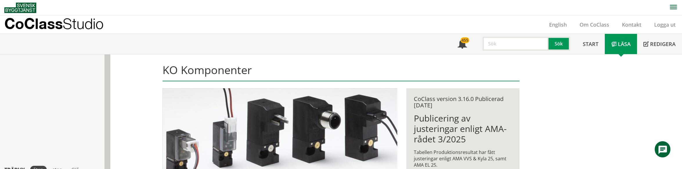
scroll to position [163, 0]
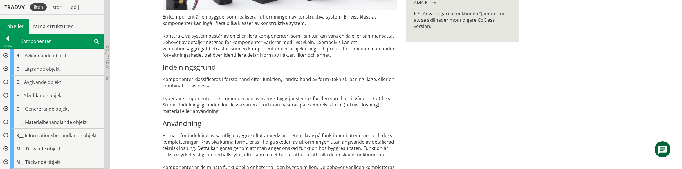
click at [116, 29] on div "KO Komponenter En komponent är en byggdel som realiserar utformningen av konstr…" at bounding box center [396, 113] width 572 height 443
click at [445, 57] on div "KO Komponenter En komponent är en byggdel som realiserar utformningen av konstr…" at bounding box center [340, 113] width 371 height 443
click at [425, 92] on div "KO Komponenter En komponent är en byggdel som realiserar utformningen av konstr…" at bounding box center [340, 113] width 371 height 443
click at [4, 55] on div at bounding box center [5, 55] width 10 height 13
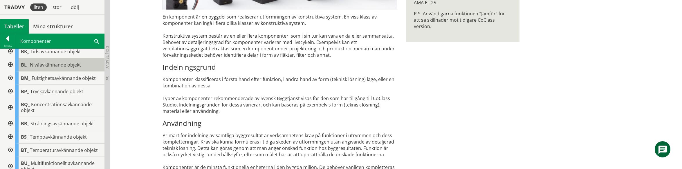
scroll to position [153, 0]
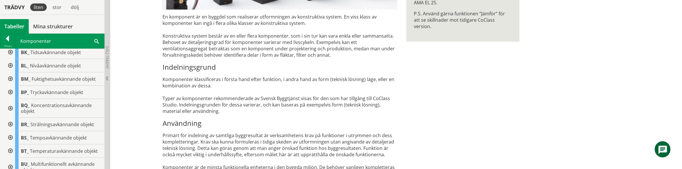
click at [10, 65] on div at bounding box center [10, 65] width 10 height 13
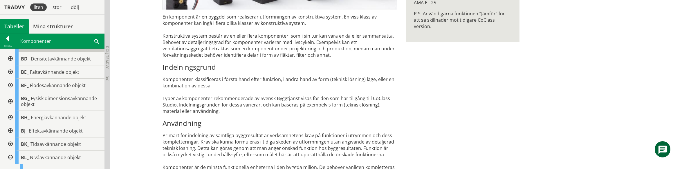
scroll to position [115, 0]
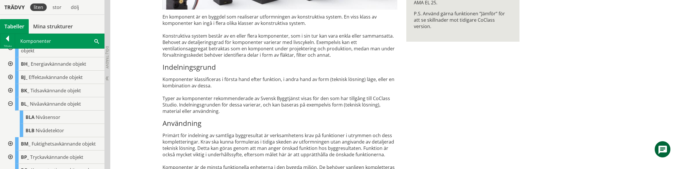
click at [11, 76] on div at bounding box center [10, 77] width 10 height 13
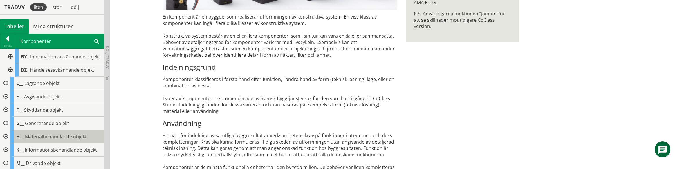
scroll to position [169, 0]
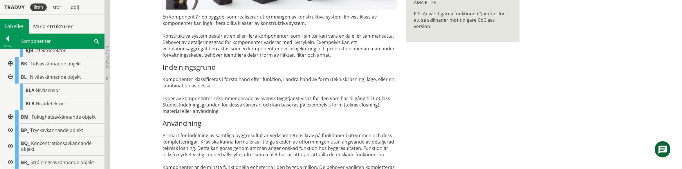
click at [11, 117] on div at bounding box center [10, 117] width 10 height 13
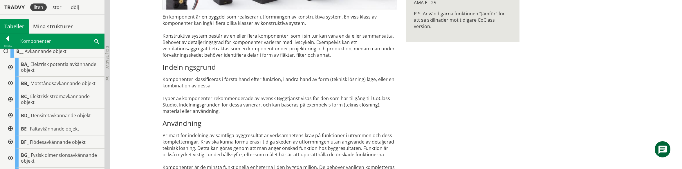
scroll to position [0, 0]
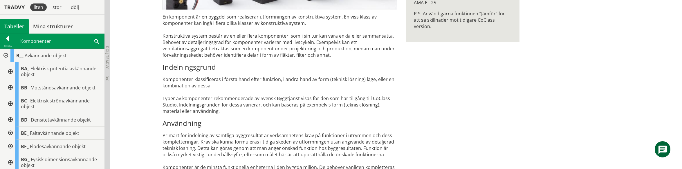
click at [11, 146] on div at bounding box center [10, 146] width 10 height 13
click at [6, 56] on div at bounding box center [5, 55] width 10 height 13
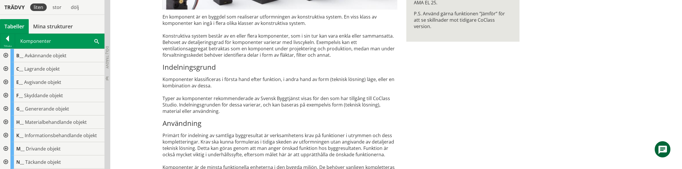
click at [6, 56] on div at bounding box center [5, 55] width 10 height 13
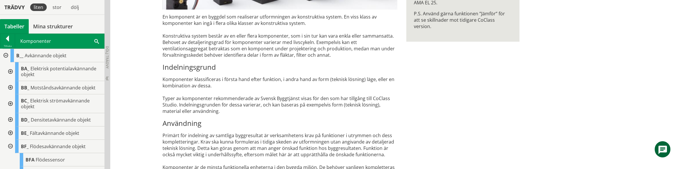
click at [10, 71] on div at bounding box center [10, 71] width 10 height 19
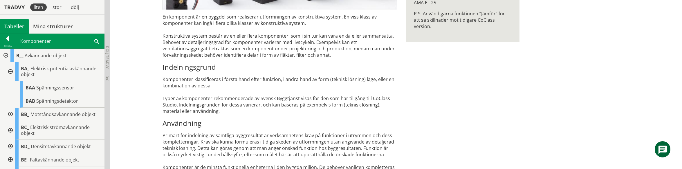
click at [10, 115] on div at bounding box center [10, 114] width 10 height 13
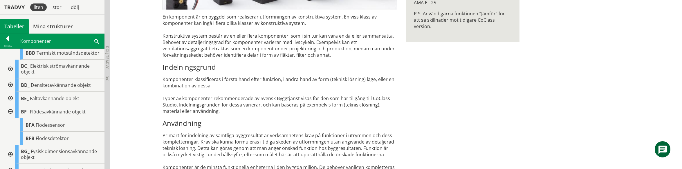
scroll to position [306, 0]
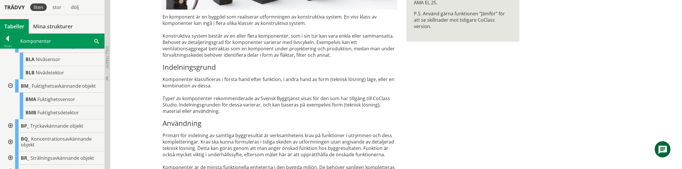
click at [96, 40] on span at bounding box center [96, 41] width 5 height 6
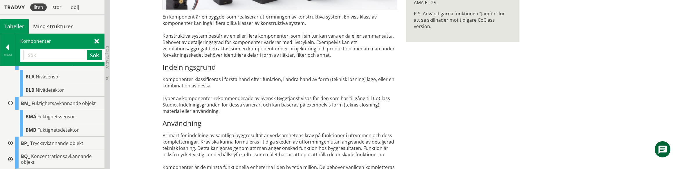
scroll to position [0, 0]
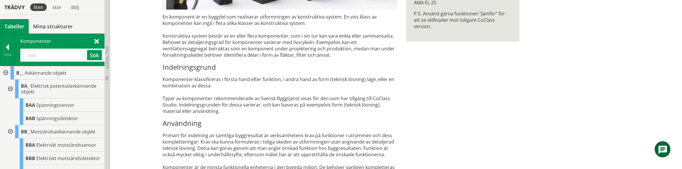
click at [45, 55] on input "text" at bounding box center [54, 55] width 62 height 10
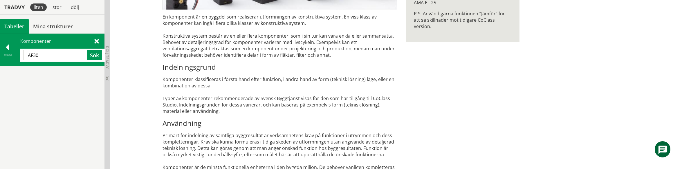
click at [95, 42] on span at bounding box center [96, 41] width 5 height 6
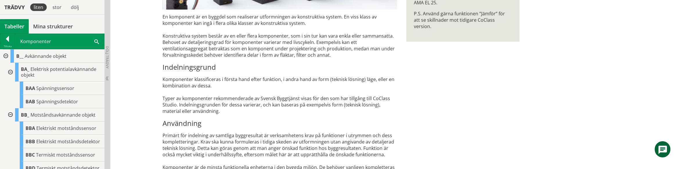
click at [676, 25] on div "KO Komponenter En komponent är en byggdel som realiserar utformningen av konstr…" at bounding box center [396, 113] width 572 height 443
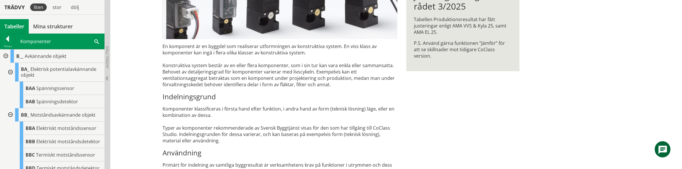
click at [11, 71] on div at bounding box center [10, 72] width 10 height 19
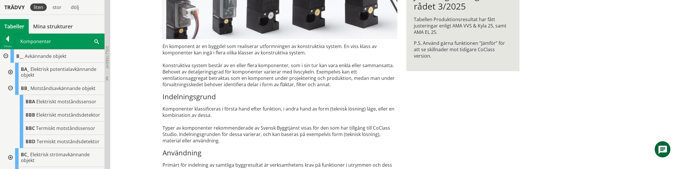
click at [11, 88] on div at bounding box center [10, 88] width 10 height 13
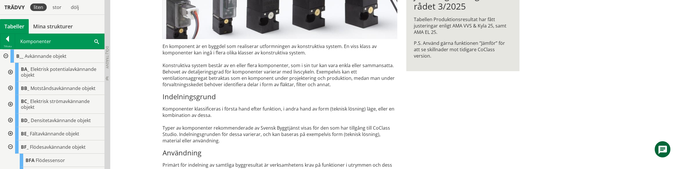
click at [5, 57] on div at bounding box center [5, 56] width 10 height 13
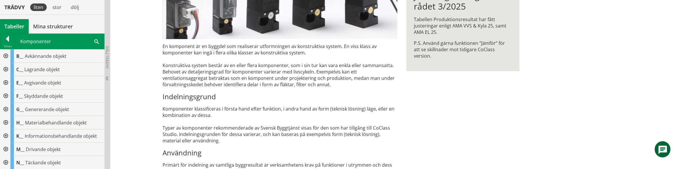
click at [6, 57] on div at bounding box center [5, 56] width 10 height 13
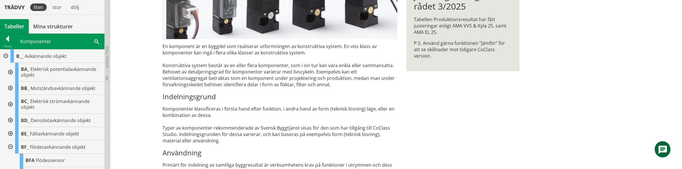
click at [10, 88] on div at bounding box center [10, 88] width 10 height 13
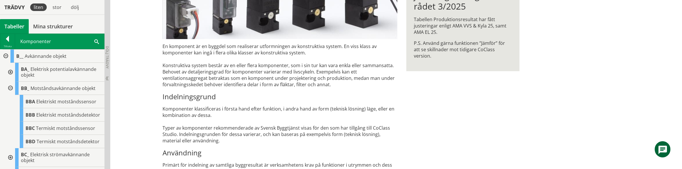
click at [9, 89] on div at bounding box center [10, 88] width 10 height 13
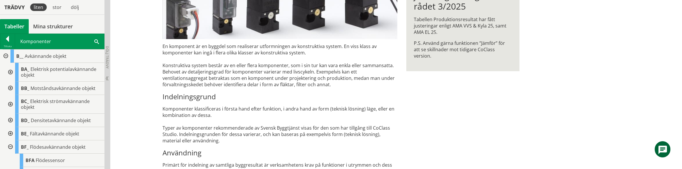
click at [10, 73] on div at bounding box center [10, 72] width 10 height 19
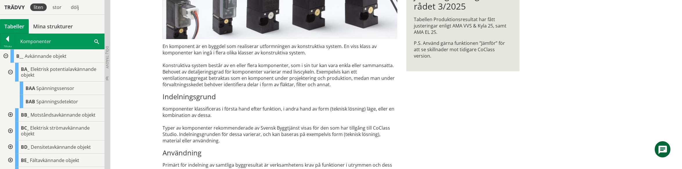
click at [10, 73] on div at bounding box center [10, 72] width 10 height 19
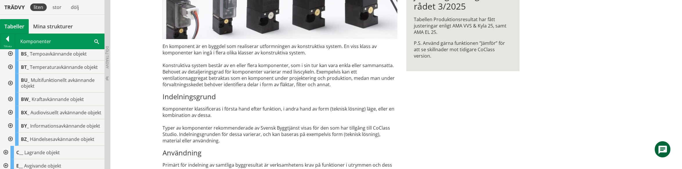
scroll to position [268, 0]
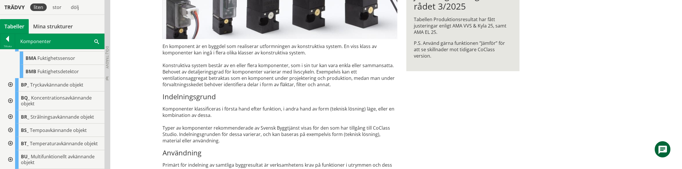
click at [11, 142] on div at bounding box center [10, 143] width 10 height 13
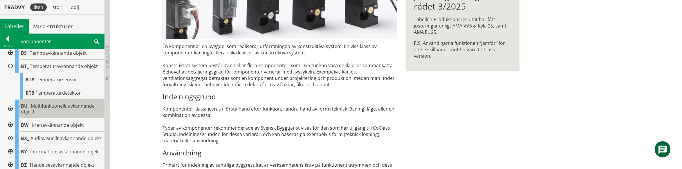
scroll to position [345, 0]
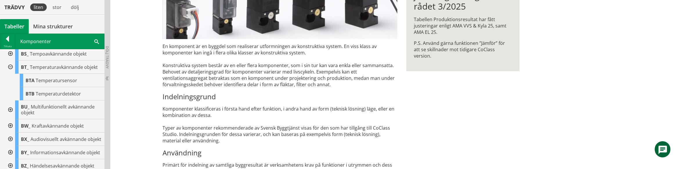
click at [97, 39] on span at bounding box center [96, 41] width 5 height 6
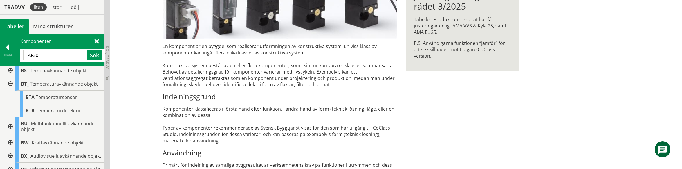
drag, startPoint x: 44, startPoint y: 55, endPoint x: 15, endPoint y: 56, distance: 29.3
click at [23, 56] on input "AF30" at bounding box center [54, 55] width 62 height 10
type input "EBB"
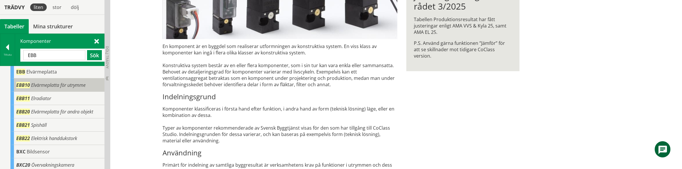
scroll to position [0, 0]
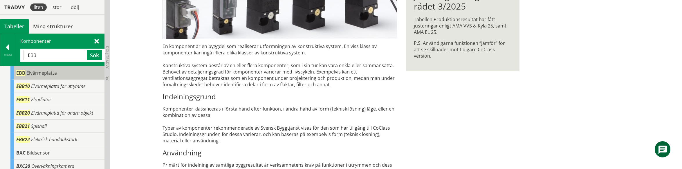
click at [40, 73] on span "Elvärmeplatta" at bounding box center [41, 73] width 30 height 6
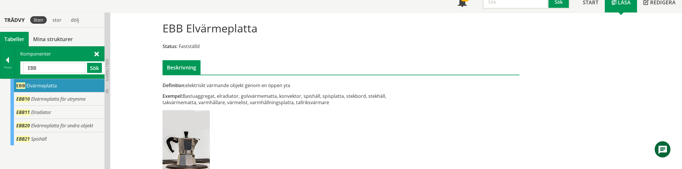
scroll to position [15, 0]
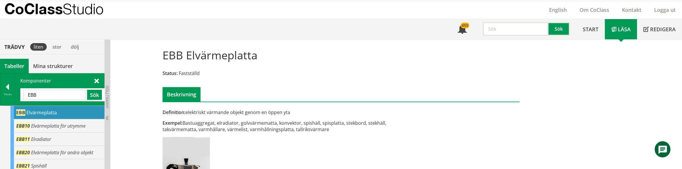
click at [28, 111] on span "Elvärmeplatta" at bounding box center [41, 113] width 30 height 6
click at [9, 91] on div at bounding box center [7, 88] width 15 height 8
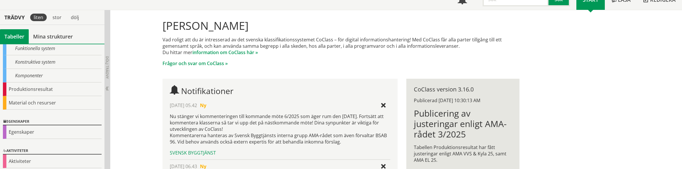
scroll to position [87, 0]
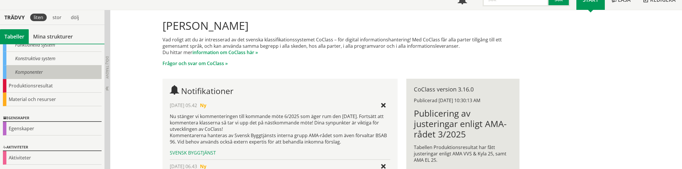
click at [38, 74] on div "Komponenter" at bounding box center [52, 73] width 99 height 14
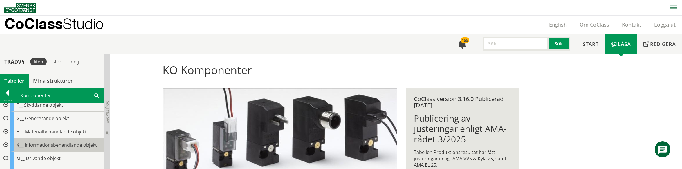
scroll to position [40, 0]
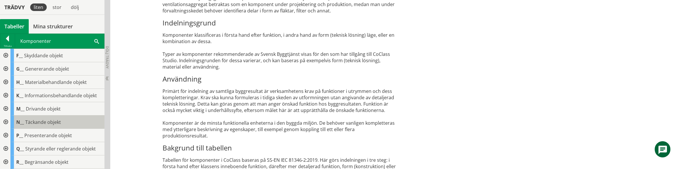
scroll to position [0, 0]
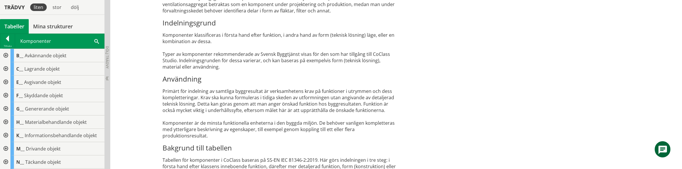
click at [5, 82] on div at bounding box center [5, 82] width 10 height 13
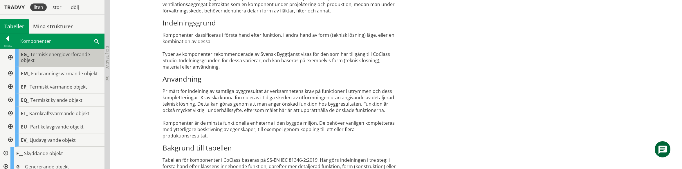
scroll to position [115, 0]
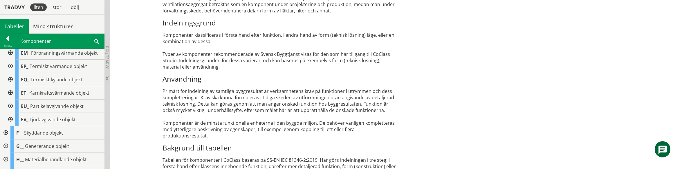
click at [10, 118] on div at bounding box center [10, 119] width 10 height 13
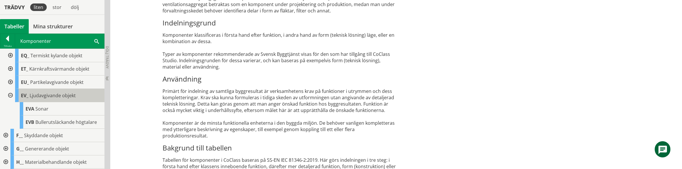
scroll to position [153, 0]
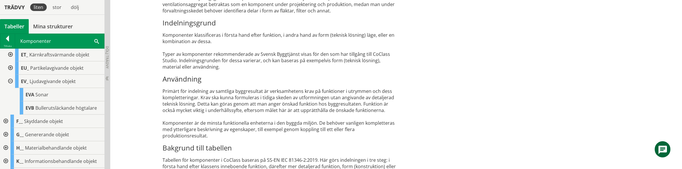
click at [659, 47] on div "KO Komponenter En komponent är en byggdel som realiserar utformningen av konstr…" at bounding box center [396, 68] width 572 height 443
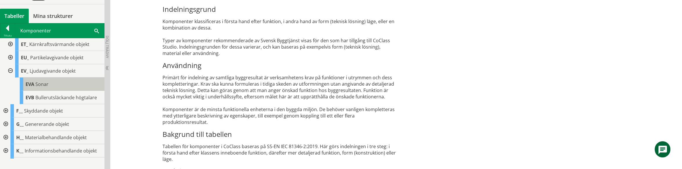
scroll to position [237, 0]
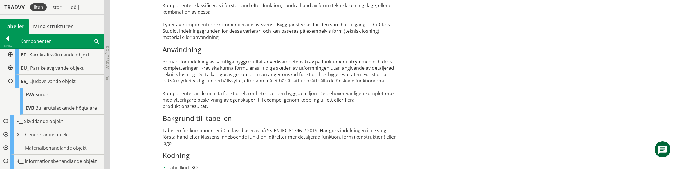
click at [94, 40] on div "Komponenter Sök" at bounding box center [59, 41] width 89 height 15
click at [96, 42] on span at bounding box center [96, 41] width 5 height 6
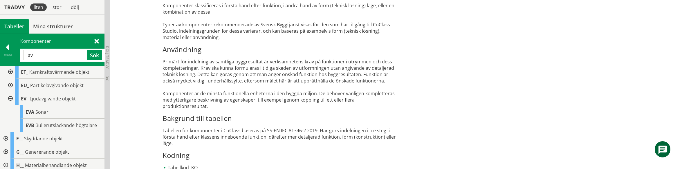
type input "a"
click at [98, 42] on span at bounding box center [96, 41] width 5 height 6
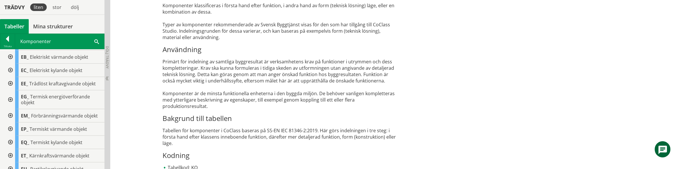
scroll to position [0, 0]
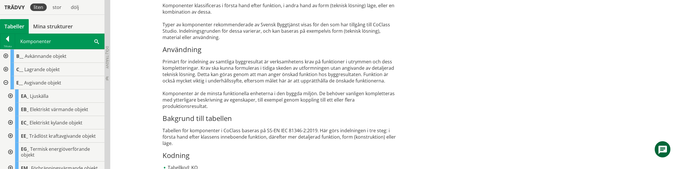
click at [6, 56] on div at bounding box center [5, 56] width 10 height 13
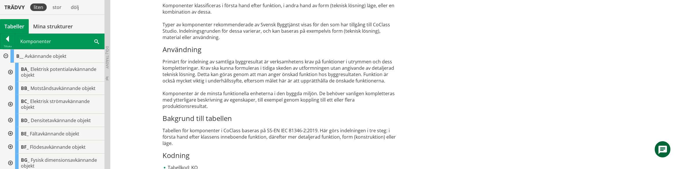
click at [5, 56] on div at bounding box center [5, 56] width 10 height 13
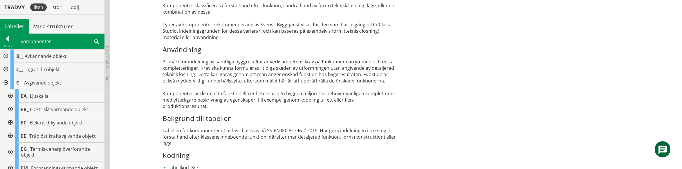
click at [9, 110] on div at bounding box center [10, 109] width 10 height 13
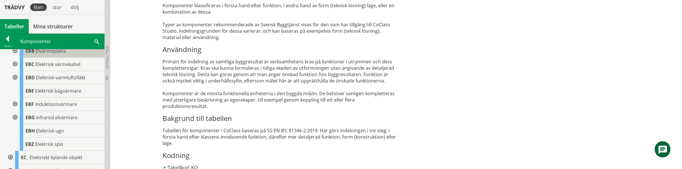
scroll to position [115, 0]
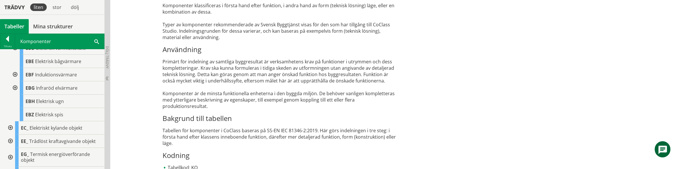
click at [15, 87] on div at bounding box center [14, 88] width 10 height 13
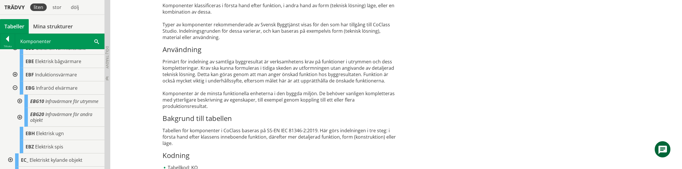
click at [21, 101] on div at bounding box center [19, 101] width 10 height 13
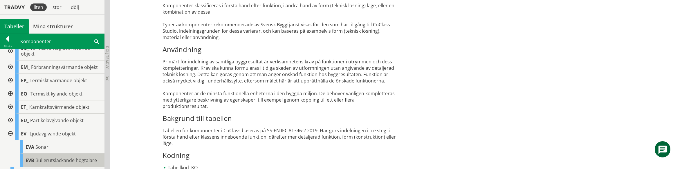
scroll to position [268, 0]
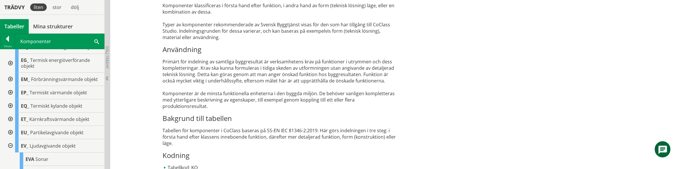
click at [11, 107] on div at bounding box center [10, 106] width 10 height 13
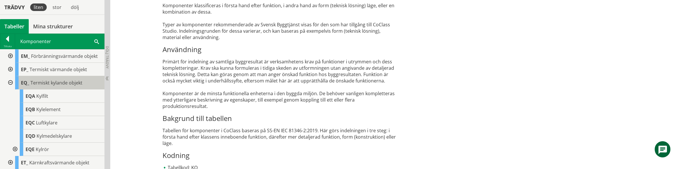
scroll to position [306, 0]
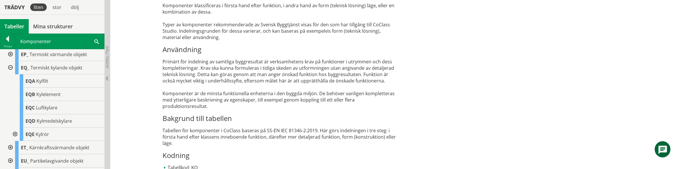
click at [15, 134] on div at bounding box center [14, 134] width 10 height 13
click at [19, 148] on div at bounding box center [19, 147] width 10 height 13
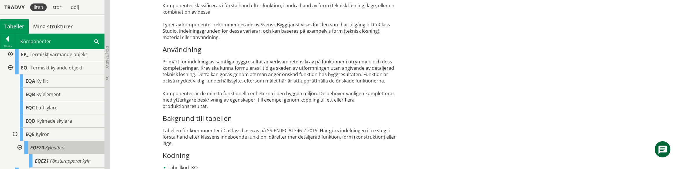
scroll to position [345, 0]
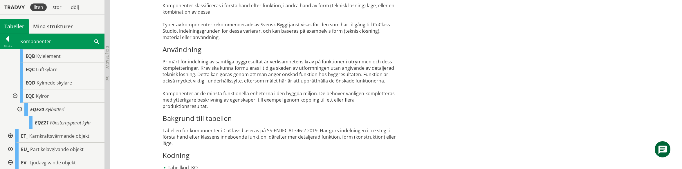
click at [10, 136] on div at bounding box center [10, 136] width 10 height 13
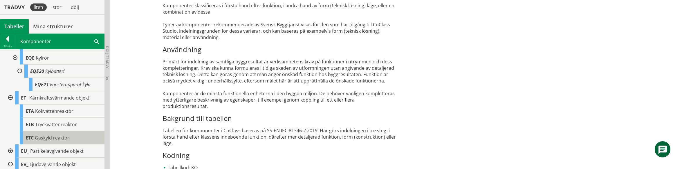
scroll to position [421, 0]
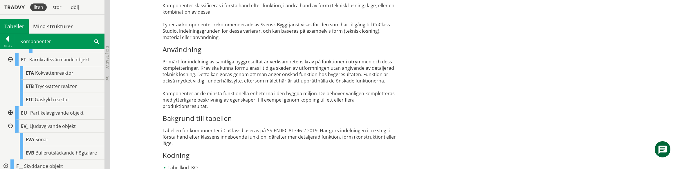
click at [11, 114] on div at bounding box center [10, 113] width 10 height 13
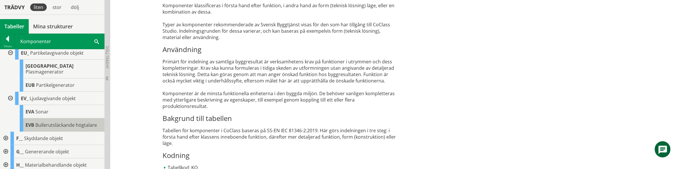
scroll to position [498, 0]
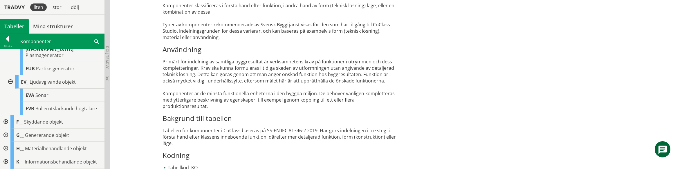
click at [6, 116] on div at bounding box center [5, 122] width 10 height 13
click at [595, 58] on div "KO Komponenter En komponent är en byggdel som realiserar utformningen av konstr…" at bounding box center [396, 39] width 572 height 443
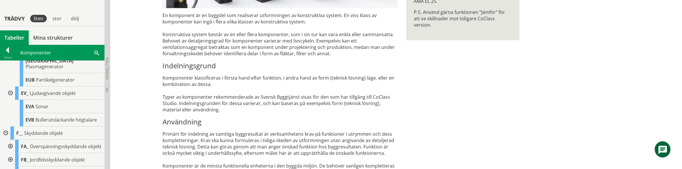
scroll to position [178, 0]
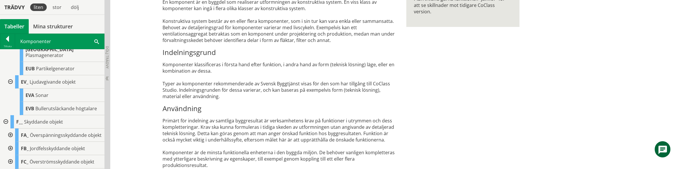
click at [555, 122] on div "KO Komponenter En komponent är en byggdel som realiserar utformningen av konstr…" at bounding box center [396, 98] width 572 height 443
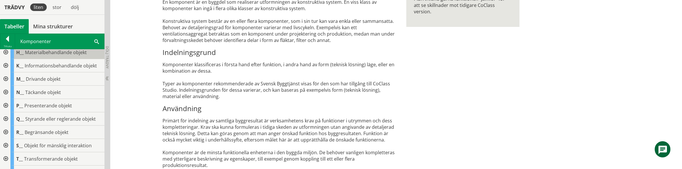
scroll to position [690, 0]
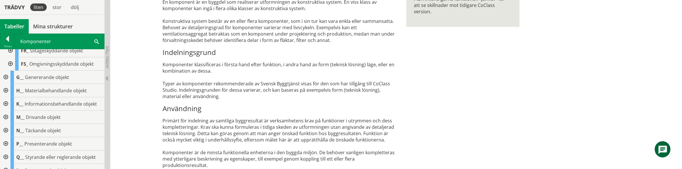
click at [6, 85] on div at bounding box center [5, 90] width 10 height 13
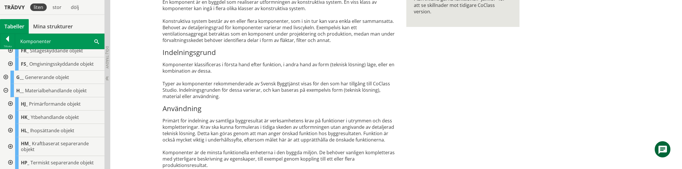
click at [10, 140] on div at bounding box center [10, 147] width 10 height 19
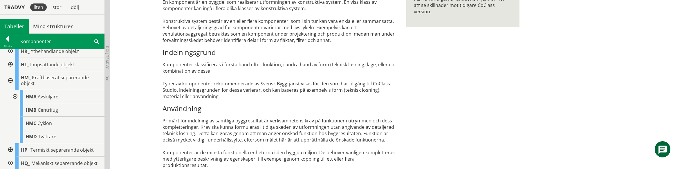
scroll to position [766, 0]
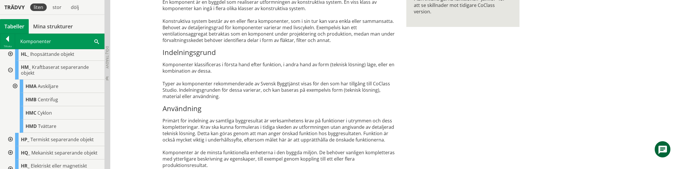
click at [15, 80] on div at bounding box center [14, 86] width 10 height 13
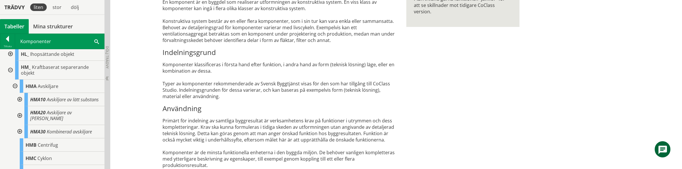
click at [20, 108] on div at bounding box center [19, 116] width 10 height 19
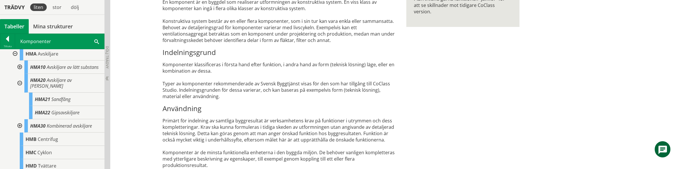
scroll to position [843, 0]
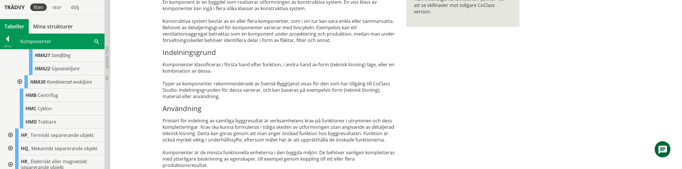
click at [19, 75] on div at bounding box center [19, 81] width 10 height 13
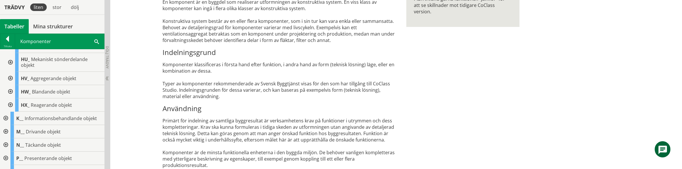
scroll to position [996, 0]
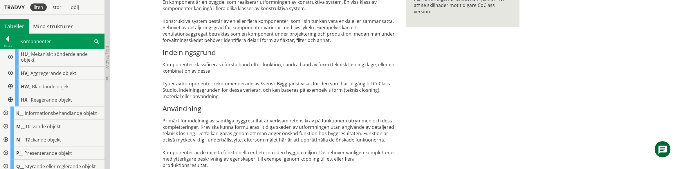
click at [11, 93] on div at bounding box center [10, 99] width 10 height 13
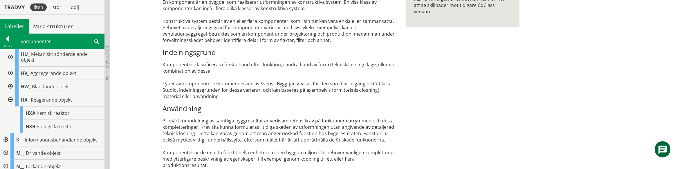
click at [7, 134] on div at bounding box center [5, 140] width 10 height 13
click at [663, 43] on div "KO Komponenter En komponent är en byggdel som realiserar utformningen av konstr…" at bounding box center [396, 98] width 572 height 443
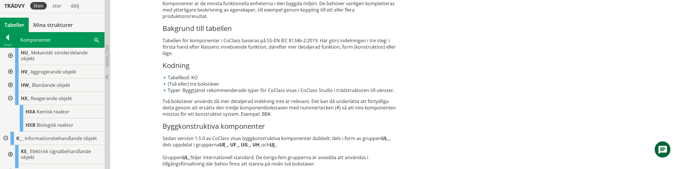
scroll to position [328, 0]
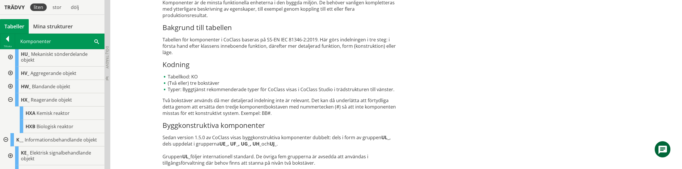
click at [397, 125] on h3 "Byggkonstruktiva komponenter" at bounding box center [280, 125] width 235 height 9
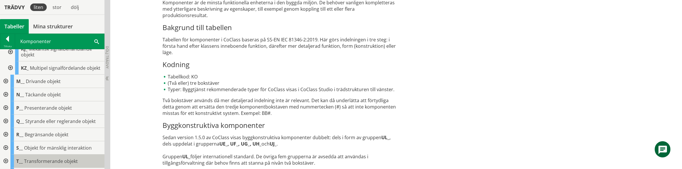
scroll to position [1149, 0]
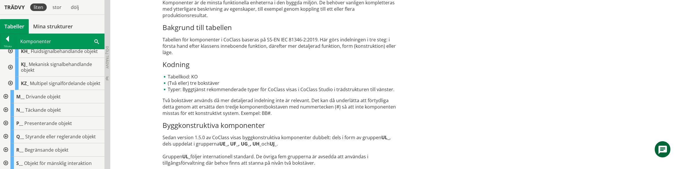
click at [4, 117] on div at bounding box center [5, 123] width 10 height 13
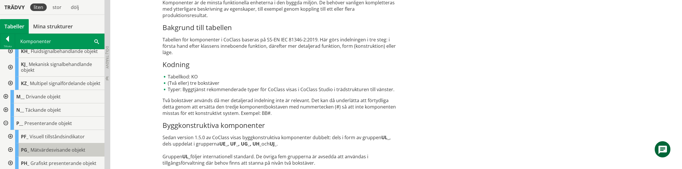
scroll to position [1226, 0]
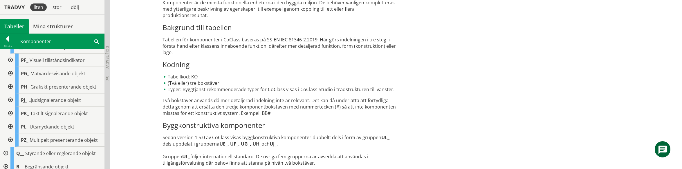
click at [11, 134] on div at bounding box center [10, 140] width 10 height 13
click at [11, 120] on div at bounding box center [10, 126] width 10 height 13
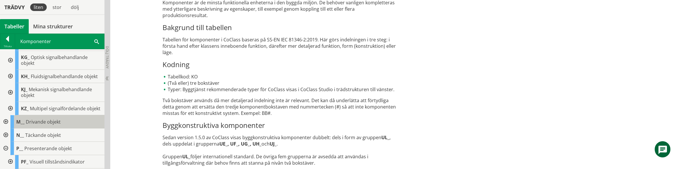
scroll to position [1111, 0]
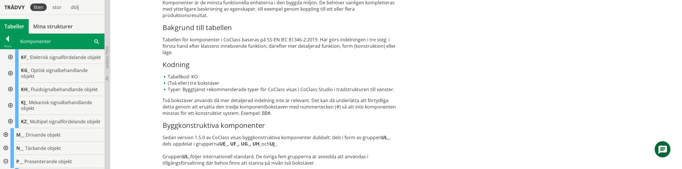
click at [5, 142] on div at bounding box center [5, 148] width 10 height 13
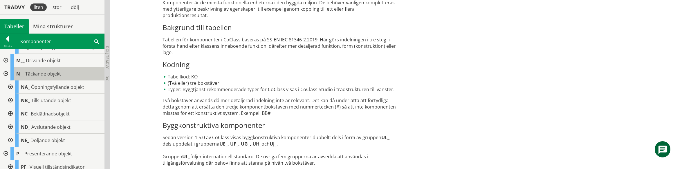
scroll to position [1188, 0]
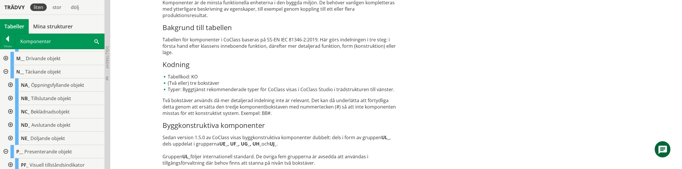
click at [10, 132] on div at bounding box center [10, 138] width 10 height 13
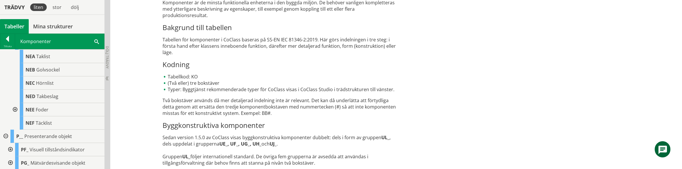
scroll to position [1264, 0]
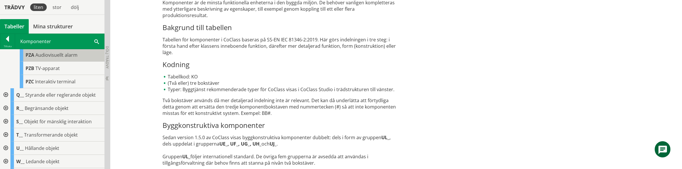
scroll to position [1560, 0]
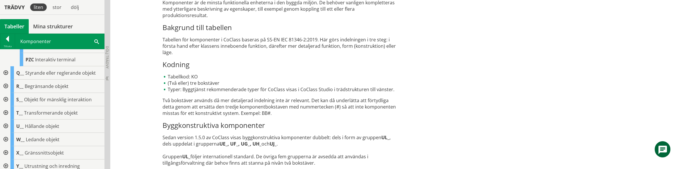
click at [7, 80] on div at bounding box center [5, 86] width 10 height 13
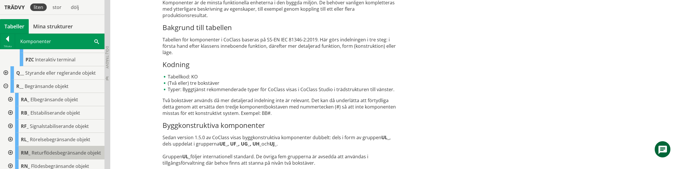
scroll to position [1667, 0]
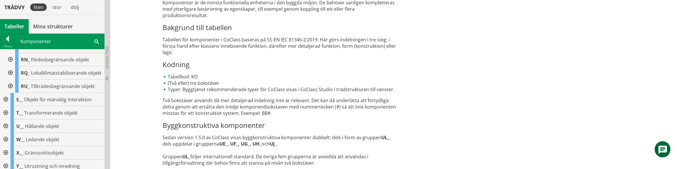
click at [10, 80] on div at bounding box center [10, 86] width 10 height 13
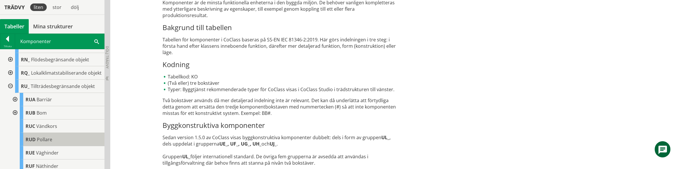
scroll to position [1744, 0]
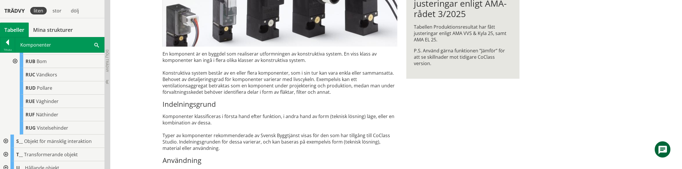
scroll to position [121, 0]
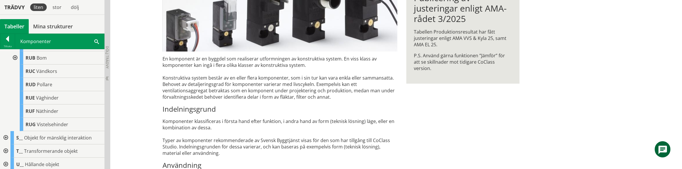
click at [5, 131] on div at bounding box center [5, 137] width 10 height 13
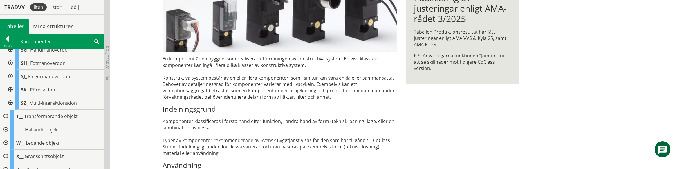
click at [11, 97] on div at bounding box center [10, 103] width 10 height 13
click at [8, 137] on div at bounding box center [5, 143] width 10 height 13
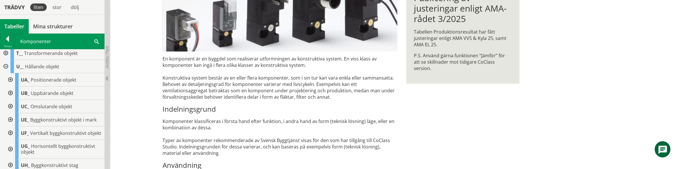
scroll to position [2060, 0]
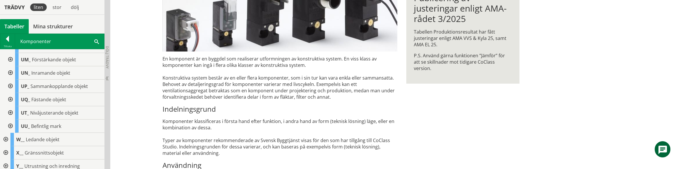
click at [10, 120] on div at bounding box center [10, 126] width 10 height 13
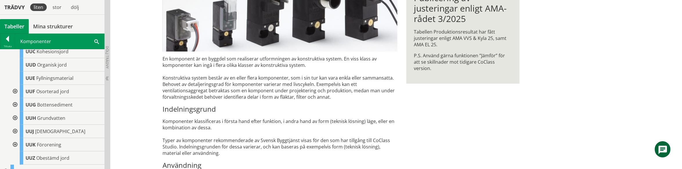
click at [667, 51] on div "KO Komponenter En komponent är en byggdel som realiserar utformningen av konstr…" at bounding box center [396, 155] width 572 height 443
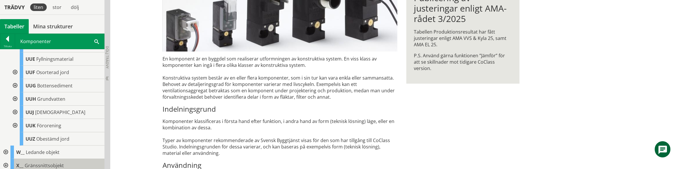
scroll to position [2207, 0]
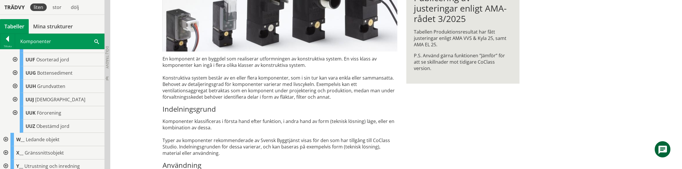
click at [6, 160] on div at bounding box center [5, 166] width 10 height 13
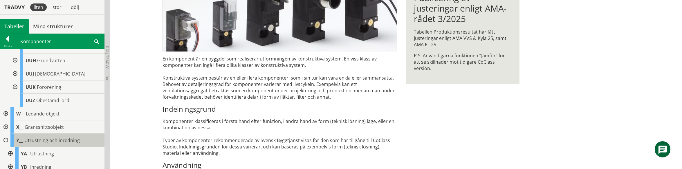
scroll to position [2233, 0]
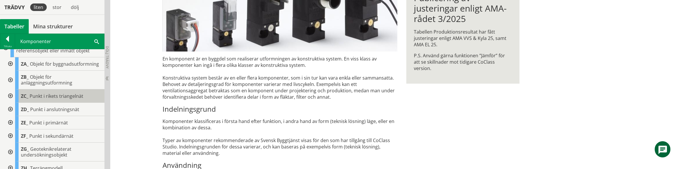
scroll to position [2378, 0]
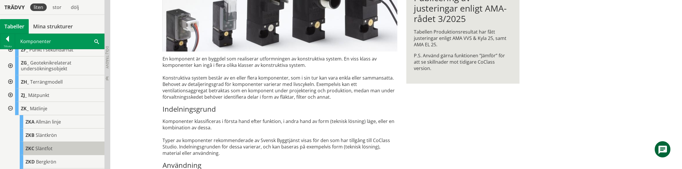
scroll to position [2485, 0]
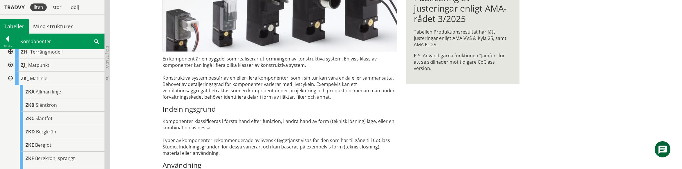
click at [230, 110] on h3 "Indelningsgrund" at bounding box center [280, 109] width 235 height 9
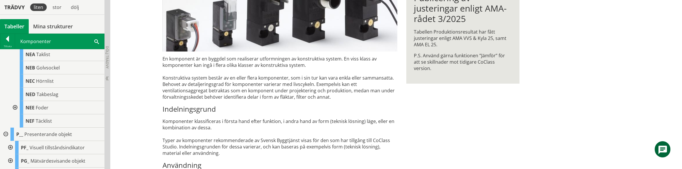
scroll to position [0, 0]
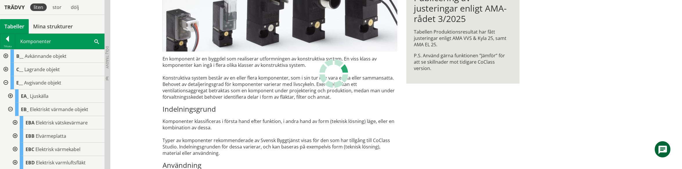
click at [6, 56] on div at bounding box center [5, 56] width 10 height 13
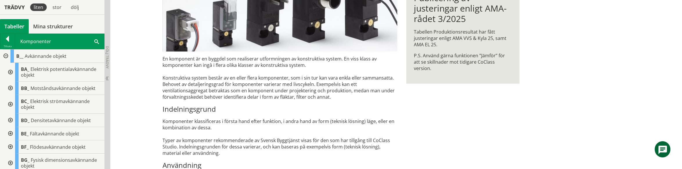
click at [10, 71] on div at bounding box center [10, 72] width 10 height 19
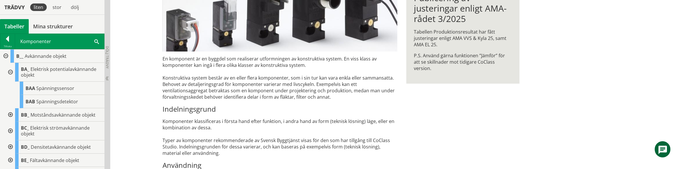
click at [169, 106] on h3 "Indelningsgrund" at bounding box center [280, 109] width 235 height 9
drag, startPoint x: 195, startPoint y: 79, endPoint x: 205, endPoint y: 93, distance: 16.4
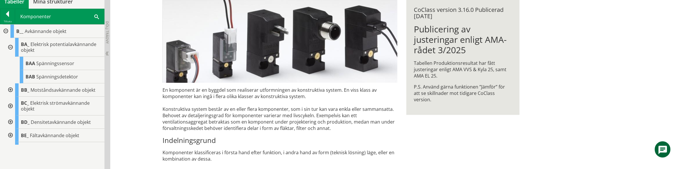
scroll to position [62, 0]
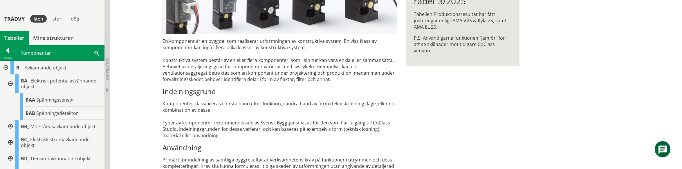
scroll to position [150, 0]
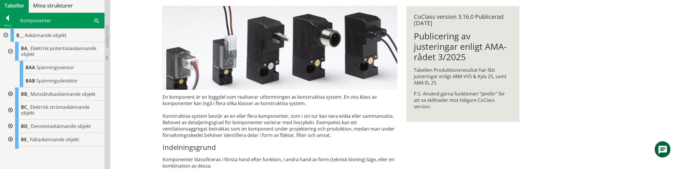
scroll to position [62, 0]
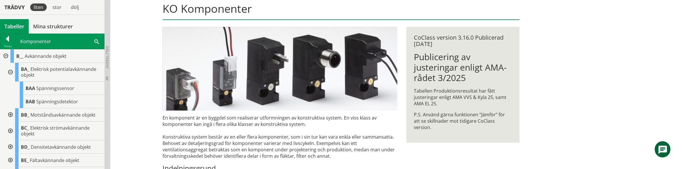
click at [9, 39] on div at bounding box center [7, 40] width 15 height 8
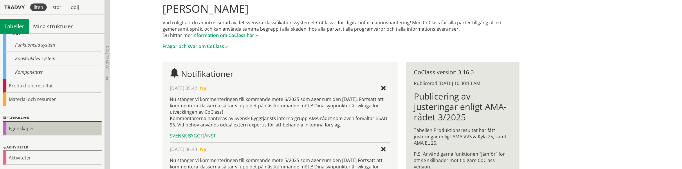
click at [29, 131] on div "Egenskaper" at bounding box center [52, 129] width 99 height 14
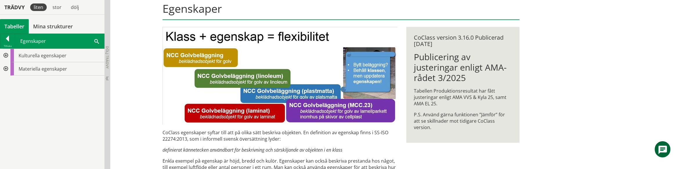
click at [6, 69] on div at bounding box center [5, 68] width 10 height 13
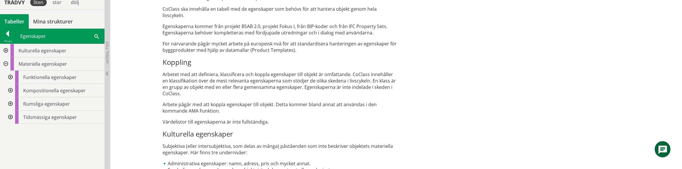
scroll to position [269, 0]
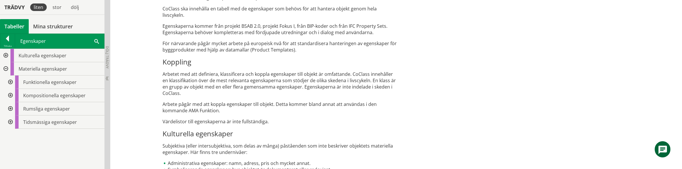
click at [206, 71] on p "Arbetet med att definiera, klassificera och koppla egenskaper till objekt är om…" at bounding box center [280, 84] width 235 height 26
click at [210, 71] on p "Arbetet med att definiera, klassificera och koppla egenskaper till objekt är om…" at bounding box center [280, 84] width 235 height 26
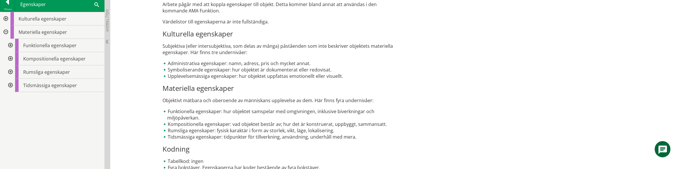
scroll to position [372, 0]
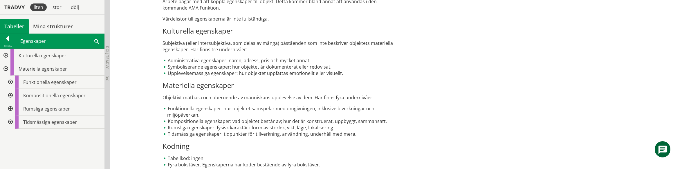
click at [184, 106] on li "Funktionella egenskaper: hur objektet samspelar med omgivningen, inklusive bive…" at bounding box center [280, 112] width 235 height 13
click at [210, 143] on h3 "Kodning" at bounding box center [280, 146] width 235 height 9
drag, startPoint x: 169, startPoint y: 103, endPoint x: 191, endPoint y: 102, distance: 21.8
click at [191, 106] on li "Funktionella egenskaper: hur objektet samspelar med omgivningen, inklusive bive…" at bounding box center [280, 112] width 235 height 13
click at [184, 81] on h3 "Materiella egenskaper" at bounding box center [280, 85] width 235 height 9
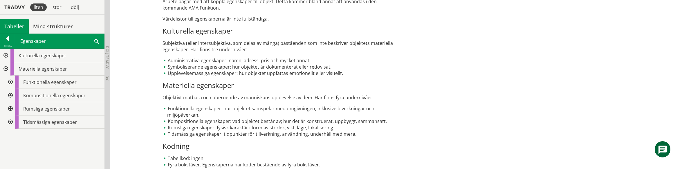
click at [185, 81] on h3 "Materiella egenskaper" at bounding box center [280, 85] width 235 height 9
click at [183, 81] on h3 "Materiella egenskaper" at bounding box center [280, 85] width 235 height 9
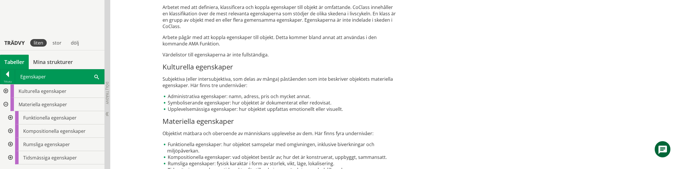
scroll to position [253, 0]
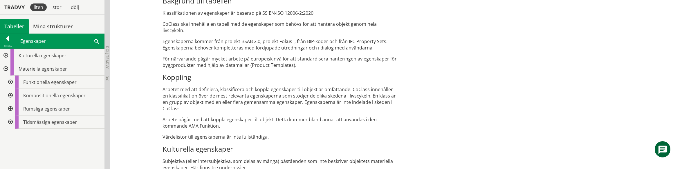
click at [171, 93] on p "Arbetet med att definiera, klassificera och koppla egenskaper till objekt är om…" at bounding box center [280, 99] width 235 height 26
click at [9, 40] on div at bounding box center [7, 40] width 15 height 8
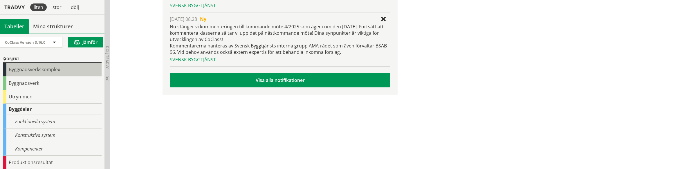
click at [43, 70] on div "Byggnadsverkskomplex" at bounding box center [52, 70] width 99 height 14
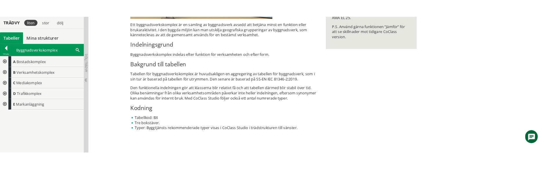
scroll to position [165, 0]
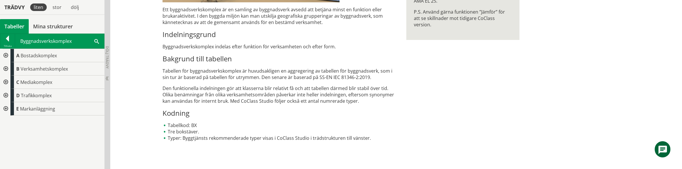
drag, startPoint x: 244, startPoint y: 71, endPoint x: 251, endPoint y: 77, distance: 9.3
click at [251, 77] on p "Tabellen för byggnadsverkskomplex är huvudsakligen en aggregering av tabellen f…" at bounding box center [280, 74] width 235 height 13
click at [248, 81] on div "Ett byggnadsverkskomplex är en samling av byggnadsverk avsedd att betjäna minst…" at bounding box center [280, 73] width 235 height 135
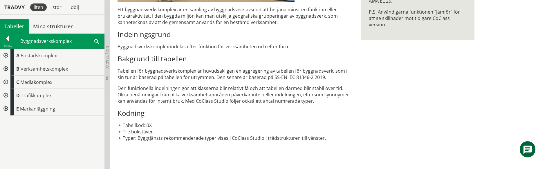
click at [176, 117] on h3 "Kodning" at bounding box center [235, 113] width 235 height 9
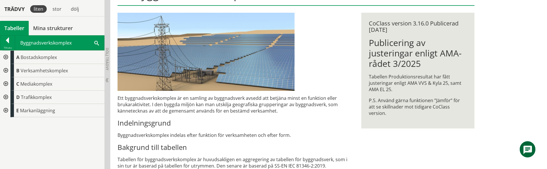
scroll to position [105, 0]
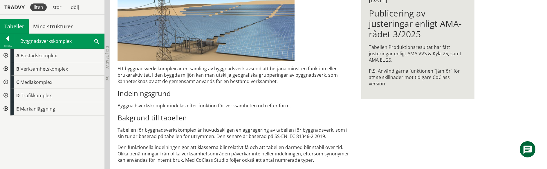
click at [196, 101] on div "Ett byggnadsverkskomplex är en samling av byggnadsverk avsedd att betjäna minst…" at bounding box center [235, 133] width 235 height 135
click at [190, 95] on h3 "Indelningsgrund" at bounding box center [235, 93] width 235 height 9
click at [222, 141] on div "Ett byggnadsverkskomplex är en samling av byggnadsverk avsedd att betjäna minst…" at bounding box center [235, 133] width 235 height 135
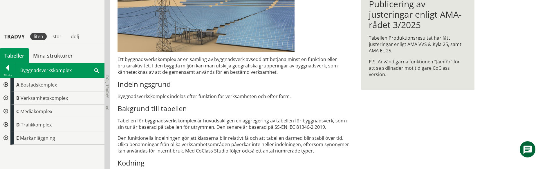
scroll to position [55, 0]
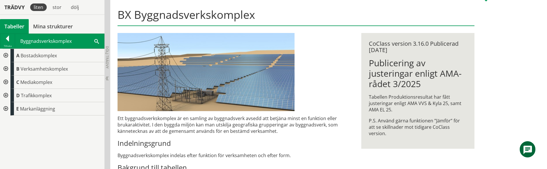
click at [529, 23] on div "BX Byggnadsverkskomplex Ett byggnadsverkskomplex är en samling av byggnadsverk …" at bounding box center [328, 128] width 437 height 259
click at [7, 39] on div at bounding box center [7, 40] width 15 height 8
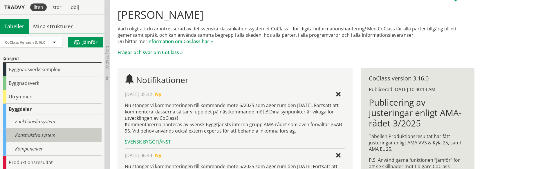
click at [39, 135] on div "Konstruktiva system" at bounding box center [52, 136] width 99 height 14
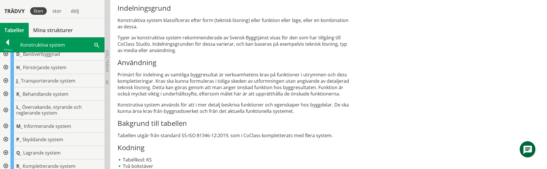
scroll to position [277, 0]
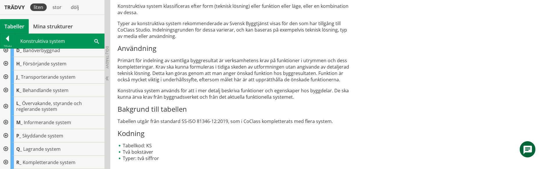
click at [308, 128] on div "Ett konstruktivt system är en del av ett funktionellt system med bestämd delfun…" at bounding box center [235, 52] width 235 height 220
click at [121, 86] on div "Ett konstruktivt system är en del av ett funktionellt system med bestämd delfun…" at bounding box center [235, 52] width 235 height 220
click at [8, 36] on div at bounding box center [7, 40] width 15 height 8
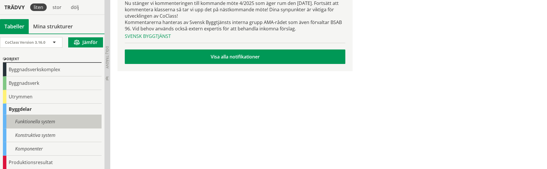
click at [39, 121] on div "Funktionella system" at bounding box center [52, 122] width 99 height 14
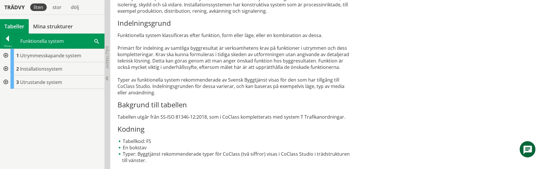
scroll to position [323, 0]
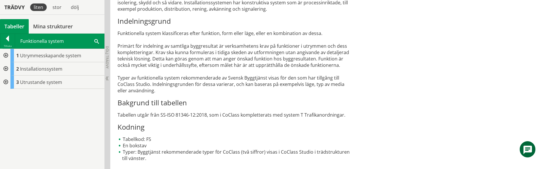
click at [6, 55] on div at bounding box center [5, 55] width 10 height 13
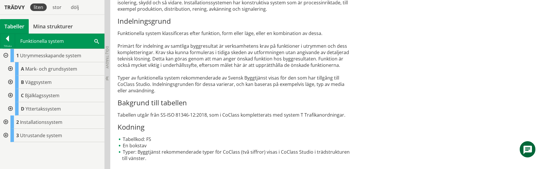
click at [11, 68] on div at bounding box center [10, 68] width 10 height 13
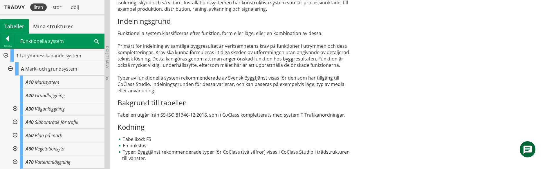
click at [5, 41] on div at bounding box center [7, 40] width 15 height 8
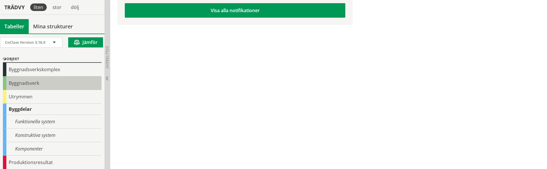
click at [35, 85] on div "Byggnadsverk" at bounding box center [52, 84] width 99 height 14
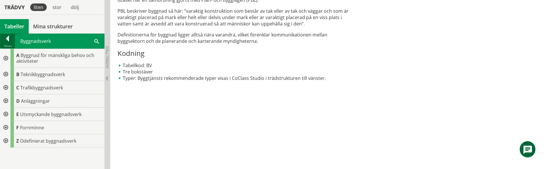
click at [10, 38] on div at bounding box center [7, 40] width 15 height 8
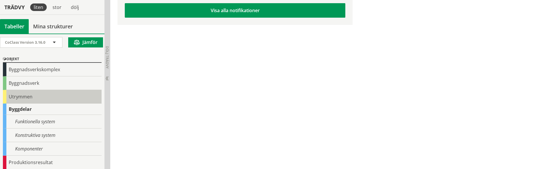
click at [28, 97] on div "Utrymmen" at bounding box center [52, 97] width 99 height 14
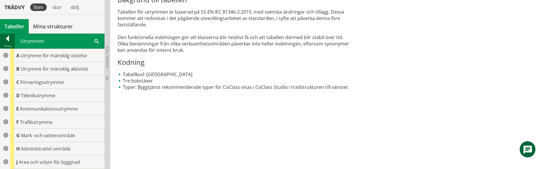
click at [11, 40] on div at bounding box center [7, 40] width 15 height 8
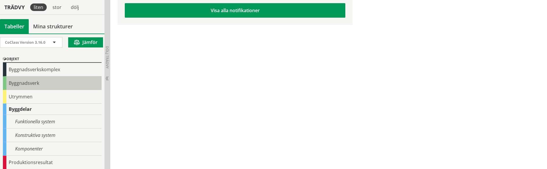
click at [27, 84] on div "Byggnadsverk" at bounding box center [52, 84] width 99 height 14
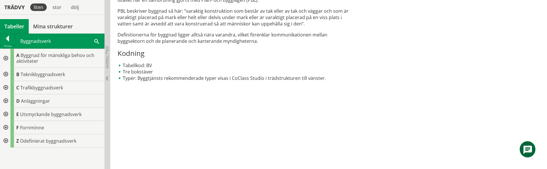
click at [6, 59] on div at bounding box center [5, 58] width 10 height 19
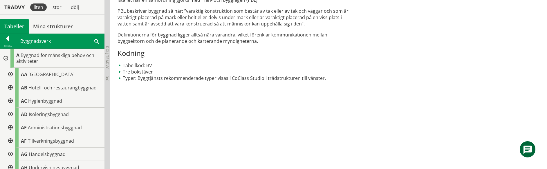
click at [10, 75] on div at bounding box center [10, 74] width 10 height 13
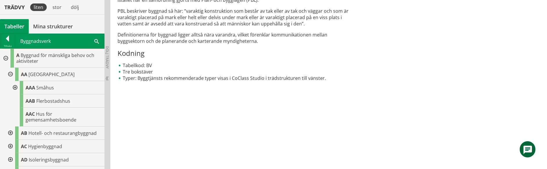
click at [14, 86] on div at bounding box center [14, 87] width 10 height 13
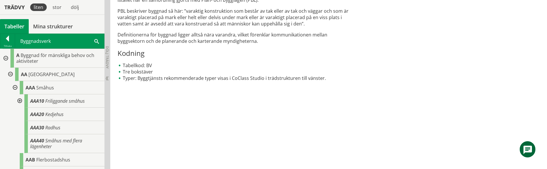
scroll to position [38, 0]
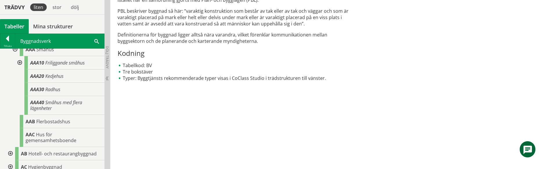
click at [20, 64] on div at bounding box center [19, 62] width 10 height 13
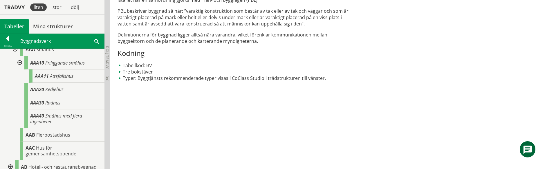
scroll to position [77, 0]
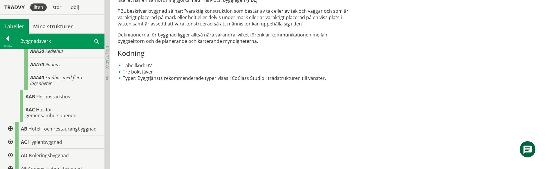
click at [11, 127] on div at bounding box center [10, 128] width 10 height 13
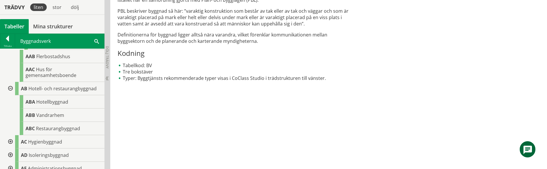
scroll to position [153, 0]
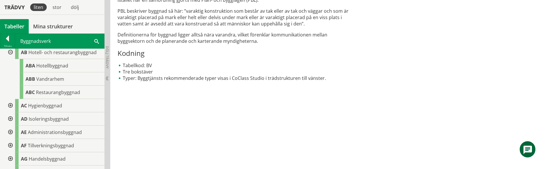
click at [11, 105] on div at bounding box center [10, 105] width 10 height 13
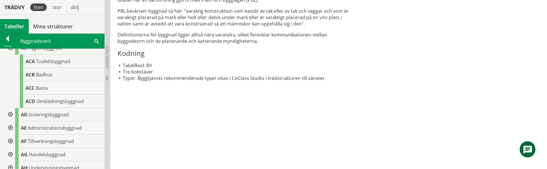
scroll to position [230, 0]
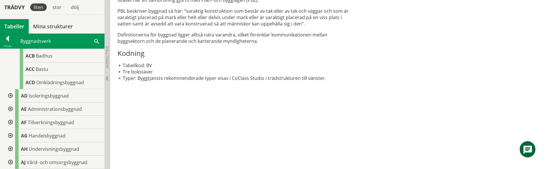
click at [11, 94] on div at bounding box center [10, 95] width 10 height 13
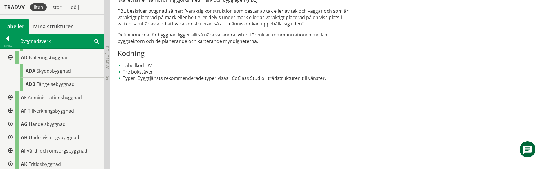
click at [11, 99] on div at bounding box center [10, 97] width 10 height 13
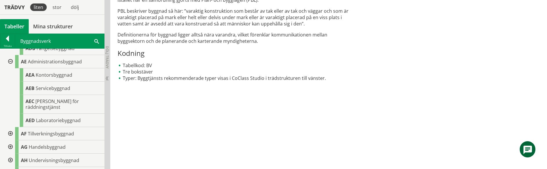
scroll to position [345, 0]
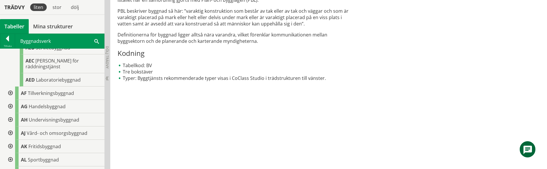
click at [10, 87] on div at bounding box center [10, 93] width 10 height 13
click at [11, 127] on div at bounding box center [10, 133] width 10 height 13
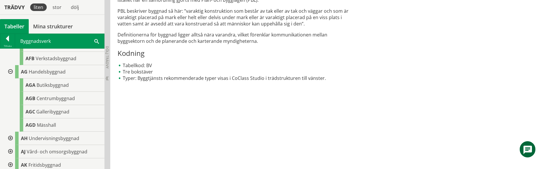
scroll to position [421, 0]
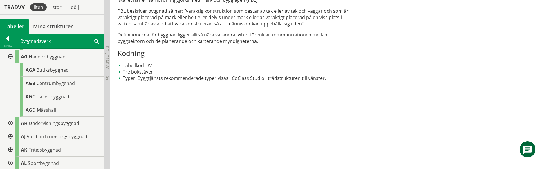
click at [11, 120] on div at bounding box center [10, 123] width 10 height 13
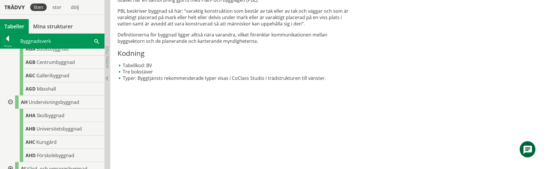
scroll to position [460, 0]
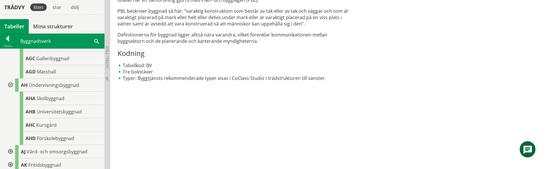
click at [11, 146] on div at bounding box center [10, 151] width 10 height 13
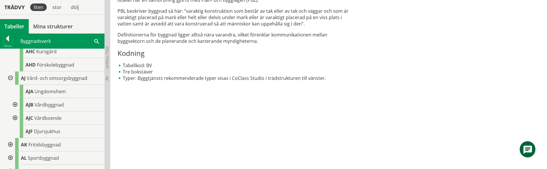
scroll to position [536, 0]
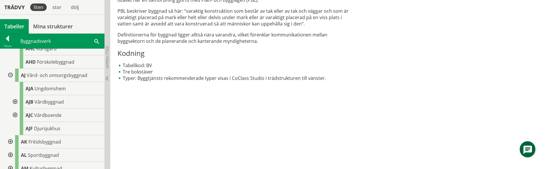
click at [16, 96] on div at bounding box center [14, 101] width 10 height 13
click at [16, 137] on div at bounding box center [14, 142] width 10 height 13
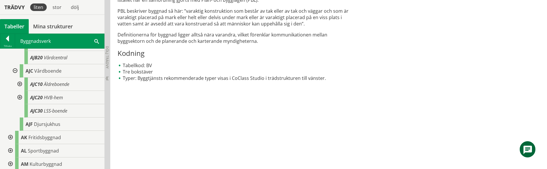
scroll to position [613, 0]
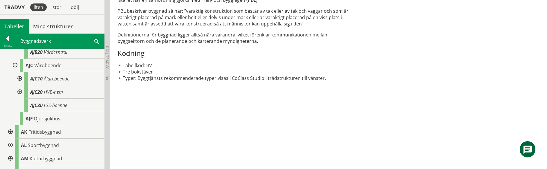
click at [19, 73] on div at bounding box center [19, 78] width 10 height 13
click at [20, 100] on div at bounding box center [19, 105] width 10 height 13
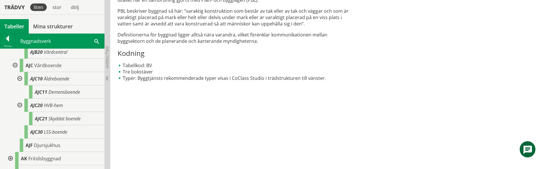
scroll to position [651, 0]
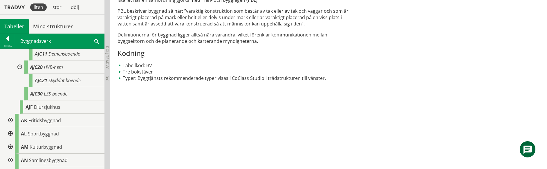
click at [11, 114] on div at bounding box center [10, 120] width 10 height 13
click at [15, 128] on div at bounding box center [14, 133] width 10 height 13
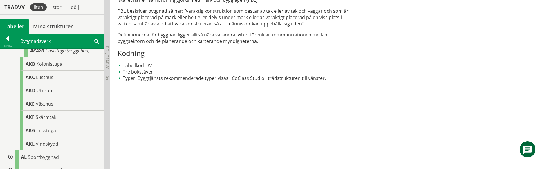
scroll to position [766, 0]
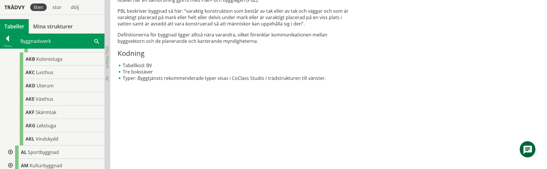
click at [10, 146] on div at bounding box center [10, 152] width 10 height 13
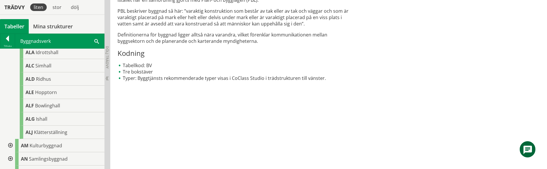
scroll to position [919, 0]
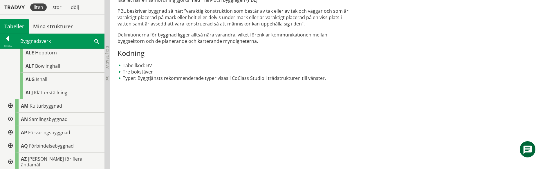
click at [11, 100] on div at bounding box center [10, 106] width 10 height 13
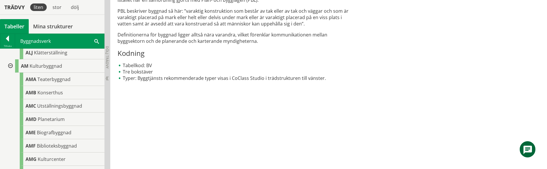
scroll to position [996, 0]
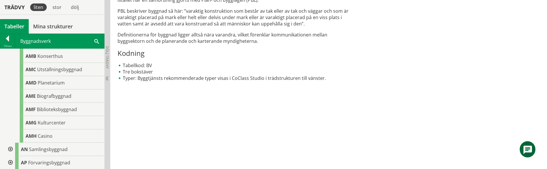
click at [11, 143] on div at bounding box center [10, 149] width 10 height 13
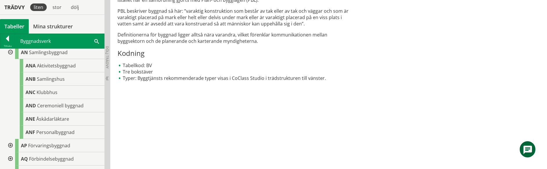
scroll to position [1111, 0]
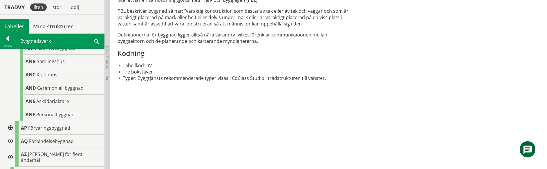
click at [11, 122] on div at bounding box center [10, 128] width 10 height 13
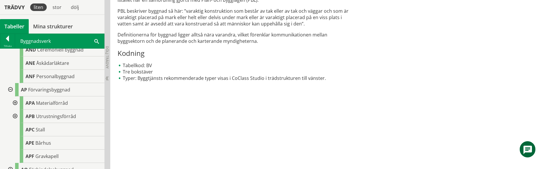
click at [16, 97] on div at bounding box center [14, 103] width 10 height 13
click at [16, 123] on div at bounding box center [14, 129] width 10 height 13
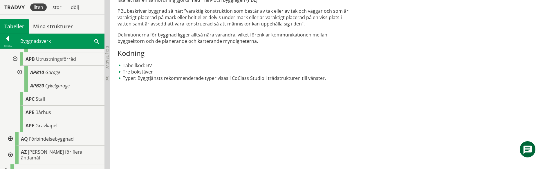
scroll to position [1226, 0]
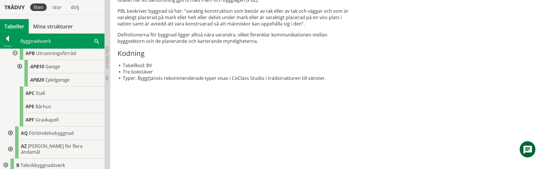
click at [20, 62] on div at bounding box center [19, 66] width 10 height 13
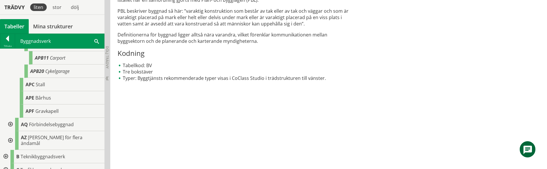
scroll to position [1264, 0]
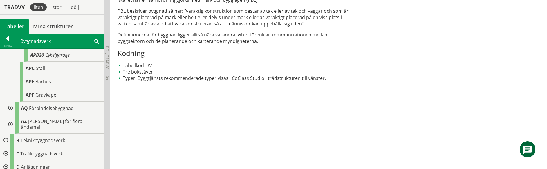
click at [10, 102] on div at bounding box center [10, 108] width 10 height 13
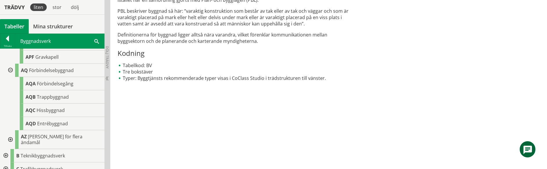
scroll to position [1303, 0]
click at [11, 130] on div at bounding box center [10, 139] width 10 height 19
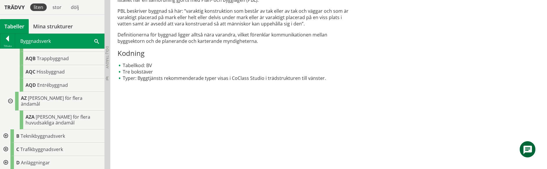
click at [6, 130] on div at bounding box center [5, 136] width 10 height 13
click at [10, 143] on div at bounding box center [10, 149] width 10 height 13
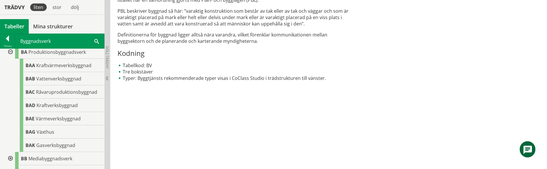
scroll to position [1456, 0]
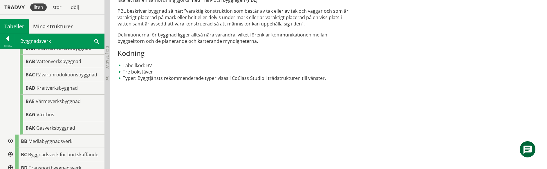
click at [10, 135] on div at bounding box center [10, 141] width 10 height 13
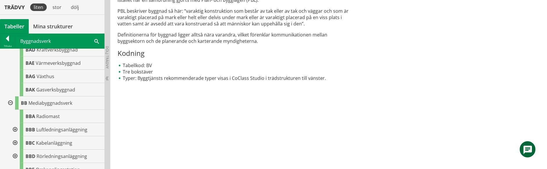
click at [16, 123] on div at bounding box center [14, 129] width 10 height 13
click at [19, 137] on div at bounding box center [19, 143] width 10 height 13
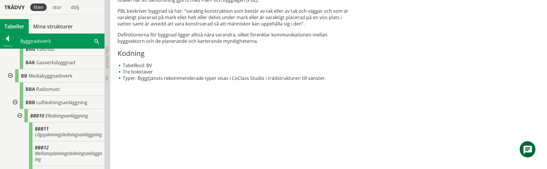
scroll to position [1571, 0]
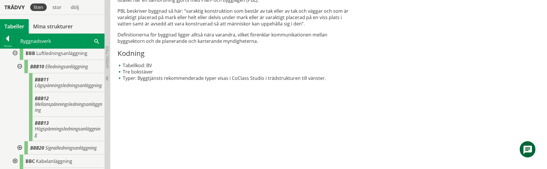
click at [19, 144] on div at bounding box center [19, 148] width 10 height 13
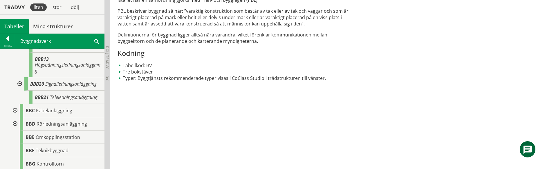
scroll to position [1647, 0]
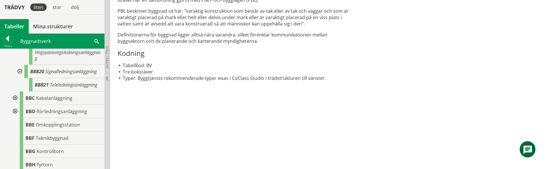
click at [15, 93] on div at bounding box center [14, 98] width 10 height 13
click at [19, 105] on div at bounding box center [19, 111] width 10 height 13
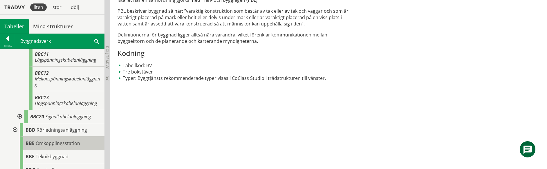
scroll to position [1724, 0]
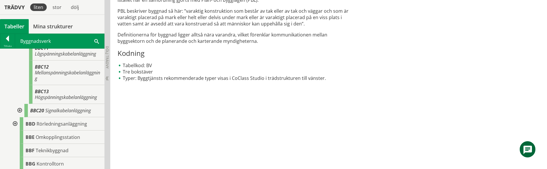
click at [21, 105] on div at bounding box center [19, 110] width 10 height 13
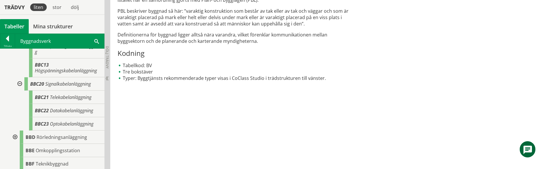
scroll to position [1762, 0]
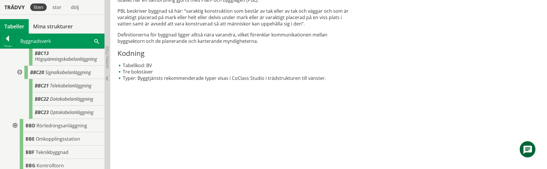
click at [16, 119] on div at bounding box center [14, 125] width 10 height 13
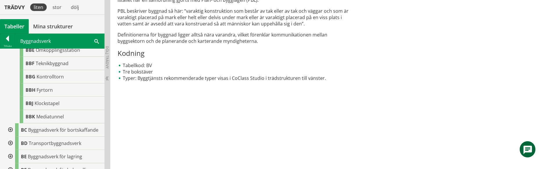
scroll to position [1992, 0]
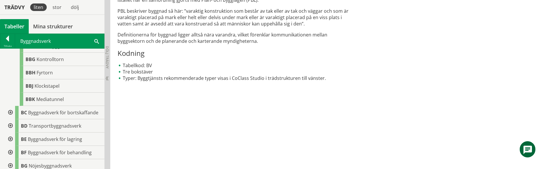
click at [10, 114] on div at bounding box center [10, 112] width 10 height 13
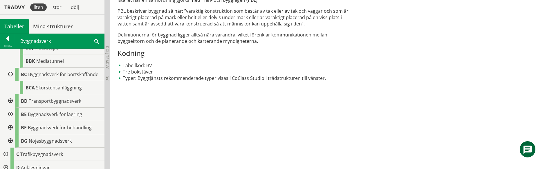
click at [10, 102] on div at bounding box center [10, 101] width 10 height 13
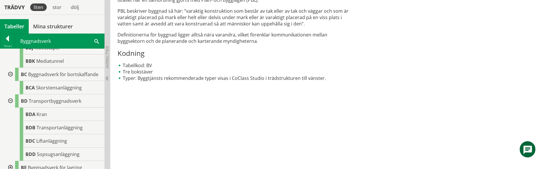
scroll to position [2069, 0]
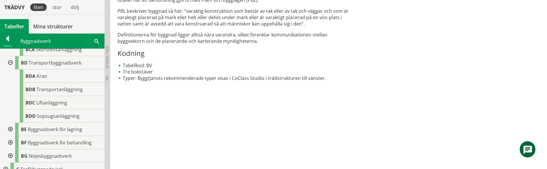
click at [11, 130] on div at bounding box center [10, 129] width 10 height 13
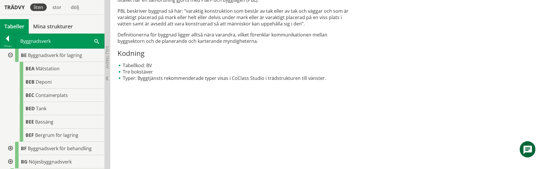
scroll to position [2145, 0]
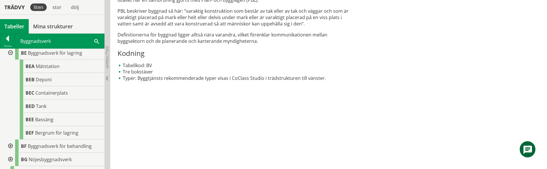
click at [11, 145] on div at bounding box center [10, 146] width 10 height 13
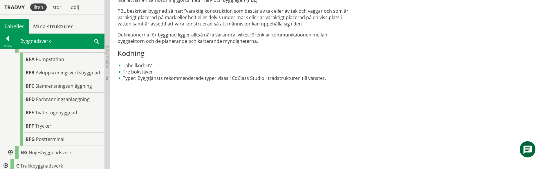
scroll to position [2260, 0]
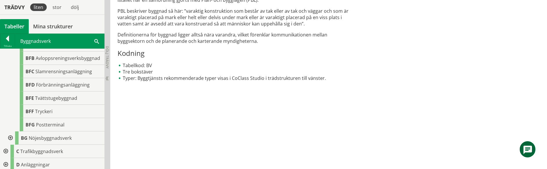
click at [11, 137] on div at bounding box center [10, 138] width 10 height 13
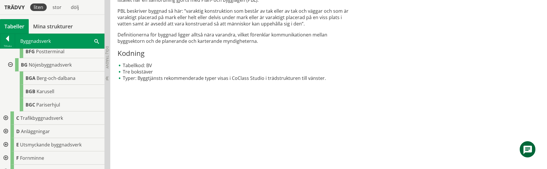
scroll to position [2337, 0]
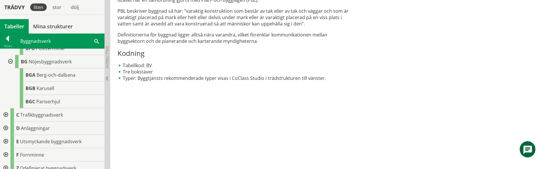
click at [5, 115] on div at bounding box center [5, 115] width 10 height 13
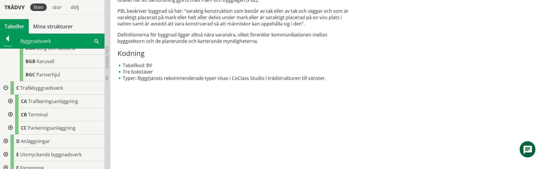
scroll to position [2375, 0]
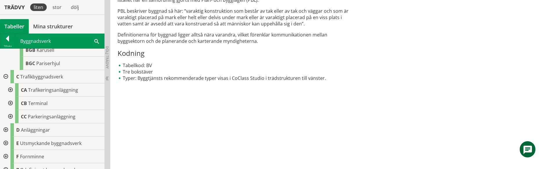
click at [10, 90] on div at bounding box center [10, 90] width 10 height 13
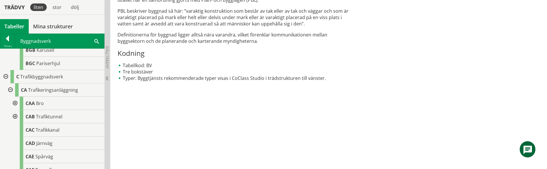
click at [15, 103] on div at bounding box center [14, 103] width 10 height 13
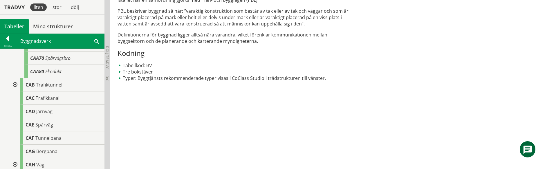
scroll to position [2528, 0]
click at [15, 70] on div at bounding box center [14, 70] width 10 height 13
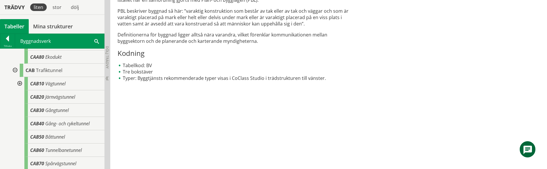
click at [20, 84] on div at bounding box center [19, 83] width 10 height 13
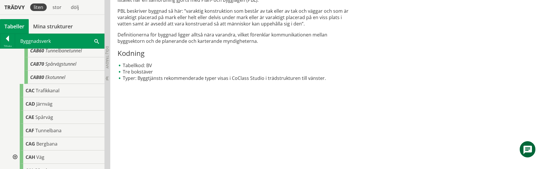
scroll to position [2720, 0]
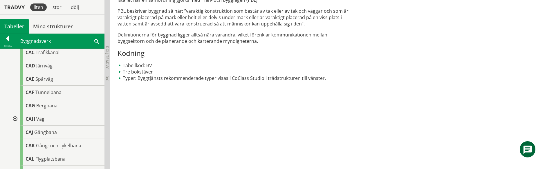
click at [15, 119] on div at bounding box center [14, 119] width 10 height 13
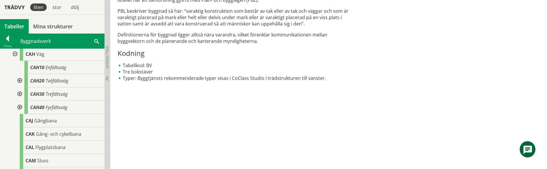
scroll to position [2797, 0]
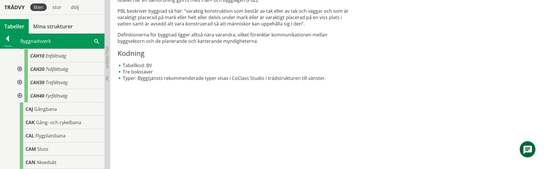
click at [19, 69] on div at bounding box center [19, 69] width 10 height 13
click at [21, 95] on div at bounding box center [19, 95] width 10 height 13
click at [20, 122] on div at bounding box center [19, 122] width 10 height 13
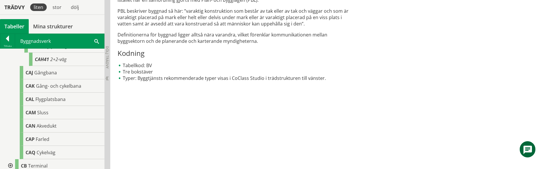
scroll to position [2944, 0]
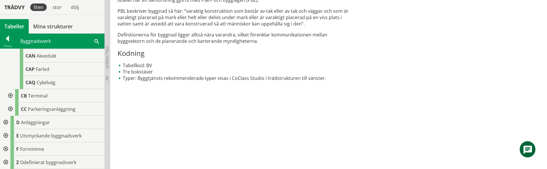
click at [10, 96] on div at bounding box center [10, 95] width 10 height 13
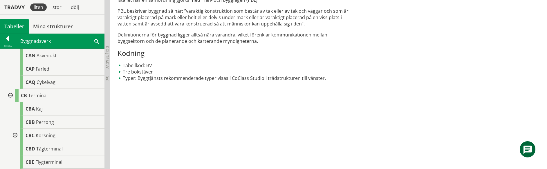
click at [15, 134] on div at bounding box center [14, 135] width 10 height 13
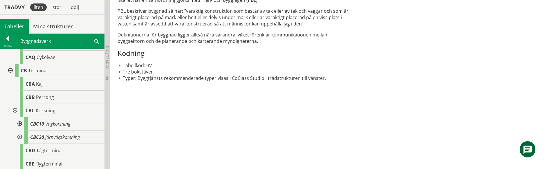
scroll to position [2982, 0]
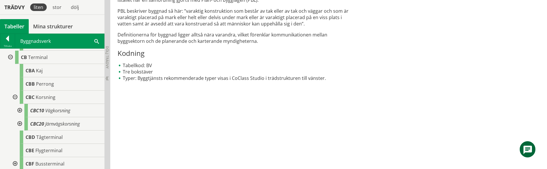
click at [20, 111] on div at bounding box center [19, 110] width 10 height 13
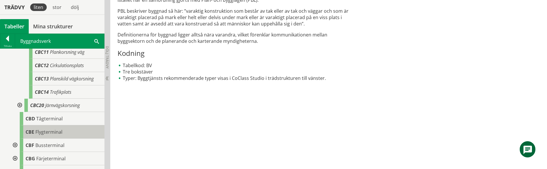
scroll to position [3059, 0]
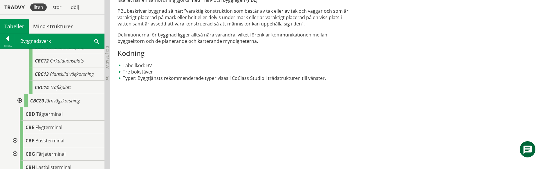
click at [20, 102] on div at bounding box center [19, 100] width 10 height 13
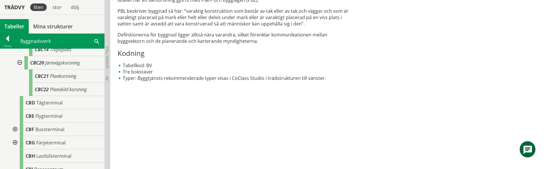
scroll to position [3097, 0]
click at [15, 128] on div at bounding box center [14, 129] width 10 height 13
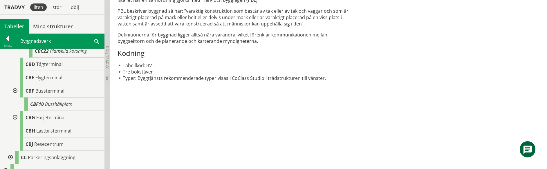
click at [15, 116] on div at bounding box center [14, 117] width 10 height 13
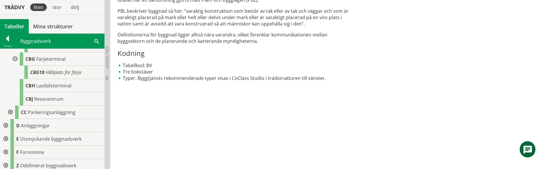
scroll to position [3197, 0]
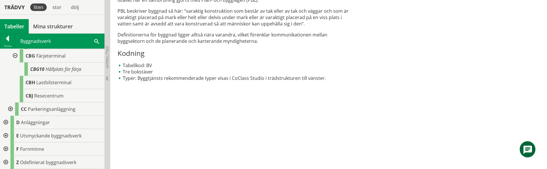
click at [11, 110] on div at bounding box center [10, 109] width 10 height 13
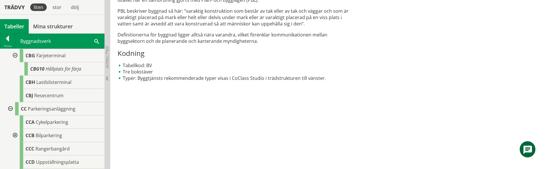
click at [16, 137] on div at bounding box center [14, 135] width 10 height 13
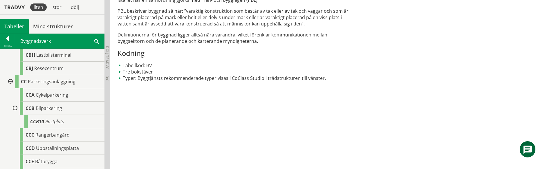
scroll to position [3274, 0]
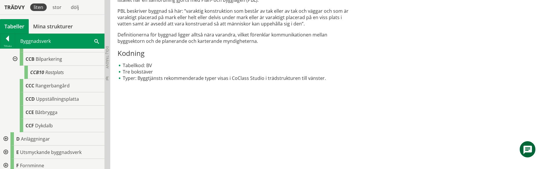
click at [7, 138] on div at bounding box center [5, 139] width 10 height 13
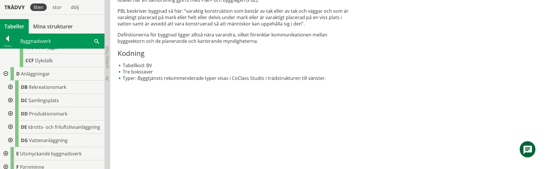
scroll to position [3351, 0]
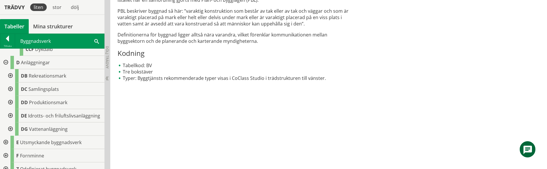
click at [11, 76] on div at bounding box center [10, 75] width 10 height 13
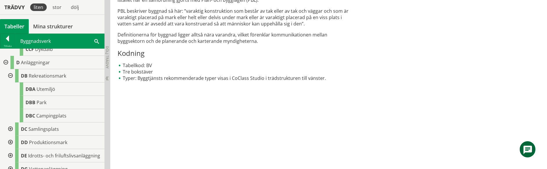
click at [9, 129] on div at bounding box center [10, 129] width 10 height 13
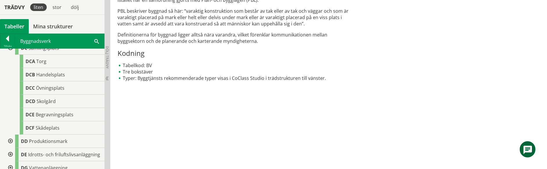
scroll to position [3466, 0]
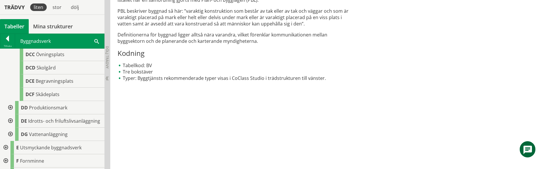
click at [9, 109] on div at bounding box center [10, 107] width 10 height 13
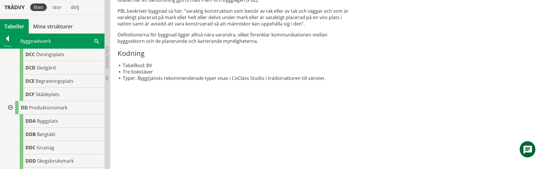
scroll to position [3542, 0]
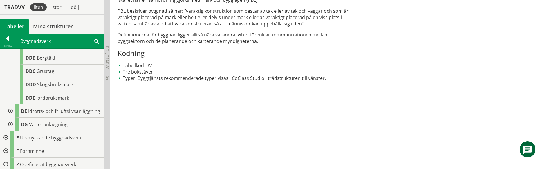
click at [12, 111] on div at bounding box center [10, 111] width 10 height 13
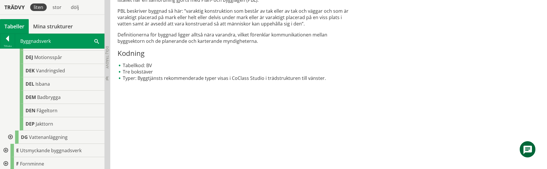
scroll to position [3731, 0]
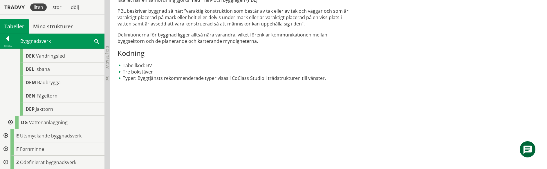
click at [10, 123] on div at bounding box center [10, 122] width 10 height 13
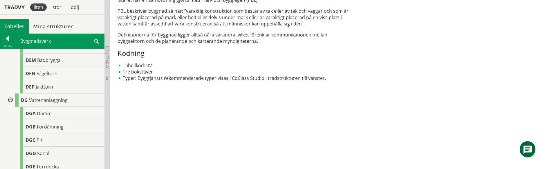
scroll to position [3798, 0]
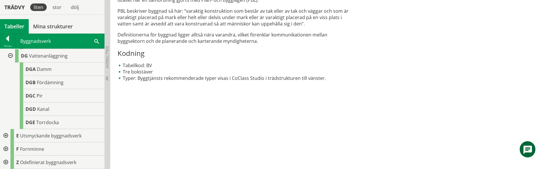
click at [6, 135] on div at bounding box center [5, 135] width 10 height 13
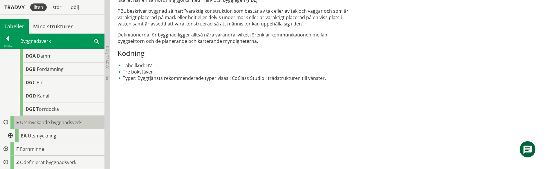
scroll to position [3812, 0]
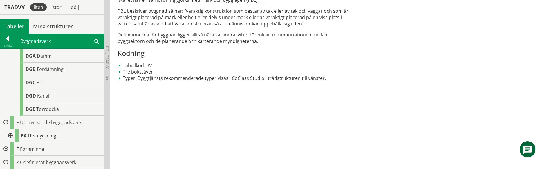
click at [12, 134] on div at bounding box center [10, 135] width 10 height 13
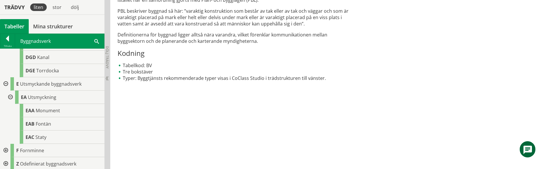
scroll to position [3852, 0]
click at [6, 149] on div at bounding box center [5, 149] width 10 height 13
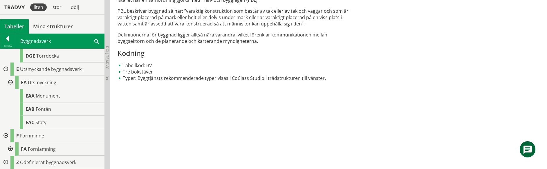
scroll to position [3865, 0]
click at [10, 149] on div at bounding box center [10, 149] width 10 height 13
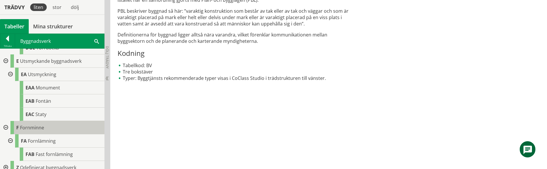
scroll to position [3878, 0]
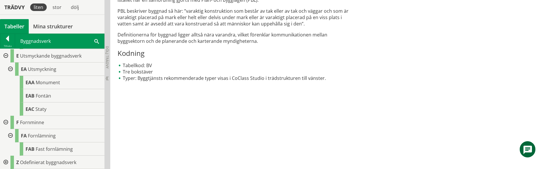
click at [6, 163] on div at bounding box center [5, 162] width 10 height 13
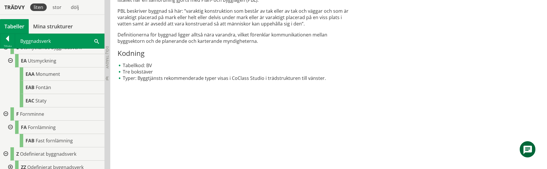
scroll to position [3892, 0]
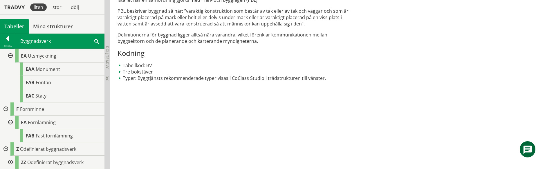
click at [10, 163] on div at bounding box center [10, 162] width 10 height 13
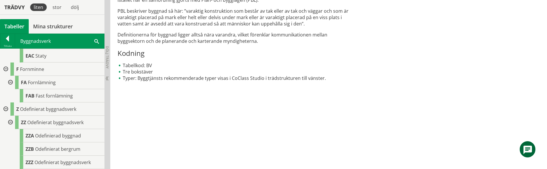
scroll to position [3932, 0]
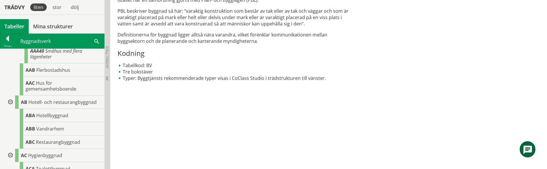
scroll to position [0, 0]
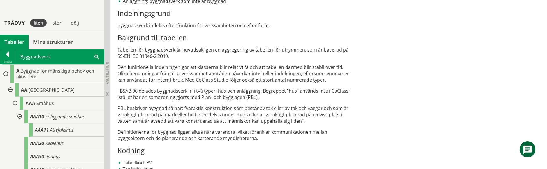
scroll to position [211, 0]
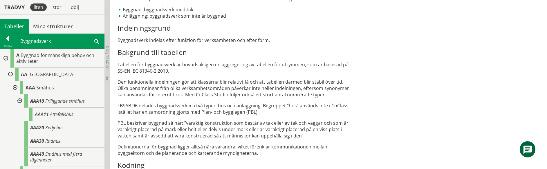
click at [301, 114] on p "I BSAB 96 delades byggnadsverk in i två typer: hus och anläggning. Begreppet ”h…" at bounding box center [235, 109] width 235 height 13
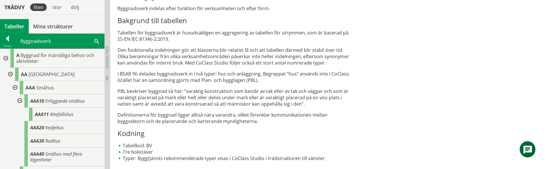
click at [328, 134] on h3 "Kodning" at bounding box center [235, 133] width 235 height 9
click at [311, 95] on p "PBL beskriver byggnad så här: ”varaktig konstruktion som består av tak eller av…" at bounding box center [235, 97] width 235 height 19
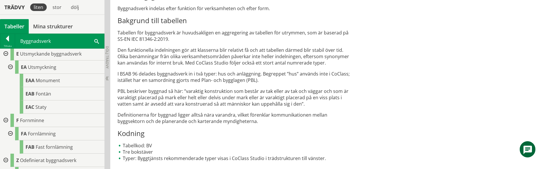
scroll to position [3932, 0]
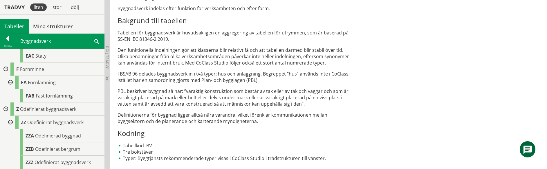
click at [249, 115] on p "Definitionerna för byggnad ligger alltså nära varandra, vilket förenklar kommun…" at bounding box center [235, 118] width 235 height 13
click at [6, 45] on div "Tillbaka" at bounding box center [7, 46] width 15 height 5
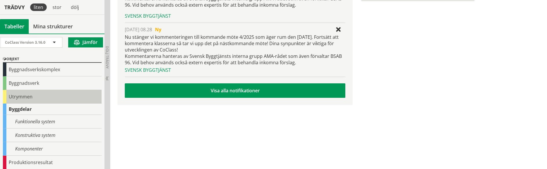
click at [26, 98] on div "Utrymmen" at bounding box center [52, 97] width 99 height 14
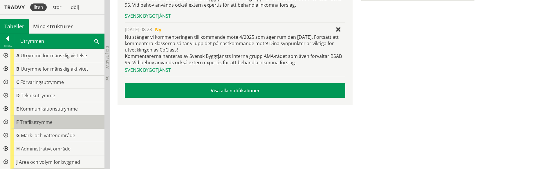
scroll to position [26, 0]
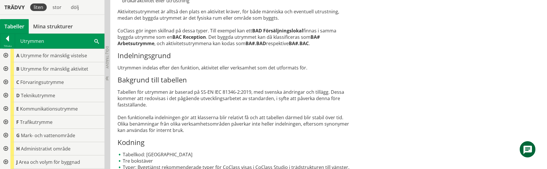
click at [5, 56] on div at bounding box center [5, 55] width 10 height 13
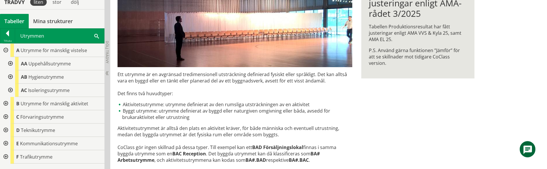
scroll to position [117, 0]
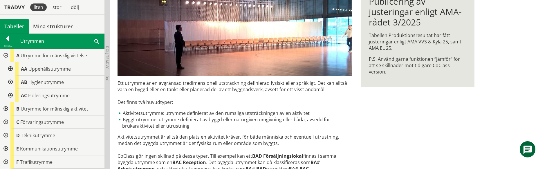
click at [12, 70] on div at bounding box center [10, 68] width 10 height 13
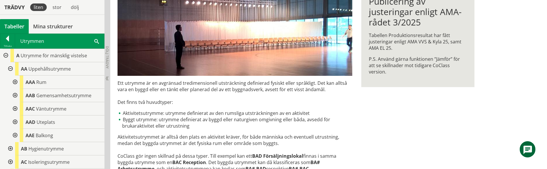
click at [14, 81] on div at bounding box center [14, 82] width 10 height 13
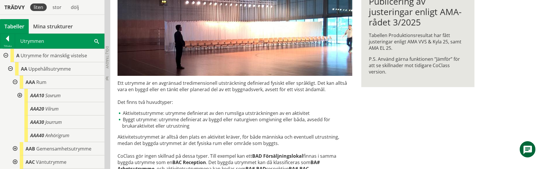
click at [18, 95] on div at bounding box center [19, 95] width 10 height 13
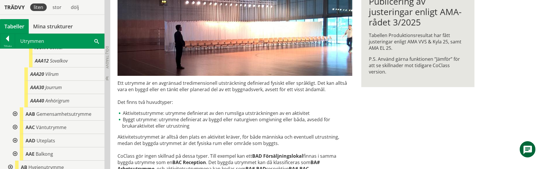
scroll to position [77, 0]
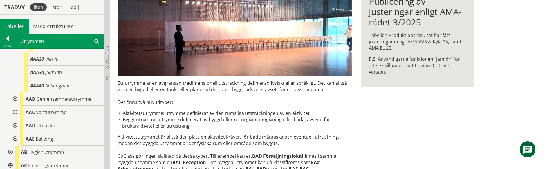
click at [13, 97] on div at bounding box center [14, 99] width 10 height 13
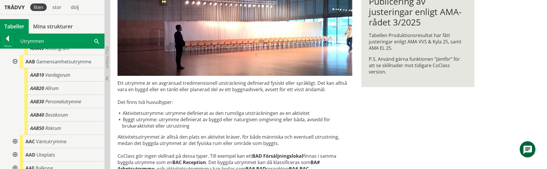
scroll to position [153, 0]
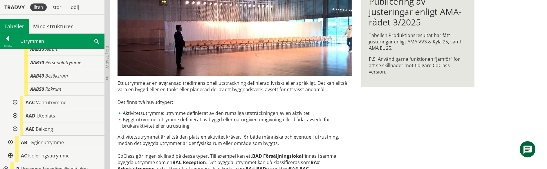
click at [15, 103] on div at bounding box center [14, 102] width 10 height 13
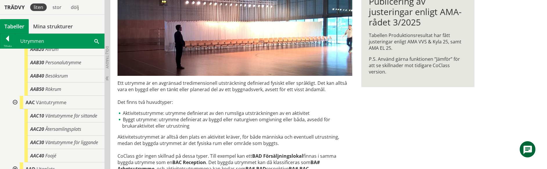
scroll to position [230, 0]
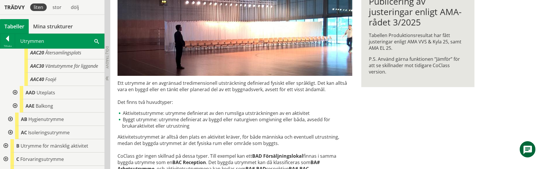
click at [16, 92] on div at bounding box center [14, 92] width 10 height 13
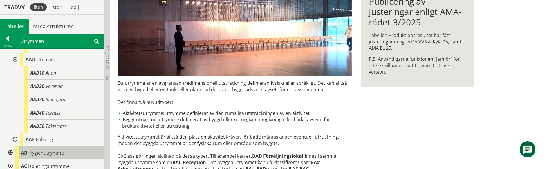
scroll to position [306, 0]
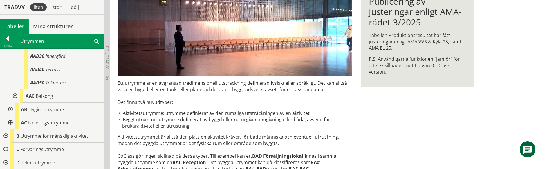
click at [15, 95] on div at bounding box center [14, 96] width 10 height 13
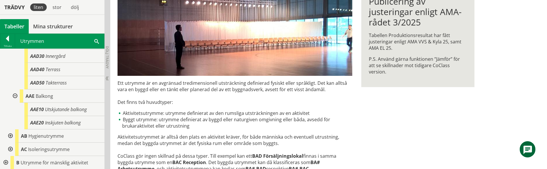
click at [12, 136] on div at bounding box center [10, 136] width 10 height 13
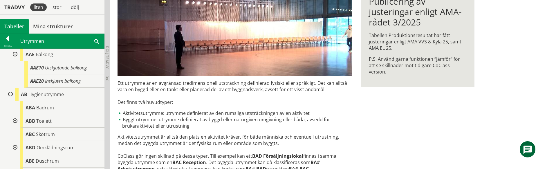
scroll to position [383, 0]
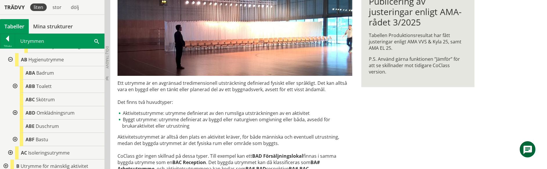
click at [16, 85] on div at bounding box center [14, 86] width 10 height 13
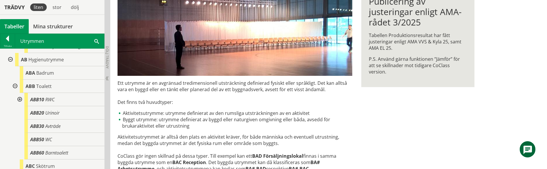
click at [19, 98] on div at bounding box center [19, 99] width 10 height 13
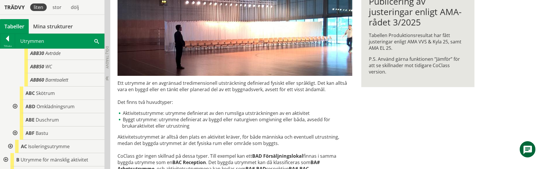
scroll to position [536, 0]
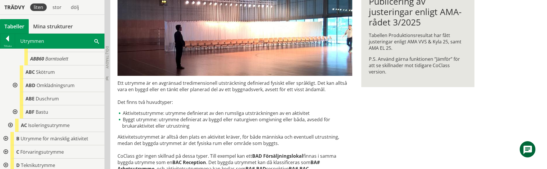
click at [15, 85] on div at bounding box center [14, 85] width 10 height 13
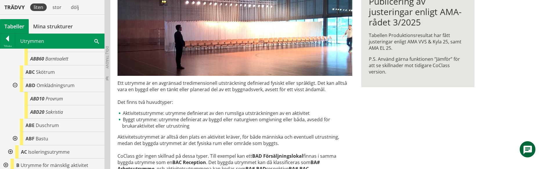
scroll to position [575, 0]
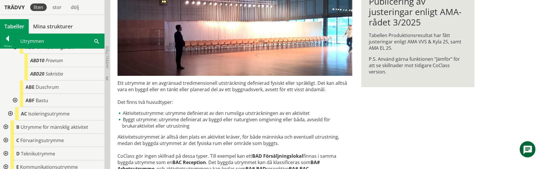
click at [15, 100] on div at bounding box center [14, 100] width 10 height 13
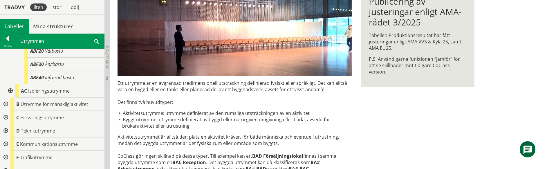
scroll to position [651, 0]
click at [10, 91] on div at bounding box center [10, 90] width 10 height 13
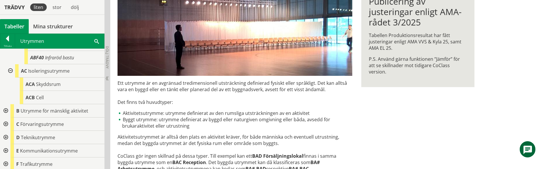
scroll to position [690, 0]
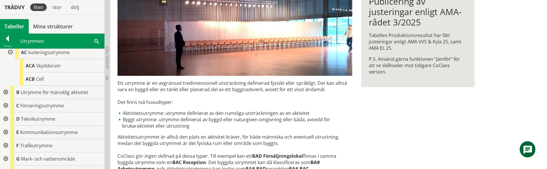
click at [6, 92] on div at bounding box center [5, 92] width 10 height 13
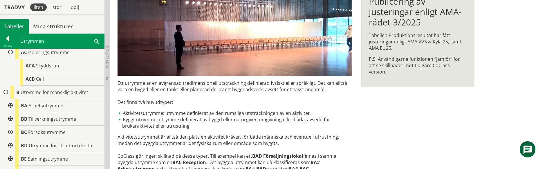
click at [10, 106] on div at bounding box center [10, 105] width 10 height 13
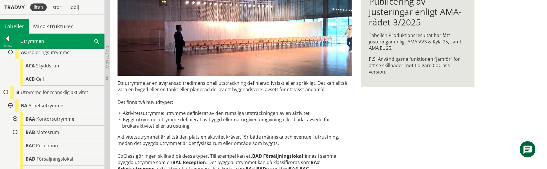
click at [15, 120] on div at bounding box center [14, 119] width 10 height 13
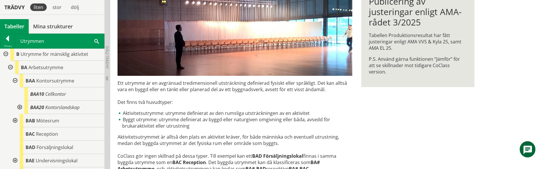
click at [20, 109] on div at bounding box center [19, 107] width 10 height 13
click at [15, 133] on div at bounding box center [14, 134] width 10 height 13
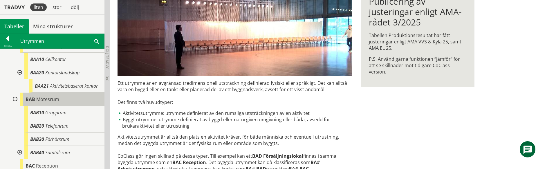
scroll to position [805, 0]
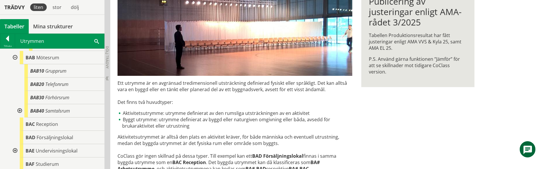
click at [20, 111] on div at bounding box center [19, 110] width 10 height 13
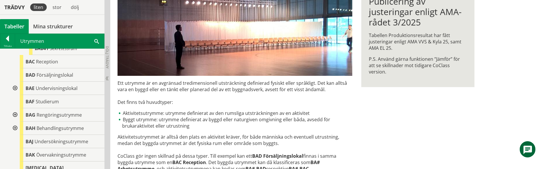
scroll to position [881, 0]
click at [13, 87] on div at bounding box center [14, 87] width 10 height 13
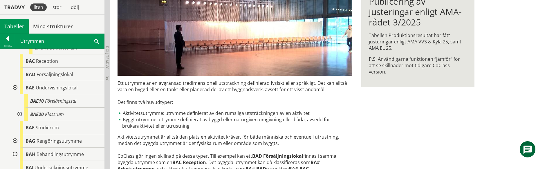
click at [21, 114] on div at bounding box center [19, 114] width 10 height 13
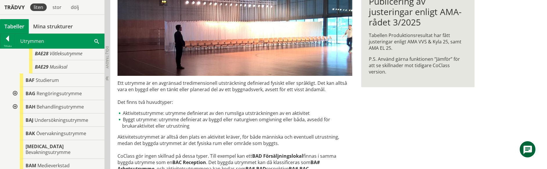
scroll to position [1073, 0]
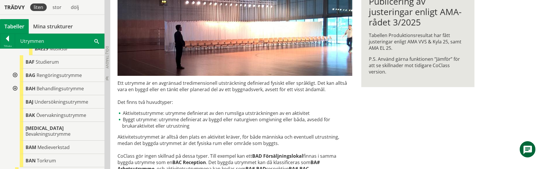
click at [15, 75] on div at bounding box center [14, 75] width 10 height 13
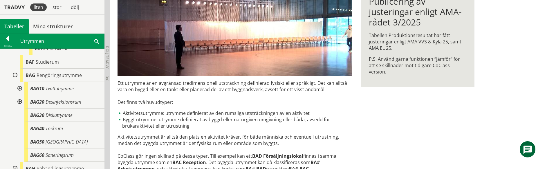
click at [19, 89] on div at bounding box center [19, 88] width 10 height 13
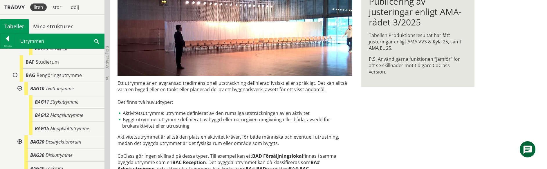
click at [20, 141] on div at bounding box center [19, 142] width 10 height 13
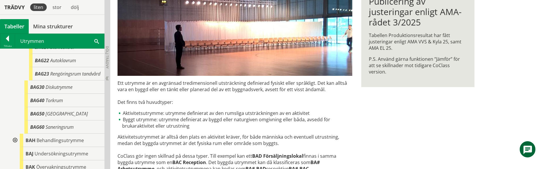
scroll to position [1188, 0]
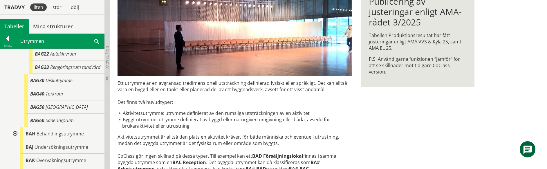
click at [16, 134] on div at bounding box center [14, 133] width 10 height 13
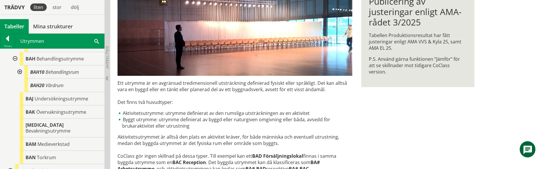
scroll to position [1264, 0]
click at [20, 71] on div at bounding box center [19, 70] width 10 height 13
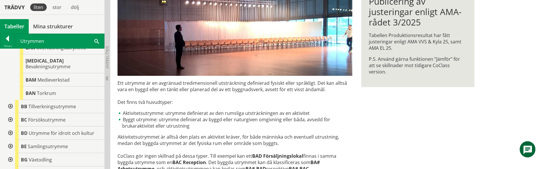
scroll to position [1341, 0]
click at [11, 101] on div at bounding box center [10, 106] width 10 height 13
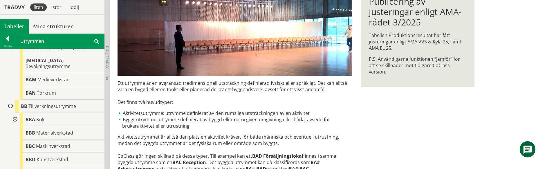
click at [14, 114] on div at bounding box center [14, 119] width 10 height 13
click at [19, 127] on div at bounding box center [19, 133] width 10 height 13
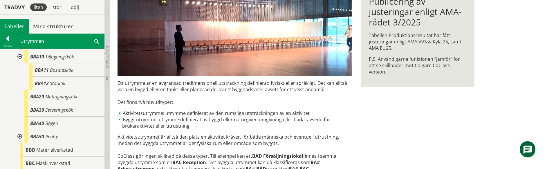
scroll to position [1417, 0]
click at [19, 130] on div at bounding box center [19, 136] width 10 height 13
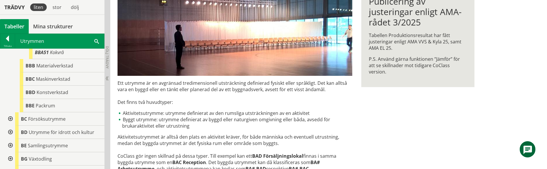
scroll to position [1532, 0]
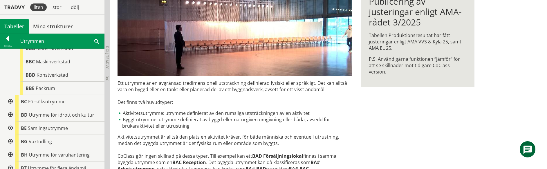
click at [11, 96] on div at bounding box center [10, 101] width 10 height 13
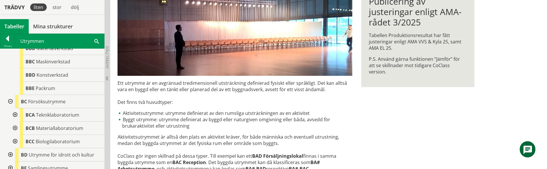
click at [14, 109] on div at bounding box center [14, 115] width 10 height 13
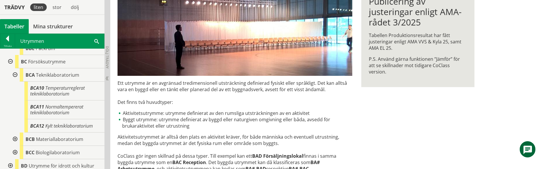
scroll to position [1647, 0]
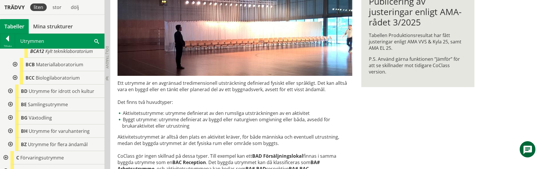
click at [15, 58] on div at bounding box center [14, 64] width 10 height 13
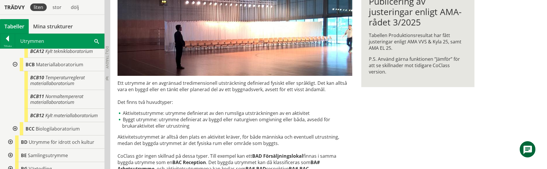
click at [15, 122] on div at bounding box center [14, 128] width 10 height 13
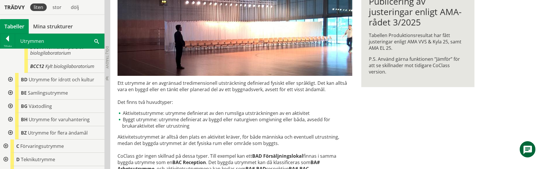
scroll to position [1762, 0]
click at [10, 72] on div at bounding box center [10, 78] width 10 height 13
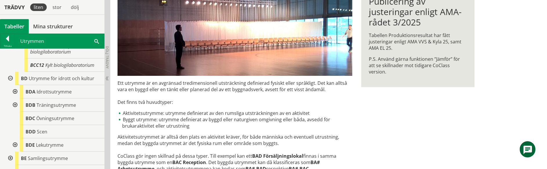
click at [15, 85] on div at bounding box center [14, 91] width 10 height 13
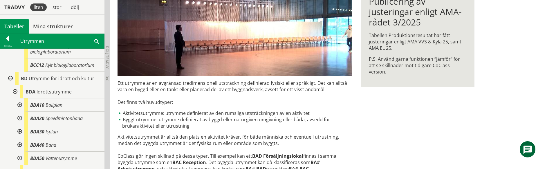
click at [18, 100] on div at bounding box center [19, 105] width 10 height 13
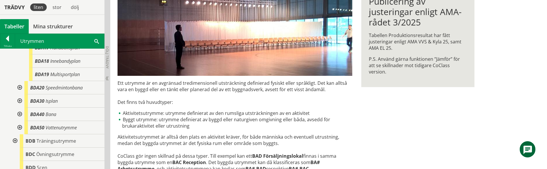
scroll to position [1916, 0]
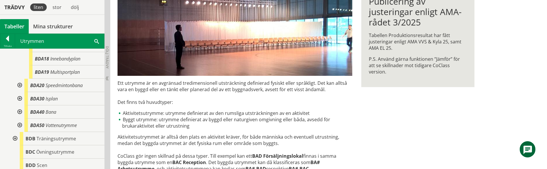
click at [19, 80] on div at bounding box center [19, 85] width 10 height 13
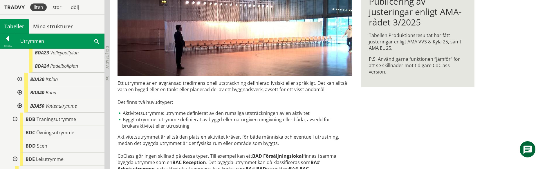
scroll to position [1992, 0]
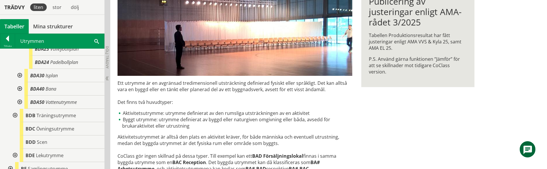
click at [19, 71] on div at bounding box center [19, 75] width 10 height 13
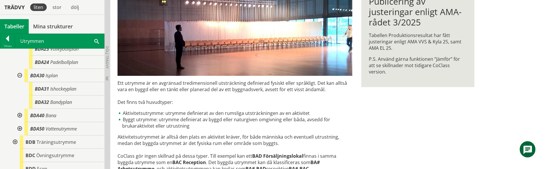
click at [20, 109] on div at bounding box center [19, 115] width 10 height 13
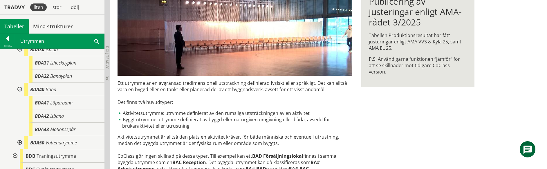
scroll to position [2030, 0]
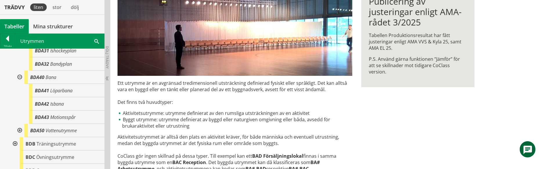
click at [20, 125] on div at bounding box center [19, 130] width 10 height 13
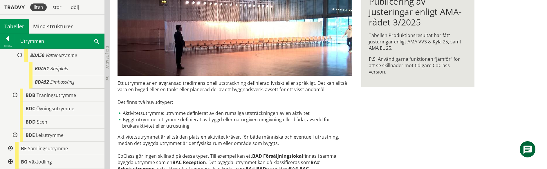
scroll to position [2107, 0]
click at [15, 88] on div at bounding box center [14, 94] width 10 height 13
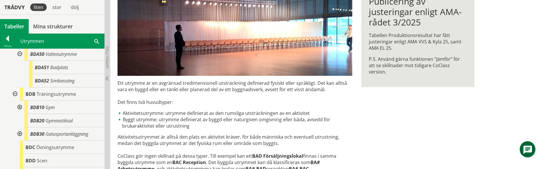
click at [19, 102] on div at bounding box center [19, 107] width 10 height 13
click at [20, 141] on div at bounding box center [19, 147] width 10 height 13
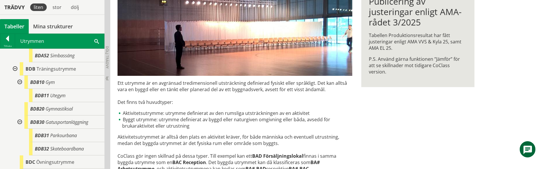
scroll to position [2184, 0]
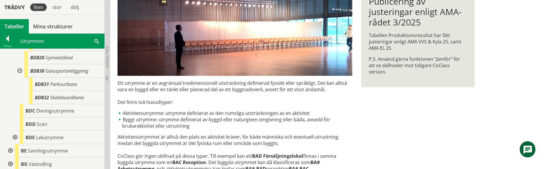
click at [15, 132] on div at bounding box center [14, 137] width 10 height 13
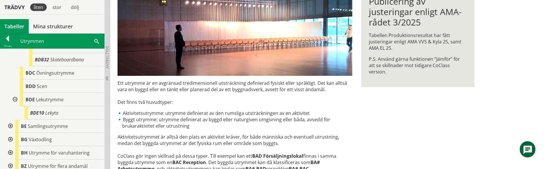
scroll to position [2222, 0]
click at [10, 120] on div at bounding box center [10, 126] width 10 height 13
click at [15, 133] on div at bounding box center [14, 139] width 10 height 13
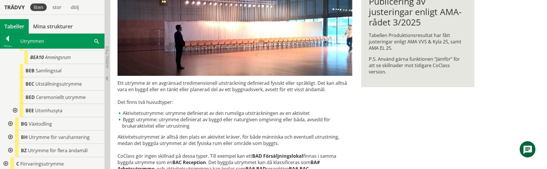
scroll to position [2299, 0]
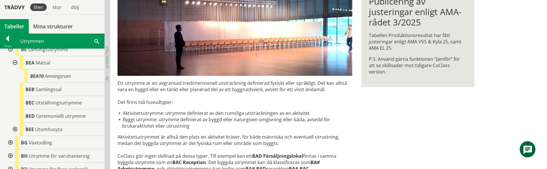
click at [15, 123] on div at bounding box center [14, 129] width 10 height 13
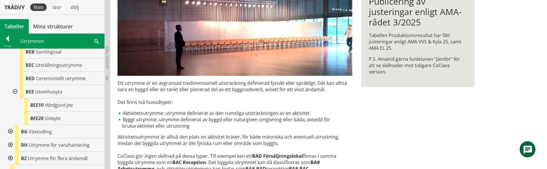
scroll to position [2337, 0]
click at [11, 125] on div at bounding box center [10, 131] width 10 height 13
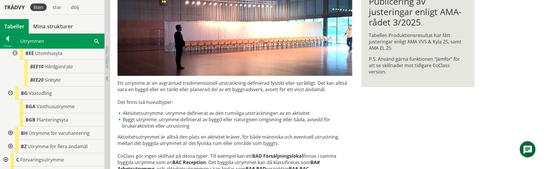
scroll to position [2375, 0]
click at [11, 127] on div at bounding box center [10, 133] width 10 height 13
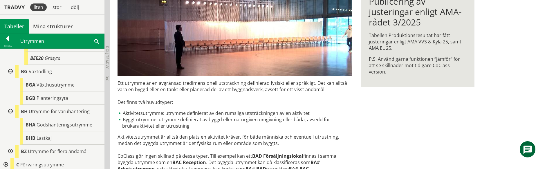
scroll to position [2414, 0]
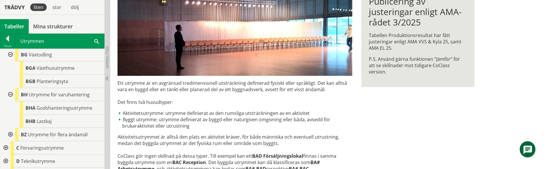
click at [10, 128] on div at bounding box center [10, 134] width 10 height 13
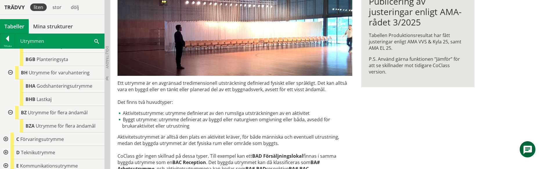
scroll to position [2452, 0]
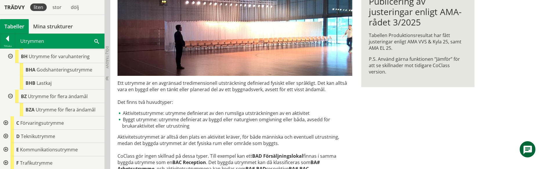
click at [5, 118] on div at bounding box center [5, 123] width 10 height 13
click at [10, 130] on div at bounding box center [10, 136] width 10 height 13
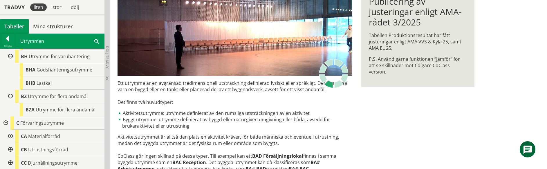
scroll to position [2490, 0]
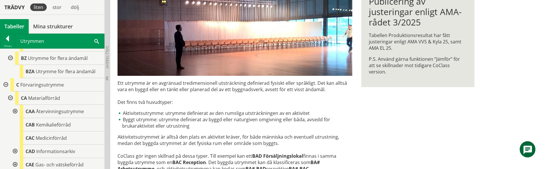
click at [14, 106] on div at bounding box center [14, 111] width 10 height 13
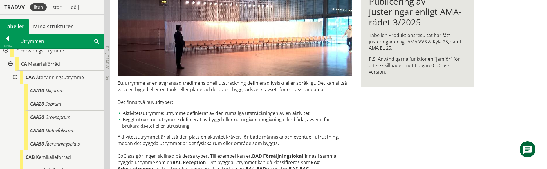
scroll to position [2567, 0]
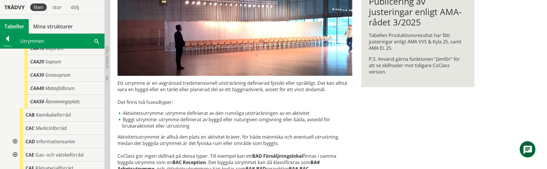
click at [15, 135] on div at bounding box center [14, 141] width 10 height 13
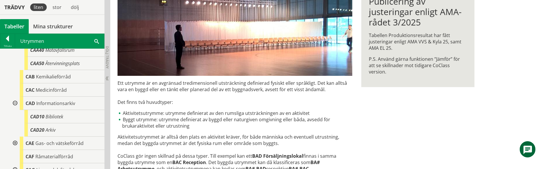
click at [15, 137] on div at bounding box center [14, 143] width 10 height 13
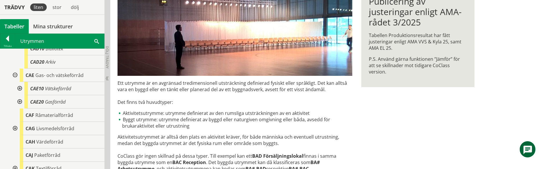
scroll to position [2682, 0]
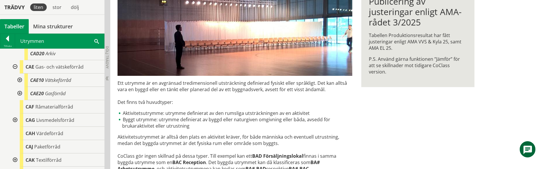
click at [19, 74] on div at bounding box center [19, 80] width 10 height 13
click at [20, 114] on div at bounding box center [19, 120] width 10 height 13
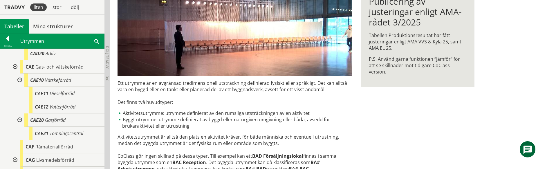
scroll to position [2720, 0]
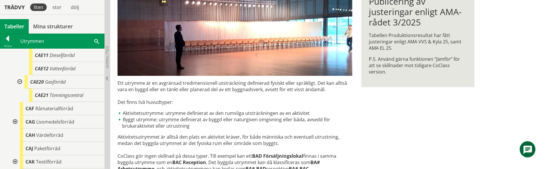
click at [14, 116] on div at bounding box center [14, 122] width 10 height 13
click at [20, 129] on div at bounding box center [19, 135] width 10 height 13
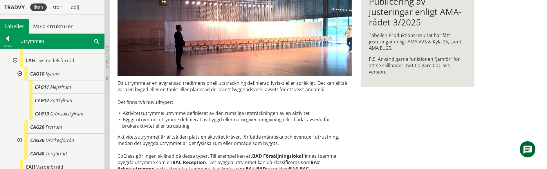
scroll to position [2797, 0]
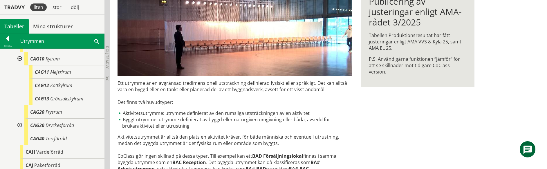
click at [19, 119] on div at bounding box center [19, 125] width 10 height 13
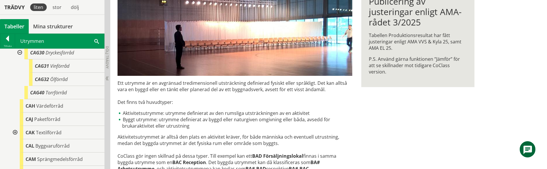
scroll to position [2873, 0]
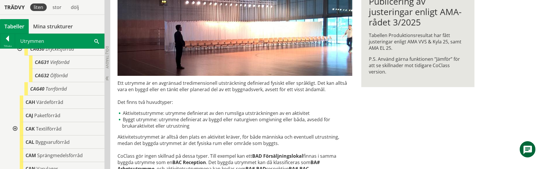
click at [15, 123] on div at bounding box center [14, 128] width 10 height 13
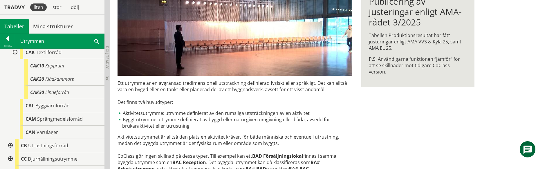
click at [9, 139] on div at bounding box center [10, 145] width 10 height 13
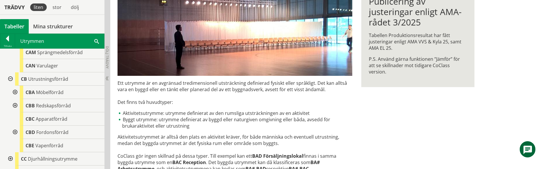
scroll to position [3026, 0]
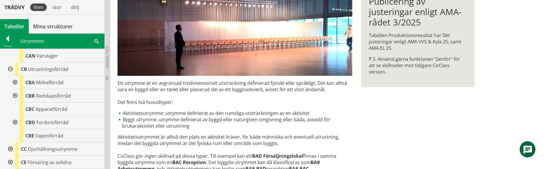
click at [16, 76] on div at bounding box center [14, 82] width 10 height 13
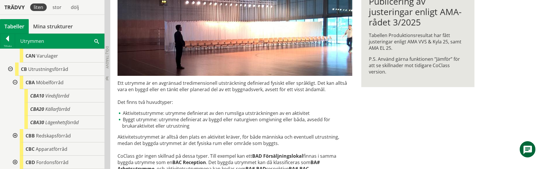
click at [14, 130] on div at bounding box center [14, 135] width 10 height 13
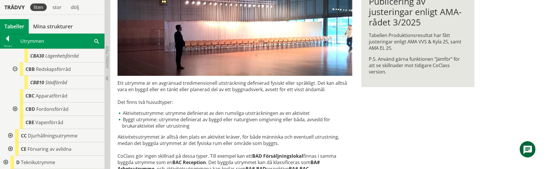
scroll to position [3103, 0]
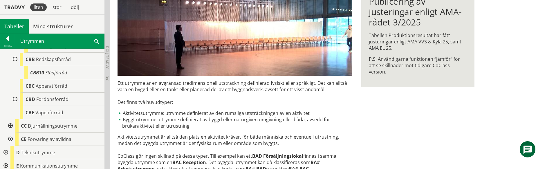
click at [16, 93] on div at bounding box center [14, 99] width 10 height 13
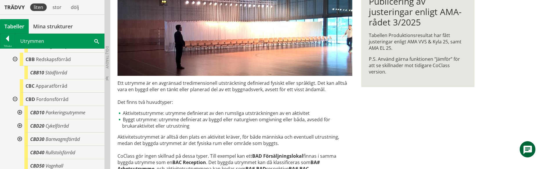
click at [19, 107] on div at bounding box center [19, 112] width 10 height 13
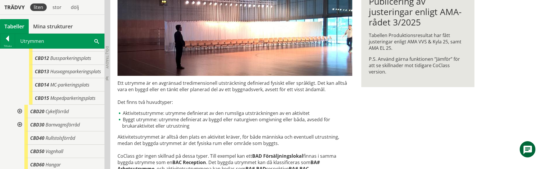
scroll to position [3218, 0]
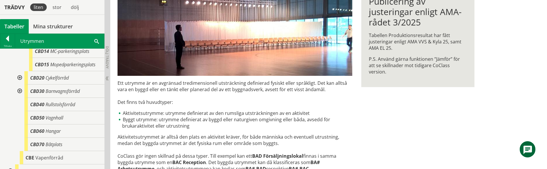
click at [18, 72] on div at bounding box center [19, 77] width 10 height 13
click at [20, 98] on div at bounding box center [19, 104] width 10 height 13
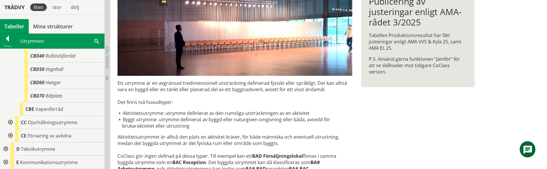
scroll to position [3295, 0]
click at [11, 116] on div at bounding box center [10, 121] width 10 height 13
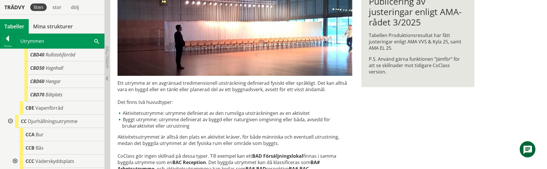
scroll to position [3333, 0]
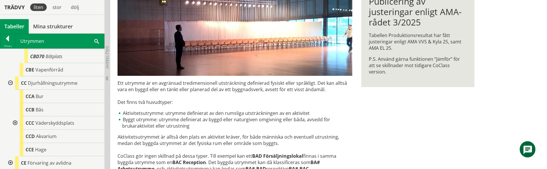
click at [14, 117] on div at bounding box center [14, 123] width 10 height 13
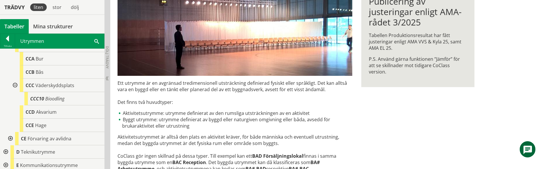
scroll to position [3371, 0]
click at [9, 134] on div at bounding box center [10, 138] width 10 height 13
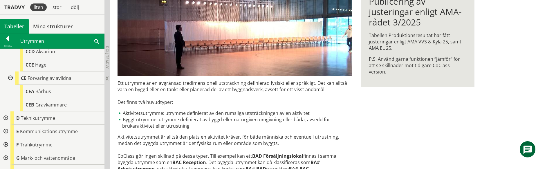
scroll to position [3448, 0]
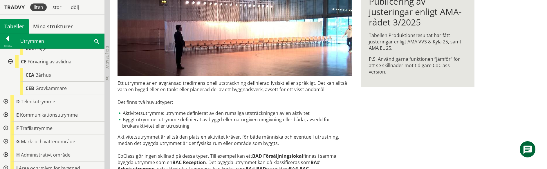
click at [5, 96] on div at bounding box center [5, 101] width 10 height 13
click at [11, 109] on div at bounding box center [10, 115] width 10 height 13
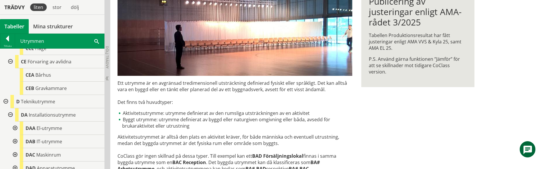
scroll to position [3486, 0]
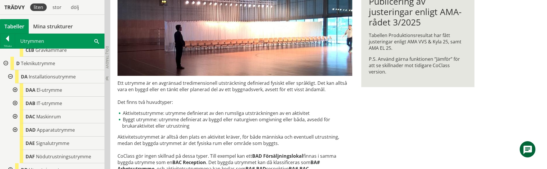
click at [14, 84] on div at bounding box center [14, 90] width 10 height 13
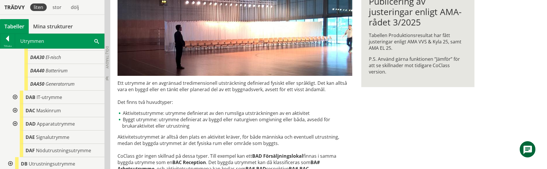
scroll to position [3563, 0]
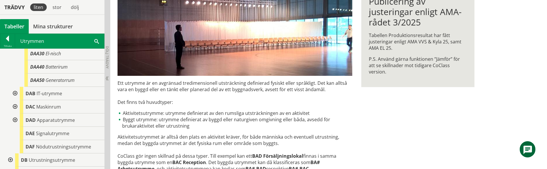
click at [13, 87] on div at bounding box center [14, 93] width 10 height 13
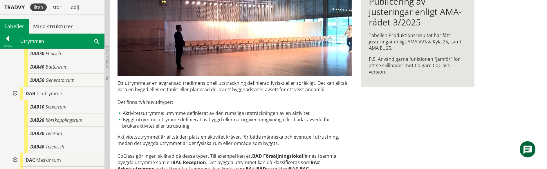
scroll to position [3601, 0]
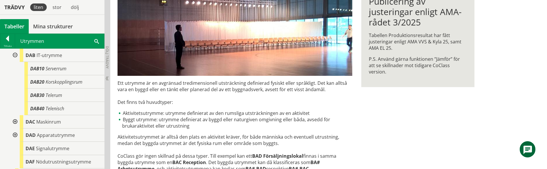
click at [15, 116] on div at bounding box center [14, 122] width 10 height 13
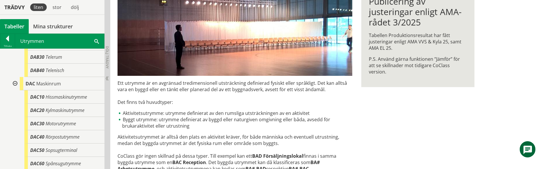
scroll to position [3716, 0]
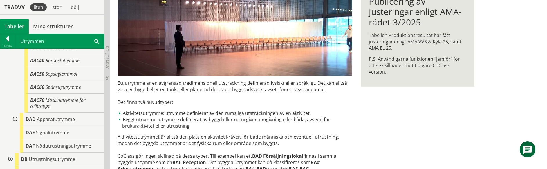
click at [14, 113] on div at bounding box center [14, 119] width 10 height 13
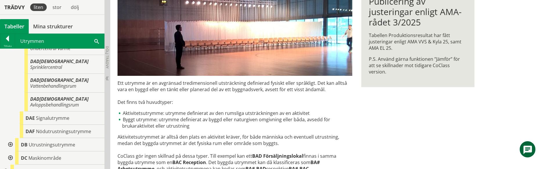
scroll to position [3869, 0]
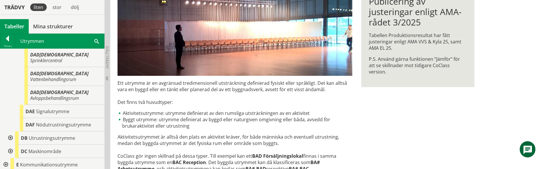
click at [11, 132] on div at bounding box center [10, 138] width 10 height 13
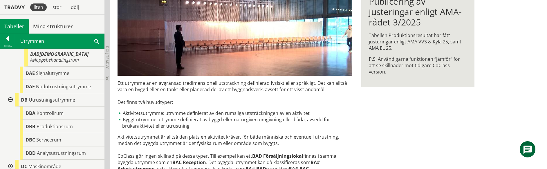
click at [11, 160] on div at bounding box center [10, 166] width 10 height 13
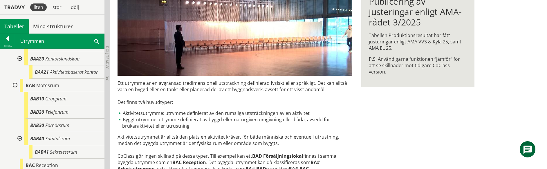
scroll to position [0, 0]
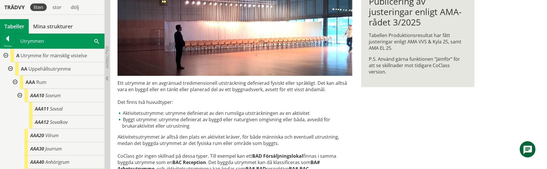
click at [7, 55] on div at bounding box center [5, 55] width 10 height 13
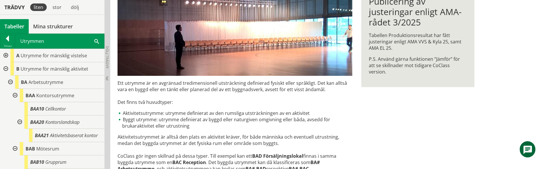
click at [6, 68] on div at bounding box center [5, 68] width 10 height 13
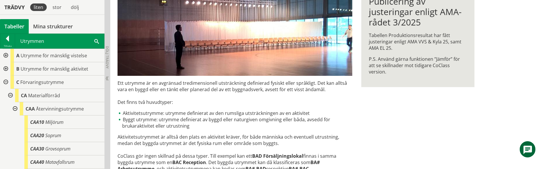
click at [6, 81] on div at bounding box center [5, 82] width 10 height 13
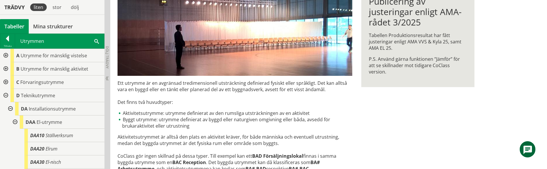
click at [7, 96] on div at bounding box center [5, 95] width 10 height 13
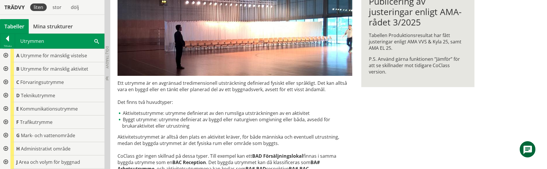
click at [6, 109] on div at bounding box center [5, 108] width 10 height 13
click at [11, 122] on div at bounding box center [10, 122] width 10 height 13
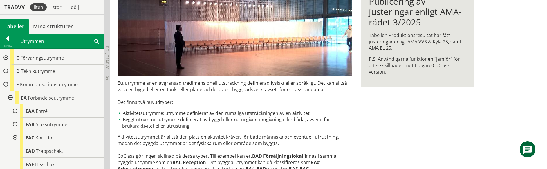
scroll to position [38, 0]
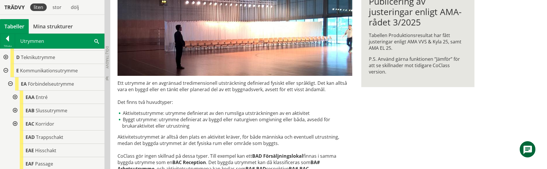
click at [16, 97] on div at bounding box center [14, 97] width 10 height 13
click at [16, 136] on div at bounding box center [14, 137] width 10 height 13
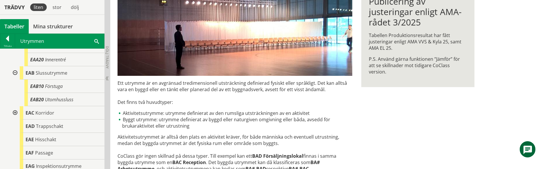
scroll to position [115, 0]
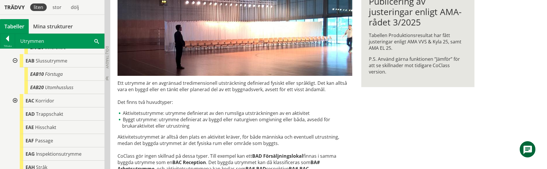
click at [16, 100] on div at bounding box center [14, 100] width 10 height 13
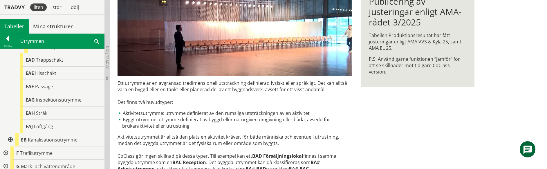
scroll to position [192, 0]
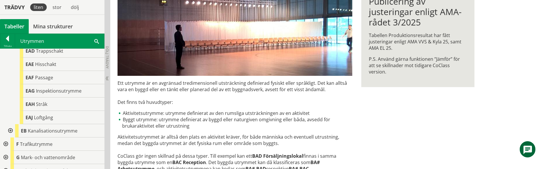
click at [10, 131] on div at bounding box center [10, 131] width 10 height 13
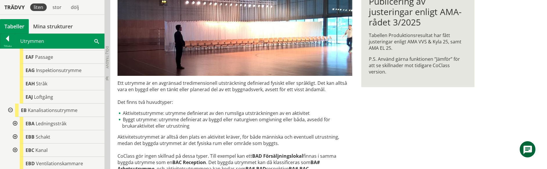
scroll to position [230, 0]
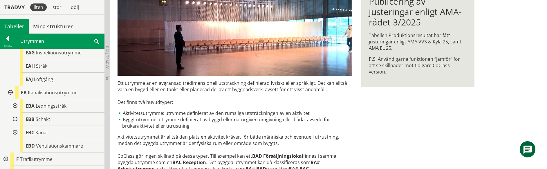
click at [17, 104] on div at bounding box center [14, 106] width 10 height 13
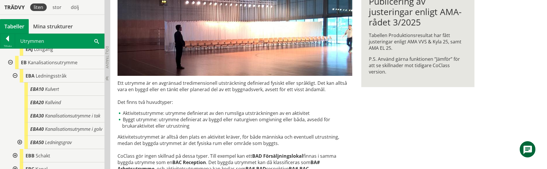
scroll to position [306, 0]
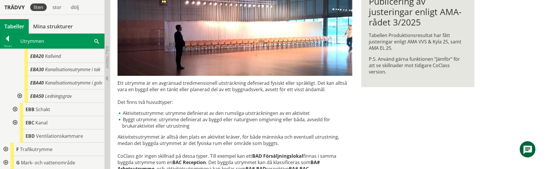
click at [19, 102] on div at bounding box center [19, 96] width 10 height 13
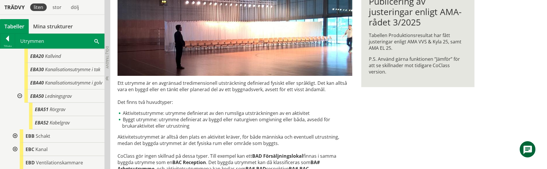
click at [15, 140] on div at bounding box center [14, 136] width 10 height 13
click at [19, 155] on div at bounding box center [19, 149] width 10 height 13
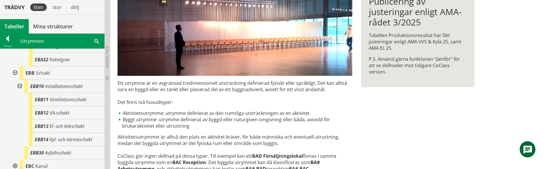
scroll to position [383, 0]
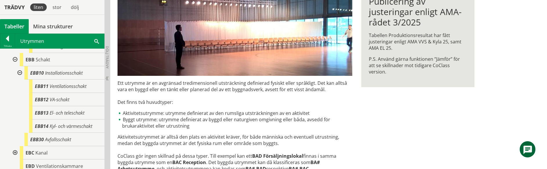
click at [14, 157] on div at bounding box center [14, 153] width 10 height 13
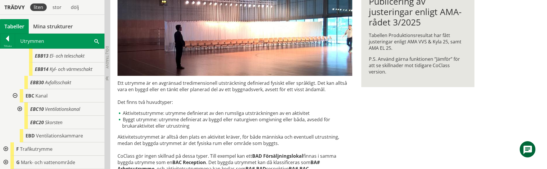
scroll to position [460, 0]
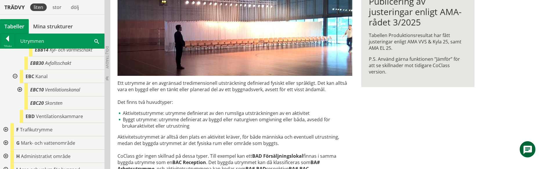
click at [19, 95] on div at bounding box center [19, 89] width 10 height 13
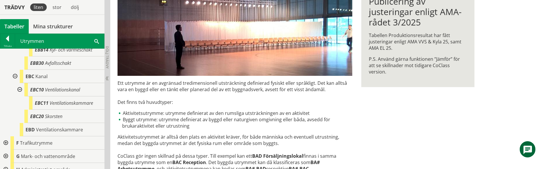
scroll to position [498, 0]
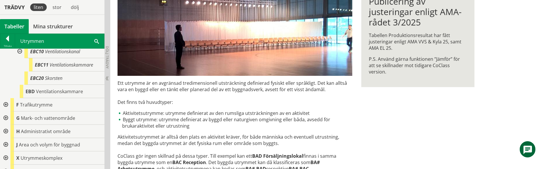
click at [7, 111] on div at bounding box center [5, 104] width 10 height 13
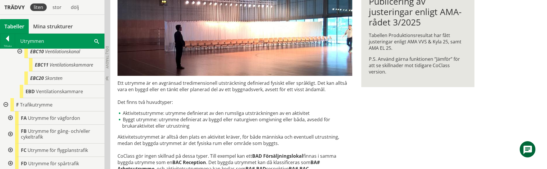
click at [12, 124] on div at bounding box center [10, 118] width 10 height 13
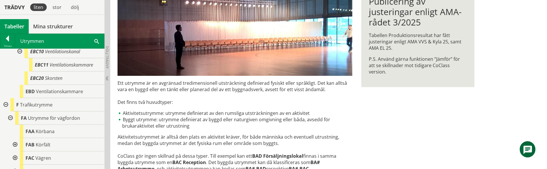
click at [14, 149] on div at bounding box center [14, 144] width 10 height 13
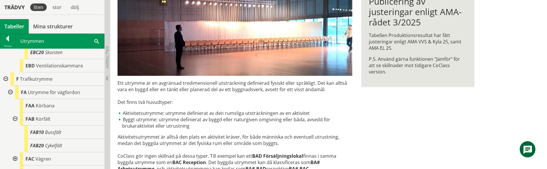
scroll to position [536, 0]
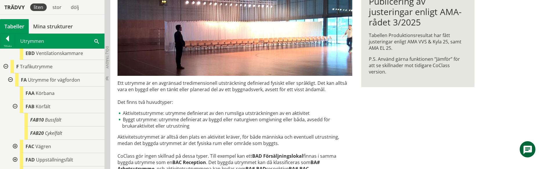
click at [14, 152] on div at bounding box center [14, 146] width 10 height 13
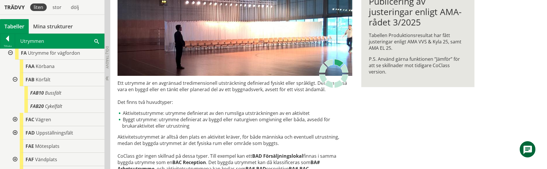
scroll to position [575, 0]
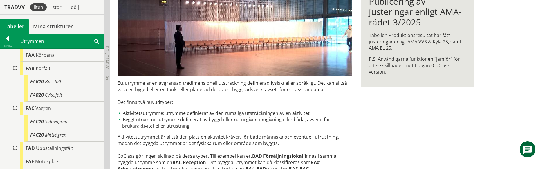
click at [15, 153] on div at bounding box center [14, 148] width 10 height 13
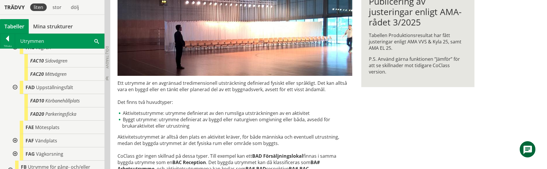
scroll to position [651, 0]
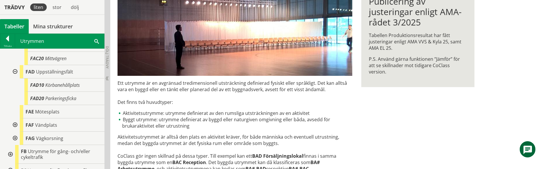
click at [14, 131] on div at bounding box center [14, 125] width 10 height 13
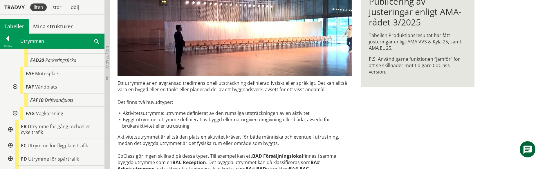
click at [15, 120] on div at bounding box center [14, 113] width 10 height 13
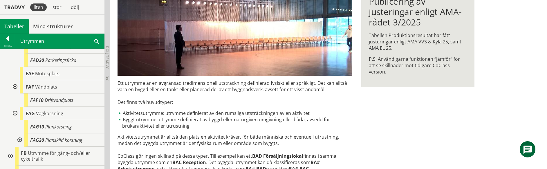
click at [20, 144] on div at bounding box center [19, 140] width 10 height 13
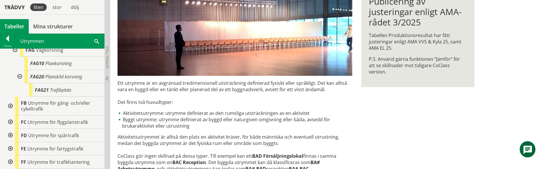
scroll to position [766, 0]
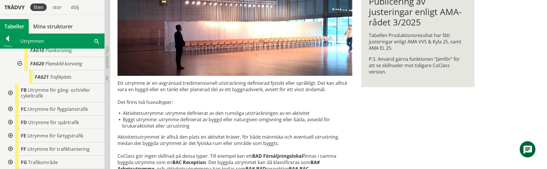
click at [10, 100] on div at bounding box center [10, 93] width 10 height 19
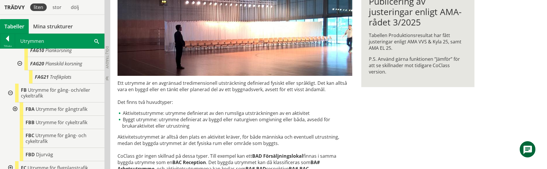
click at [14, 113] on div at bounding box center [14, 109] width 10 height 13
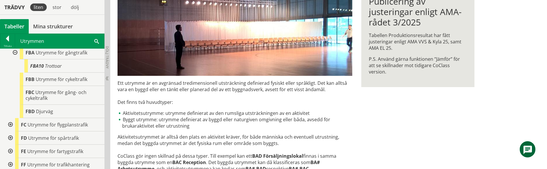
scroll to position [843, 0]
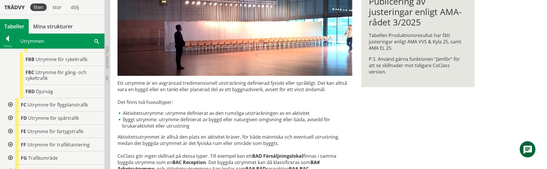
click at [10, 111] on div at bounding box center [10, 104] width 10 height 13
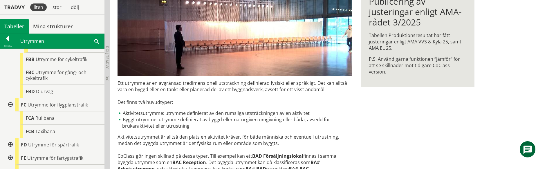
click at [12, 148] on div at bounding box center [10, 144] width 10 height 13
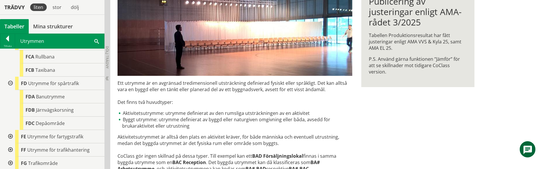
scroll to position [919, 0]
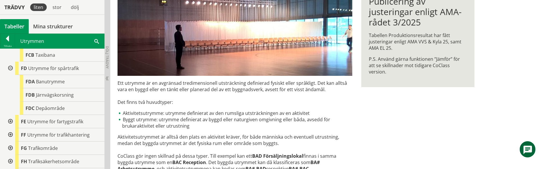
click at [12, 127] on div at bounding box center [10, 121] width 10 height 13
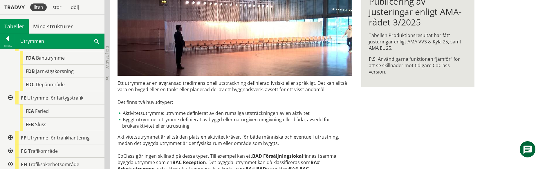
scroll to position [958, 0]
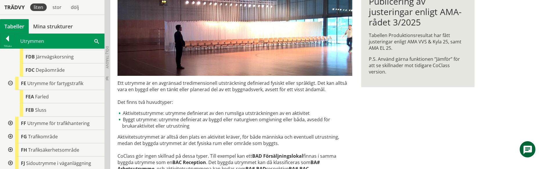
click at [10, 129] on div at bounding box center [10, 123] width 10 height 13
click at [15, 142] on div at bounding box center [14, 136] width 10 height 13
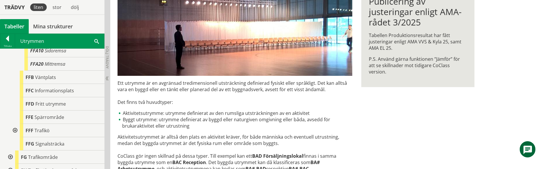
scroll to position [1073, 0]
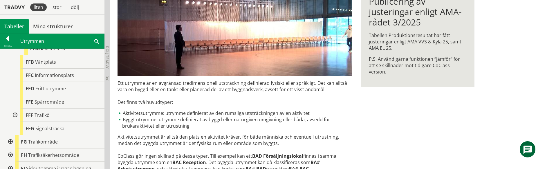
click at [14, 120] on div at bounding box center [14, 115] width 10 height 13
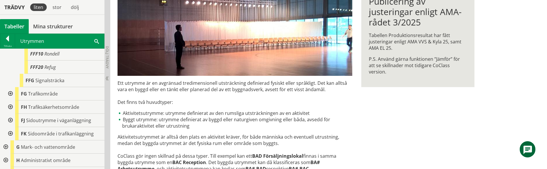
scroll to position [1149, 0]
click at [11, 98] on div at bounding box center [10, 92] width 10 height 13
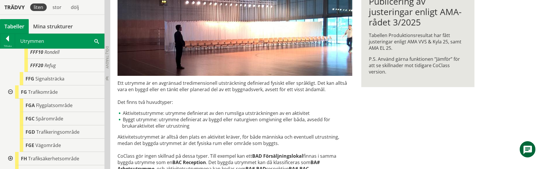
scroll to position [1188, 0]
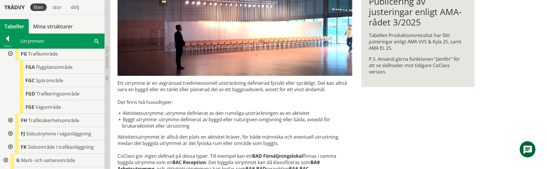
click at [10, 125] on div at bounding box center [10, 120] width 10 height 13
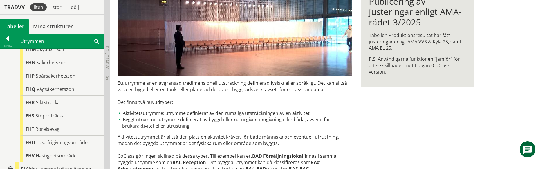
scroll to position [1471, 0]
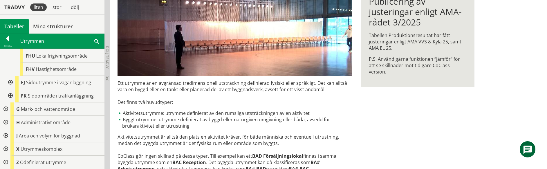
click at [10, 81] on div at bounding box center [10, 82] width 10 height 13
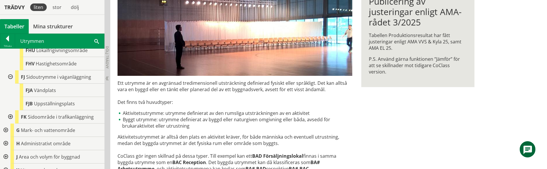
click at [11, 120] on div at bounding box center [10, 117] width 10 height 13
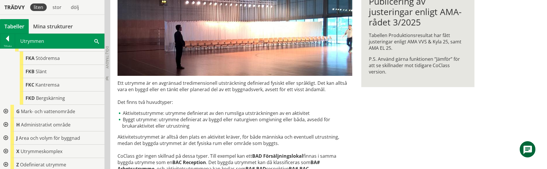
scroll to position [1552, 0]
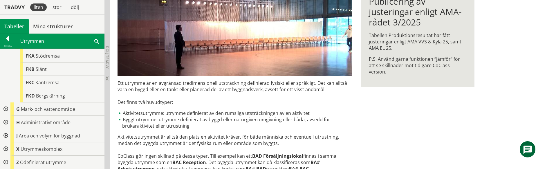
click at [5, 110] on div at bounding box center [5, 109] width 10 height 13
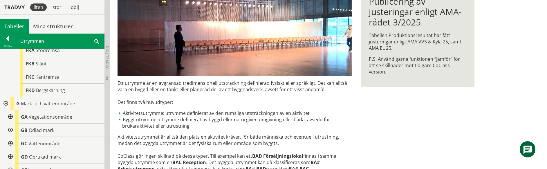
click at [10, 122] on div at bounding box center [10, 117] width 10 height 13
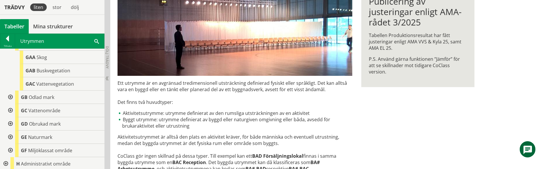
scroll to position [1628, 0]
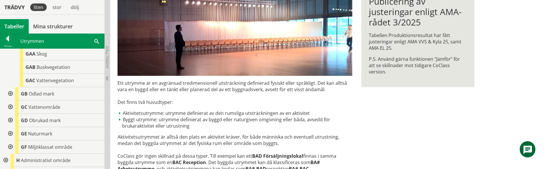
click at [10, 100] on div at bounding box center [10, 93] width 10 height 13
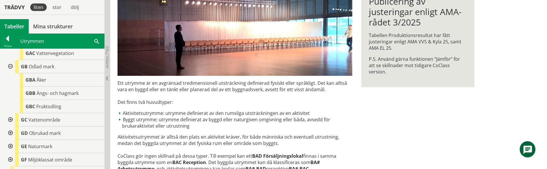
scroll to position [1666, 0]
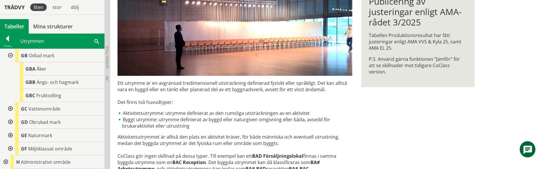
click at [10, 113] on div at bounding box center [10, 108] width 10 height 13
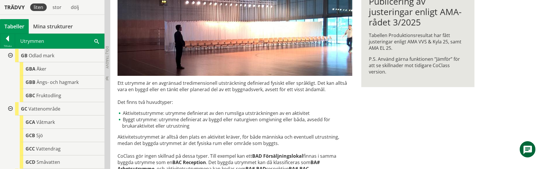
scroll to position [1743, 0]
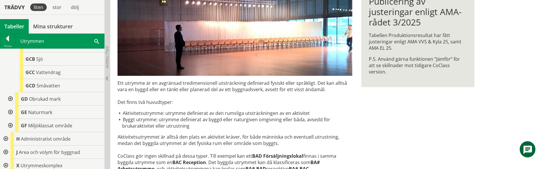
click at [12, 104] on div at bounding box center [10, 99] width 10 height 13
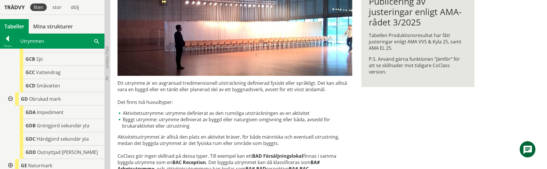
scroll to position [1819, 0]
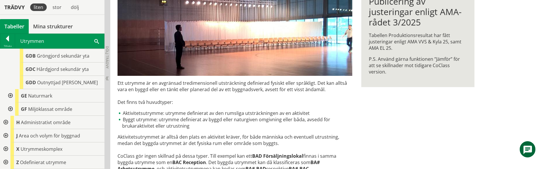
click at [10, 96] on div at bounding box center [10, 95] width 10 height 13
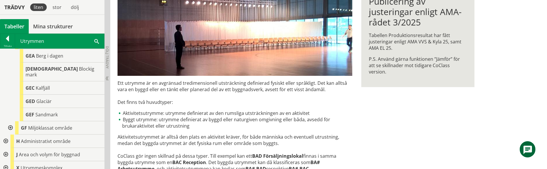
scroll to position [1885, 0]
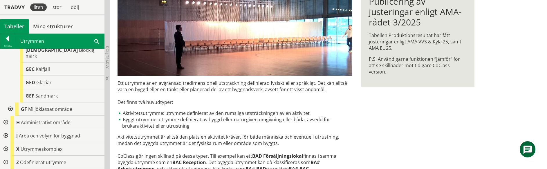
click at [11, 108] on div at bounding box center [10, 109] width 10 height 13
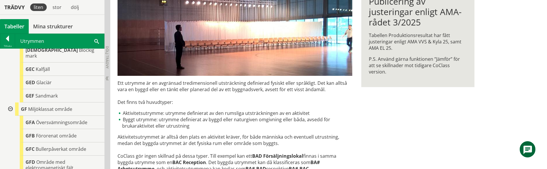
scroll to position [1944, 0]
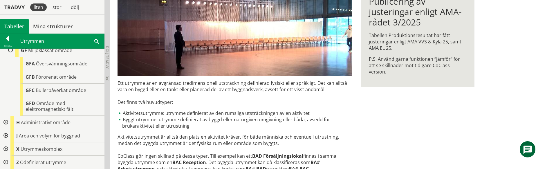
click at [6, 122] on div at bounding box center [5, 122] width 10 height 13
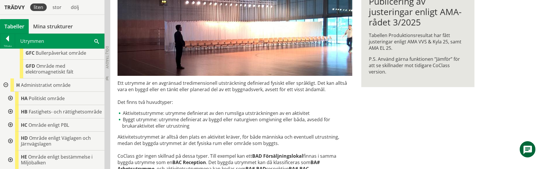
scroll to position [1983, 0]
click at [10, 98] on div at bounding box center [10, 97] width 10 height 13
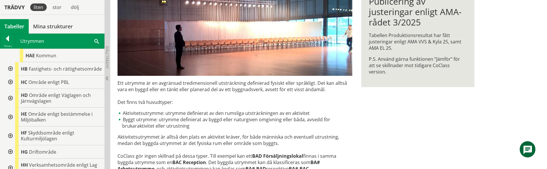
scroll to position [2097, 0]
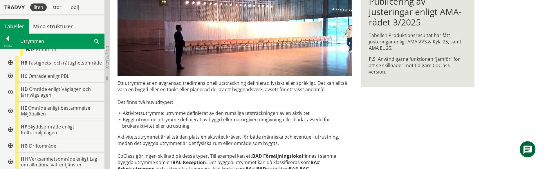
click at [10, 63] on div at bounding box center [10, 62] width 10 height 13
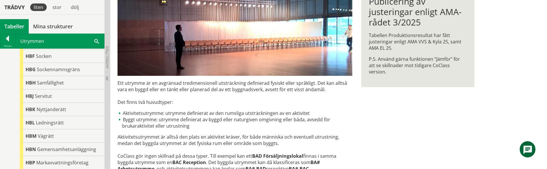
scroll to position [2212, 0]
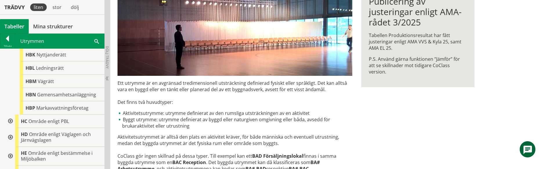
click at [11, 121] on div at bounding box center [10, 121] width 10 height 13
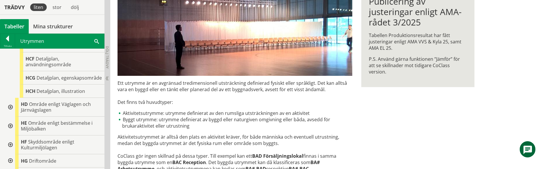
scroll to position [2404, 0]
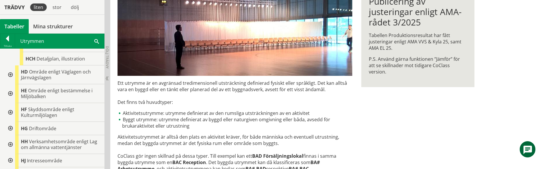
click at [11, 74] on div at bounding box center [10, 75] width 10 height 19
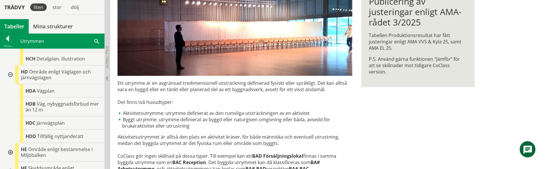
click at [10, 151] on div at bounding box center [10, 152] width 10 height 19
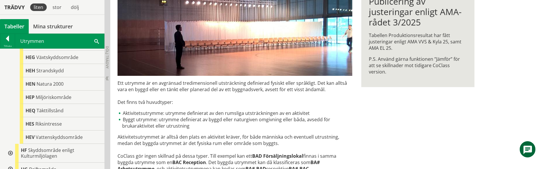
scroll to position [2634, 0]
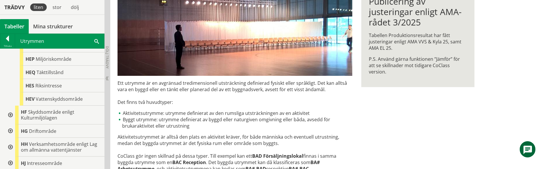
click at [10, 114] on div at bounding box center [10, 115] width 10 height 19
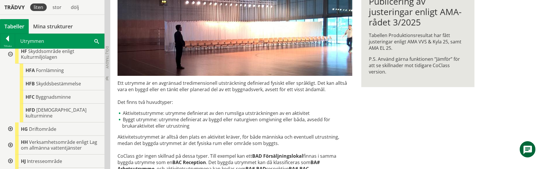
scroll to position [2710, 0]
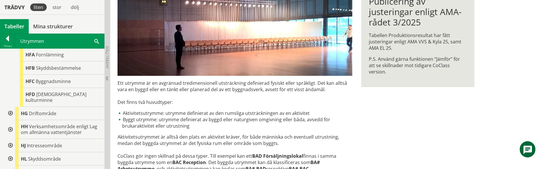
click at [11, 108] on div at bounding box center [10, 113] width 10 height 13
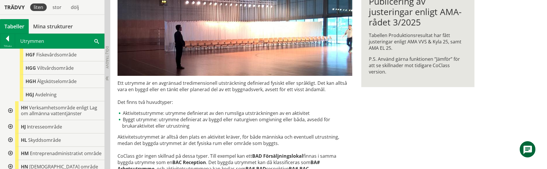
scroll to position [2864, 0]
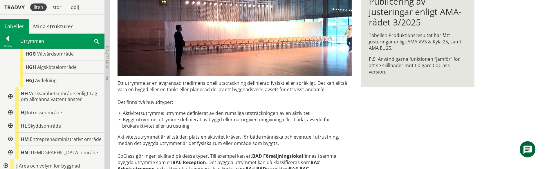
click at [9, 90] on div at bounding box center [10, 96] width 10 height 19
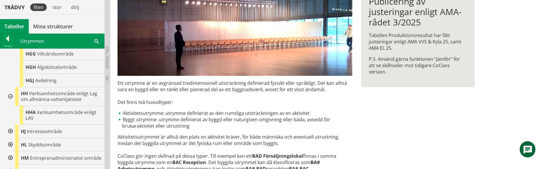
click at [10, 125] on div at bounding box center [10, 131] width 10 height 13
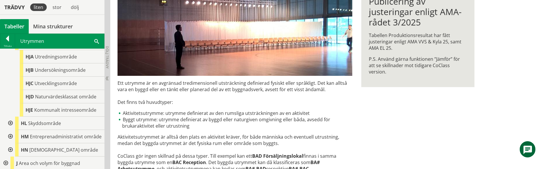
scroll to position [2974, 0]
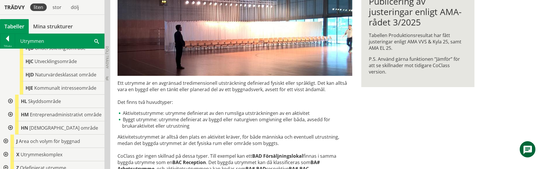
click at [10, 95] on div at bounding box center [10, 101] width 10 height 13
click at [10, 122] on div at bounding box center [10, 128] width 10 height 13
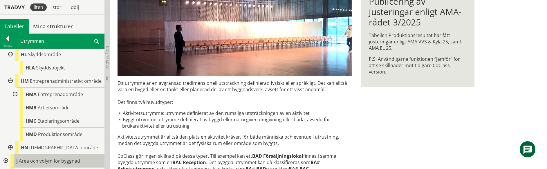
scroll to position [3041, 0]
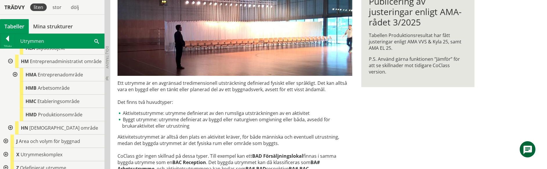
click at [10, 122] on div at bounding box center [10, 128] width 10 height 13
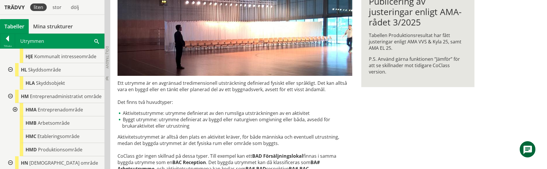
scroll to position [3004, 0]
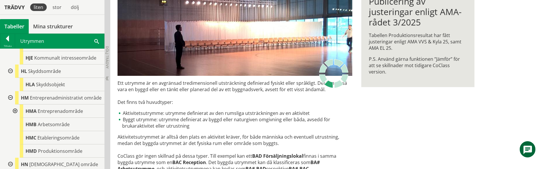
click at [15, 105] on div at bounding box center [14, 111] width 10 height 13
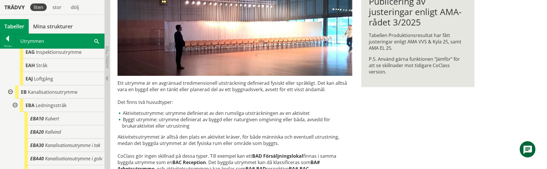
scroll to position [0, 0]
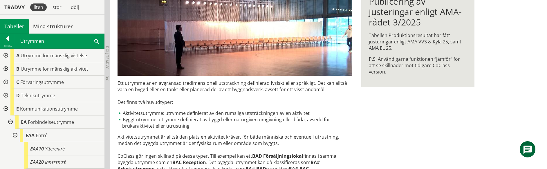
click at [6, 107] on div at bounding box center [5, 108] width 10 height 13
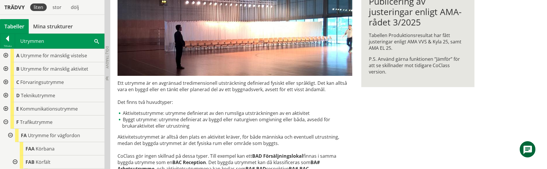
click at [6, 123] on div at bounding box center [5, 122] width 10 height 13
click at [6, 135] on div at bounding box center [5, 135] width 10 height 13
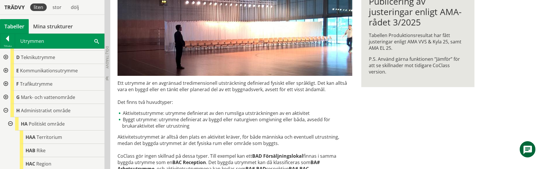
click at [6, 109] on div at bounding box center [5, 110] width 10 height 13
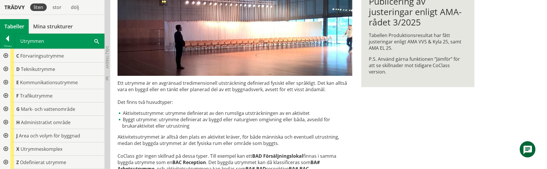
click at [6, 137] on div at bounding box center [5, 135] width 10 height 13
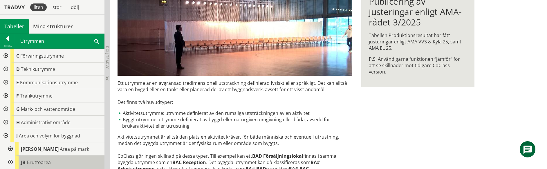
scroll to position [65, 0]
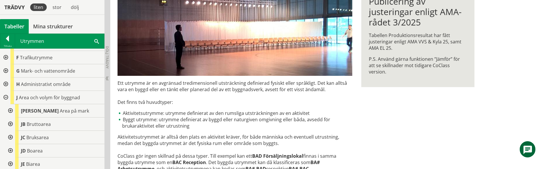
click at [10, 110] on div at bounding box center [10, 110] width 10 height 13
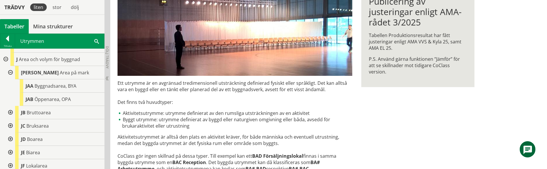
click at [11, 111] on div at bounding box center [10, 112] width 10 height 13
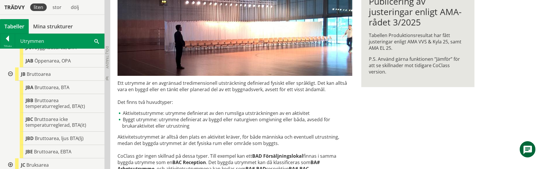
scroll to position [141, 0]
click at [11, 165] on div at bounding box center [10, 165] width 10 height 13
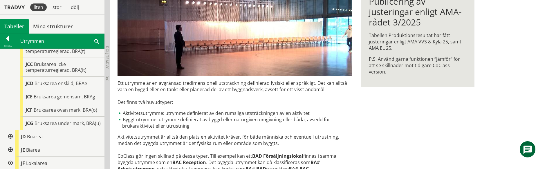
scroll to position [295, 0]
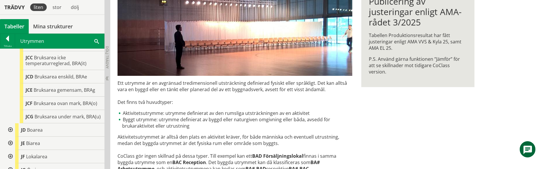
click at [11, 130] on div at bounding box center [10, 130] width 10 height 13
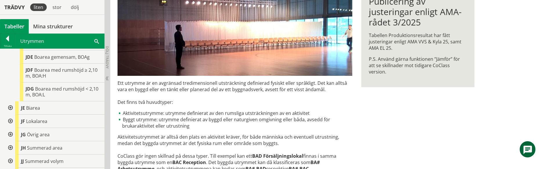
scroll to position [448, 0]
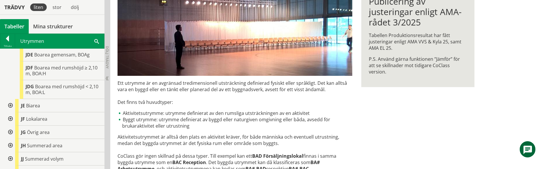
click at [11, 105] on div at bounding box center [10, 105] width 10 height 13
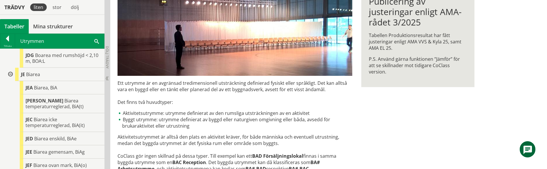
scroll to position [524, 0]
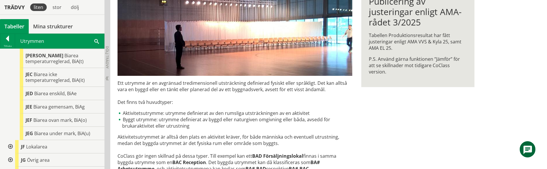
click at [10, 146] on div at bounding box center [10, 146] width 10 height 13
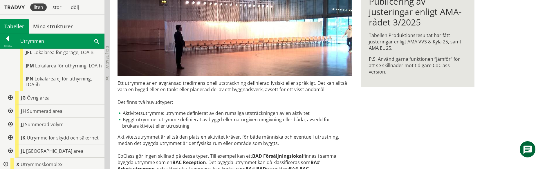
scroll to position [793, 0]
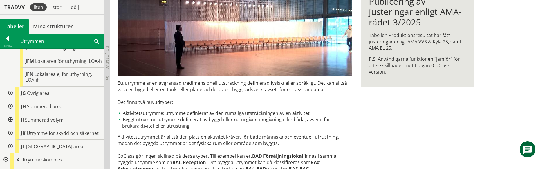
click at [11, 93] on div at bounding box center [10, 93] width 10 height 13
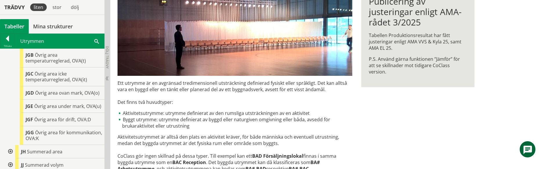
scroll to position [869, 0]
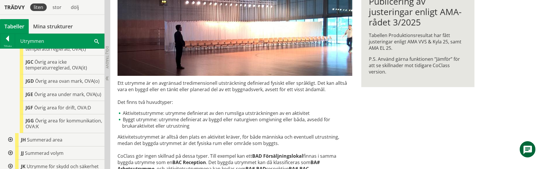
click at [11, 139] on div at bounding box center [10, 140] width 10 height 13
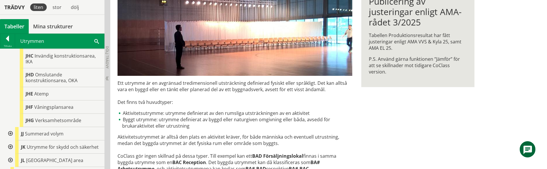
scroll to position [1018, 0]
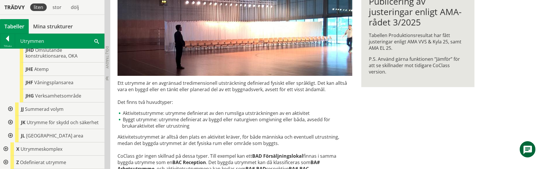
click at [11, 109] on div at bounding box center [10, 109] width 10 height 13
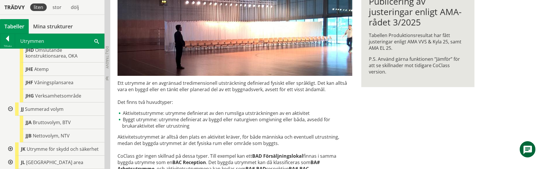
scroll to position [1045, 0]
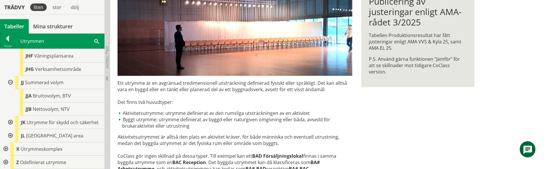
click at [11, 121] on div at bounding box center [10, 122] width 10 height 13
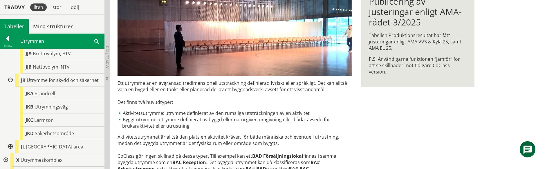
scroll to position [1098, 0]
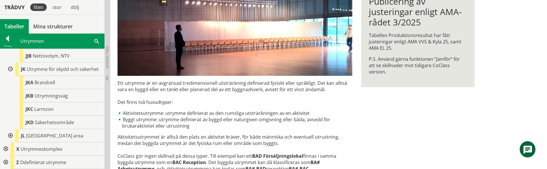
click at [9, 136] on div at bounding box center [10, 135] width 10 height 13
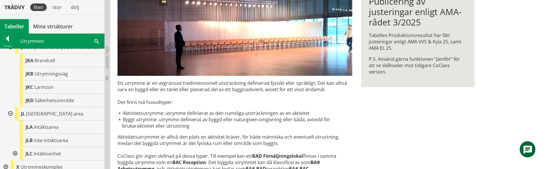
scroll to position [1138, 0]
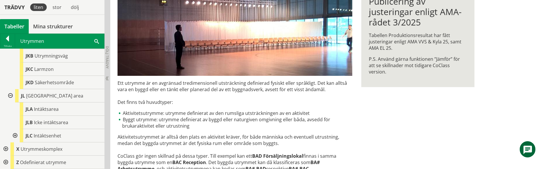
click at [14, 136] on div at bounding box center [14, 135] width 10 height 13
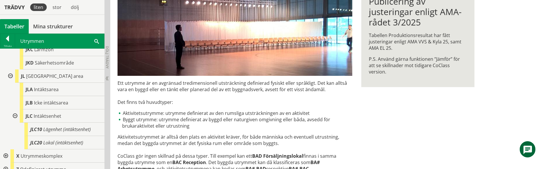
scroll to position [1165, 0]
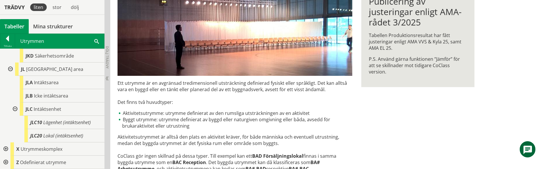
click at [6, 149] on div at bounding box center [5, 149] width 10 height 13
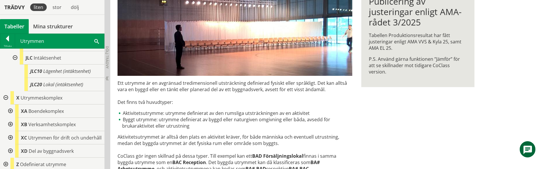
scroll to position [1218, 0]
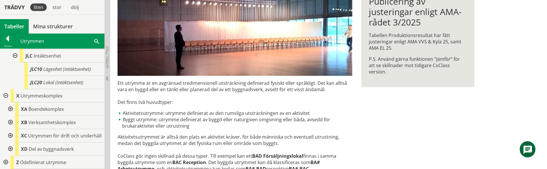
click at [10, 108] on div at bounding box center [10, 109] width 10 height 13
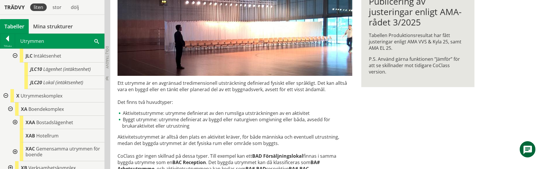
click at [14, 122] on div at bounding box center [14, 122] width 10 height 13
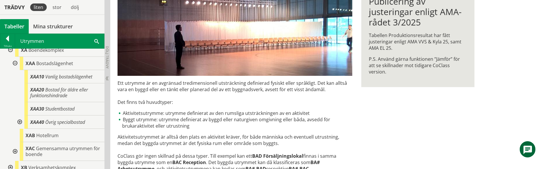
scroll to position [1295, 0]
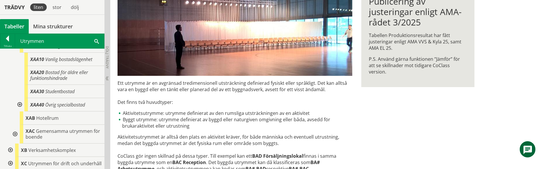
click at [19, 104] on div at bounding box center [19, 104] width 10 height 13
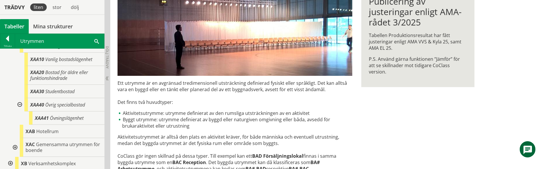
scroll to position [1333, 0]
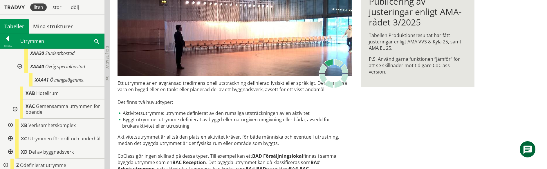
click at [16, 109] on div at bounding box center [14, 109] width 10 height 19
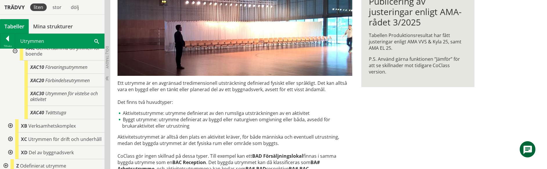
scroll to position [1395, 0]
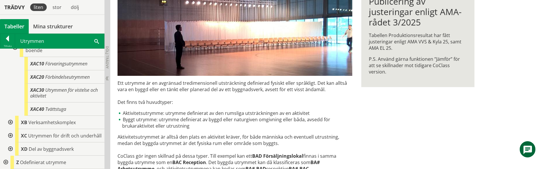
click at [11, 122] on div at bounding box center [10, 122] width 10 height 13
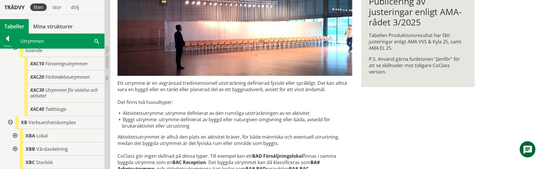
click at [15, 135] on div at bounding box center [14, 135] width 10 height 13
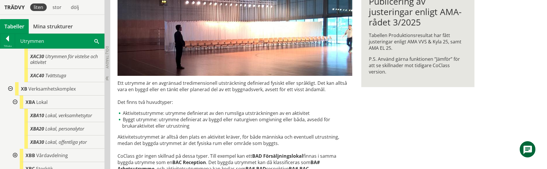
scroll to position [1471, 0]
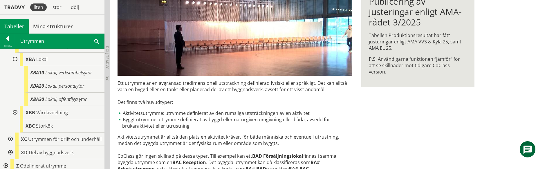
click at [15, 111] on div at bounding box center [14, 112] width 10 height 13
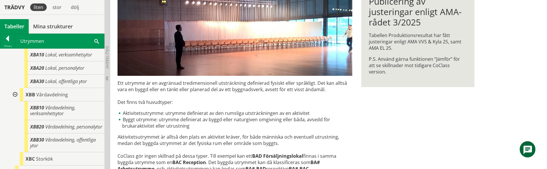
scroll to position [1532, 0]
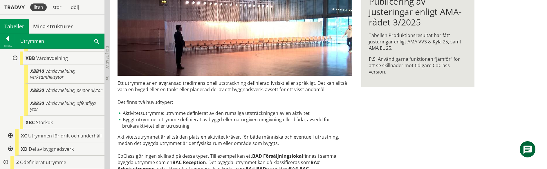
click at [10, 135] on div at bounding box center [10, 135] width 10 height 13
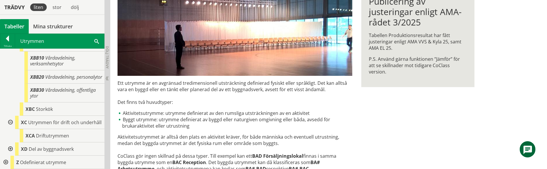
scroll to position [1545, 0]
click at [10, 150] on div at bounding box center [10, 149] width 10 height 13
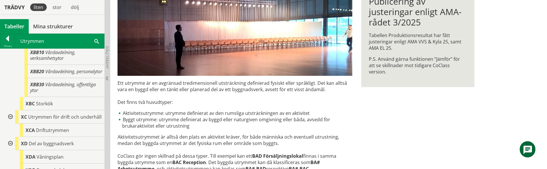
scroll to position [1585, 0]
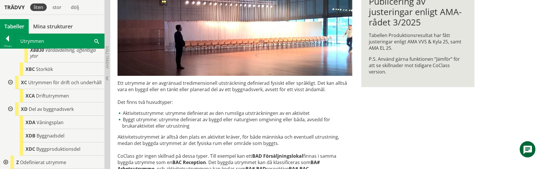
click at [6, 162] on div at bounding box center [5, 162] width 10 height 13
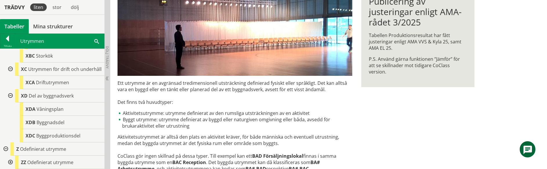
scroll to position [1598, 0]
click at [10, 162] on div at bounding box center [10, 162] width 10 height 13
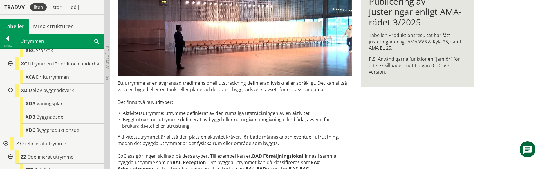
scroll to position [1612, 0]
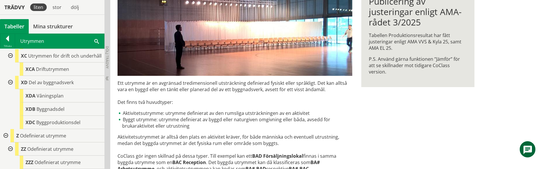
click at [536, 88] on div "UT Utrymmen Ett utrymme är en avgränsad tredimensionell utsträckning definierad…" at bounding box center [328, 127] width 437 height 380
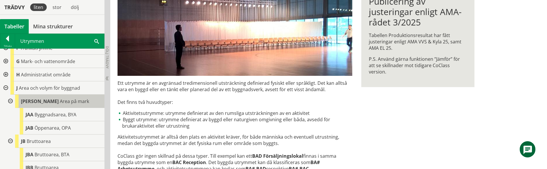
scroll to position [83, 0]
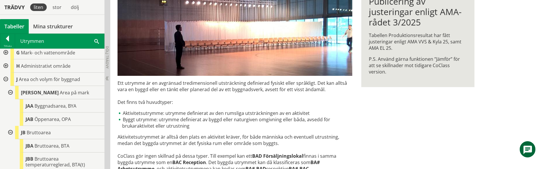
click at [509, 56] on div "UT Utrymmen Ett utrymme är en avgränsad tredimensionell utsträckning definierad…" at bounding box center [328, 127] width 437 height 380
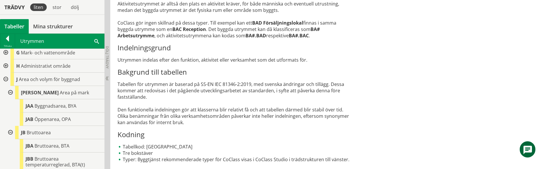
scroll to position [265, 0]
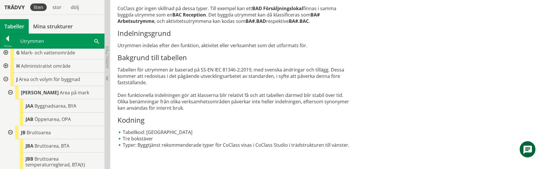
click at [129, 77] on div "Ett utrymme är en avgränsad tredimensionell utsträckning definierad fysiskt ell…" at bounding box center [235, 47] width 235 height 230
click at [96, 42] on span at bounding box center [96, 41] width 5 height 6
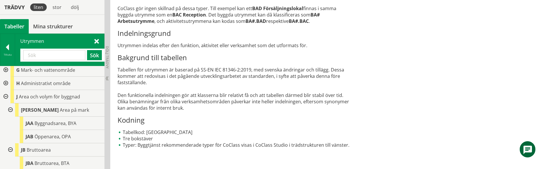
click at [38, 57] on input "text" at bounding box center [54, 55] width 62 height 10
type input "operat"
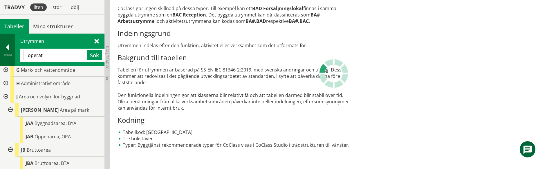
scroll to position [0, 0]
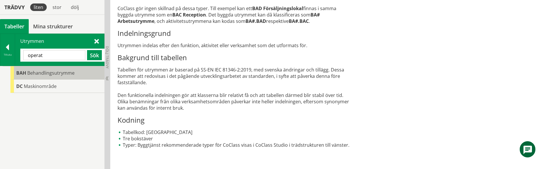
click at [61, 74] on span "Behandlingsutrymme" at bounding box center [50, 73] width 47 height 6
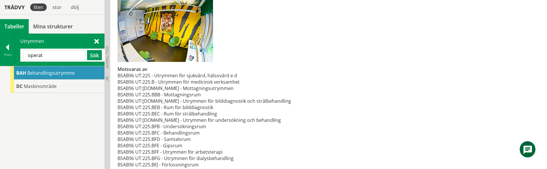
scroll to position [143, 0]
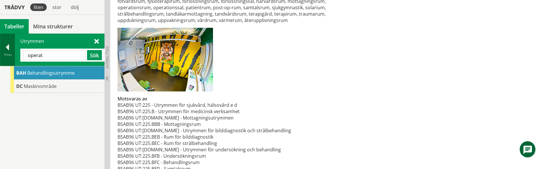
click at [8, 49] on div at bounding box center [7, 48] width 15 height 8
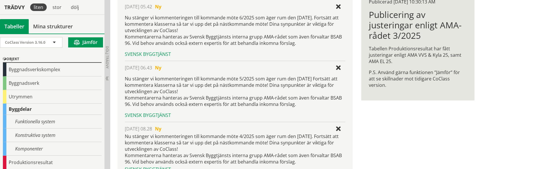
scroll to position [77, 0]
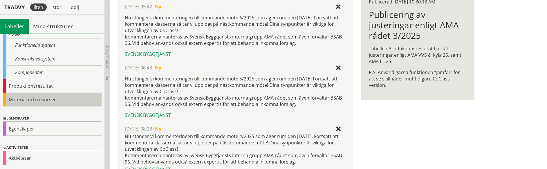
click at [33, 99] on div "Material och resurser" at bounding box center [52, 100] width 99 height 14
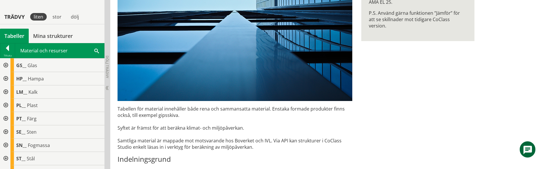
scroll to position [173, 0]
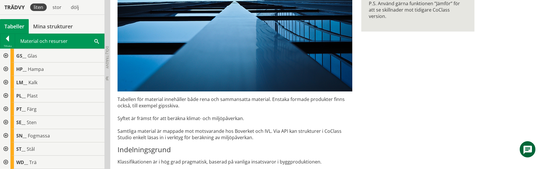
click at [6, 136] on div at bounding box center [5, 135] width 10 height 13
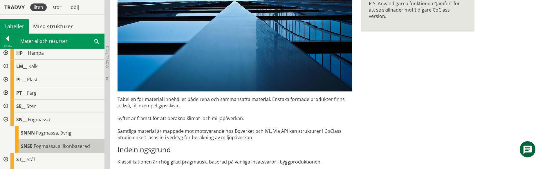
scroll to position [147, 0]
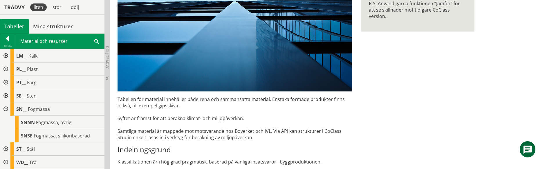
click at [5, 111] on div at bounding box center [5, 109] width 10 height 13
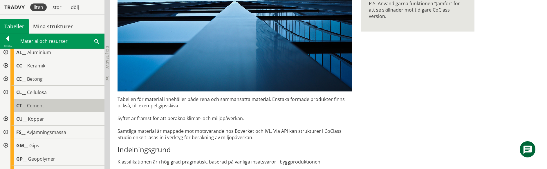
scroll to position [0, 0]
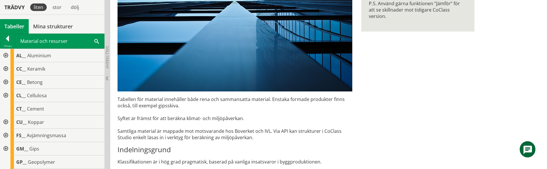
click at [6, 54] on div at bounding box center [5, 55] width 10 height 13
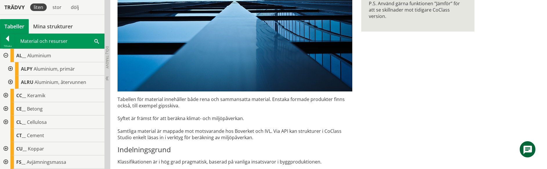
click at [11, 70] on div at bounding box center [10, 68] width 10 height 13
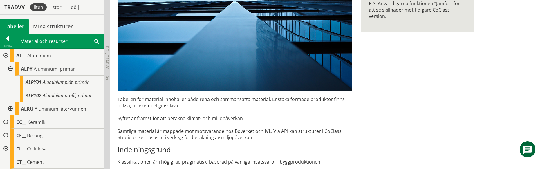
click at [9, 109] on div at bounding box center [10, 108] width 10 height 13
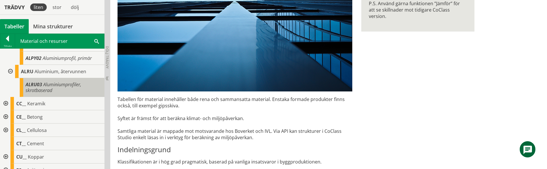
scroll to position [38, 0]
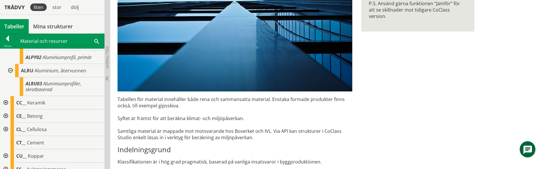
click at [7, 105] on div at bounding box center [5, 102] width 10 height 13
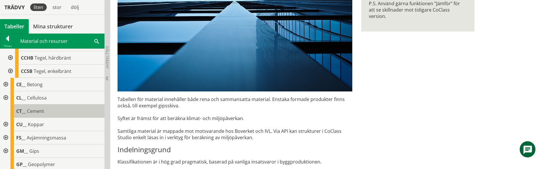
scroll to position [115, 0]
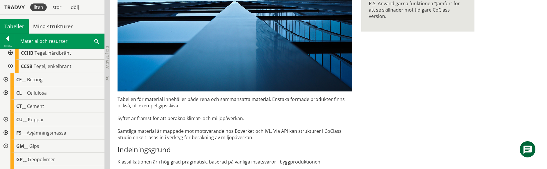
click at [11, 64] on div at bounding box center [10, 66] width 10 height 13
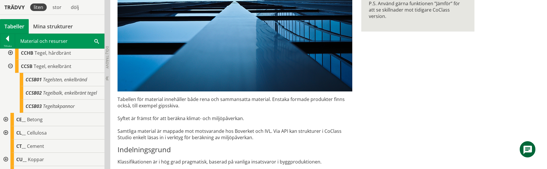
click at [6, 119] on div at bounding box center [5, 119] width 10 height 13
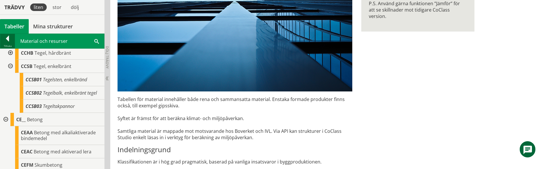
click at [8, 37] on div at bounding box center [7, 40] width 15 height 8
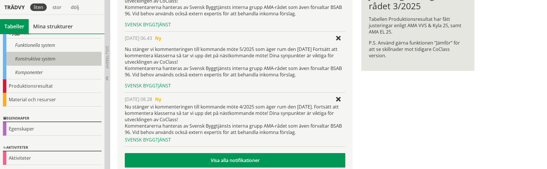
scroll to position [77, 0]
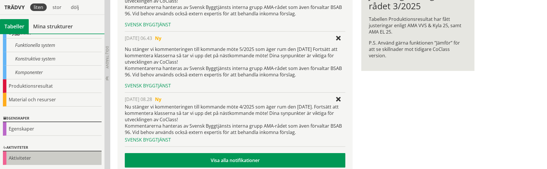
click at [26, 154] on div "Aktiviteter" at bounding box center [52, 159] width 99 height 14
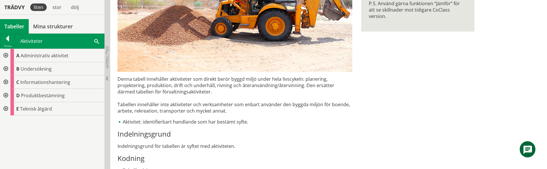
click at [4, 109] on div at bounding box center [5, 108] width 10 height 13
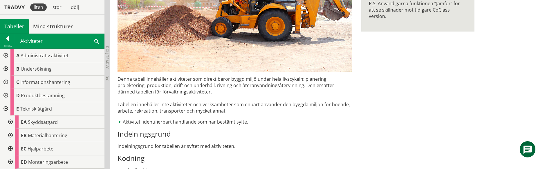
click at [5, 108] on div at bounding box center [5, 108] width 10 height 13
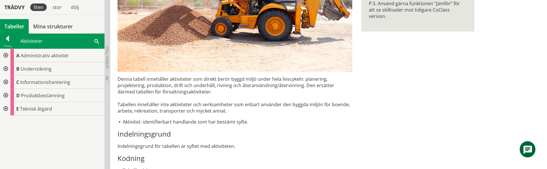
click at [5, 56] on div at bounding box center [5, 55] width 10 height 13
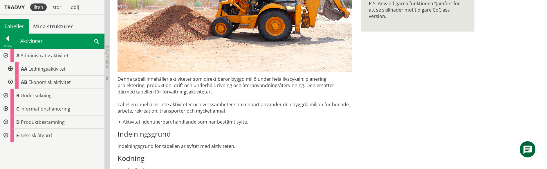
click at [12, 68] on div at bounding box center [10, 68] width 10 height 13
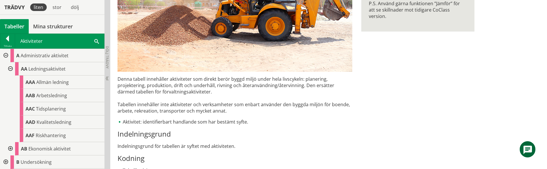
scroll to position [38, 0]
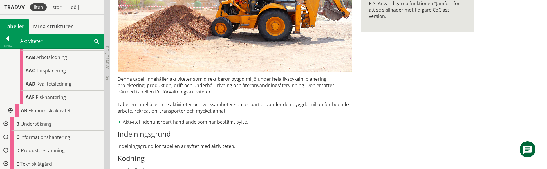
click at [10, 109] on div at bounding box center [10, 110] width 10 height 13
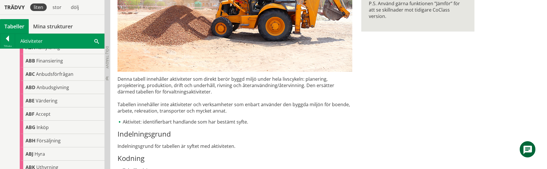
scroll to position [173, 0]
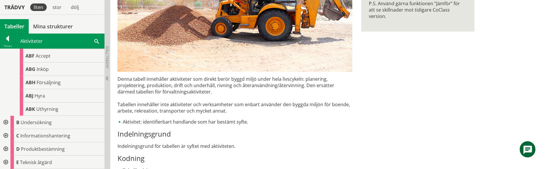
click at [7, 121] on div at bounding box center [5, 122] width 10 height 13
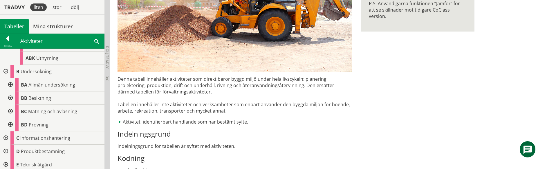
scroll to position [227, 0]
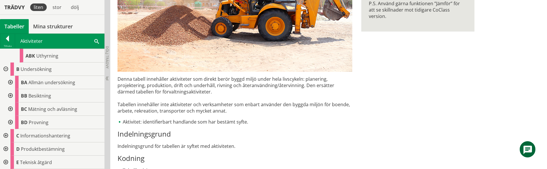
click at [11, 81] on div at bounding box center [10, 82] width 10 height 13
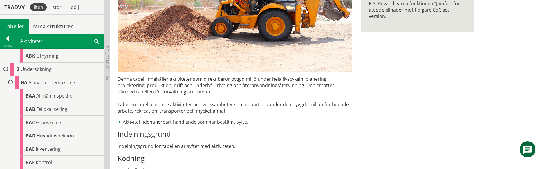
scroll to position [342, 0]
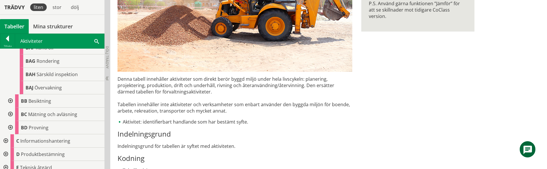
click at [11, 99] on div at bounding box center [10, 101] width 10 height 13
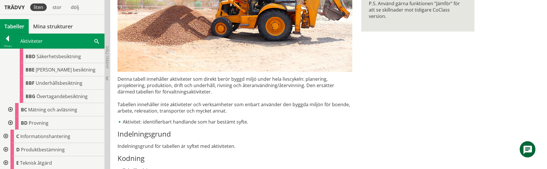
scroll to position [440, 0]
click at [11, 109] on div at bounding box center [10, 109] width 10 height 13
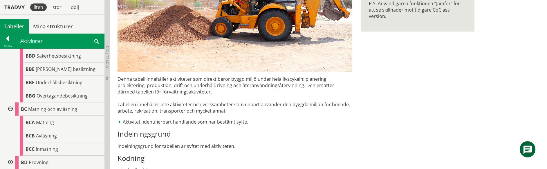
scroll to position [479, 0]
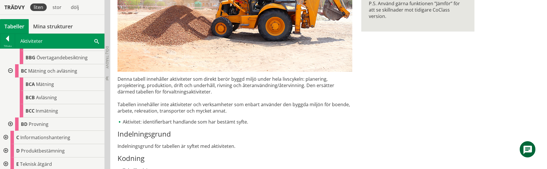
click at [11, 124] on div at bounding box center [10, 124] width 10 height 13
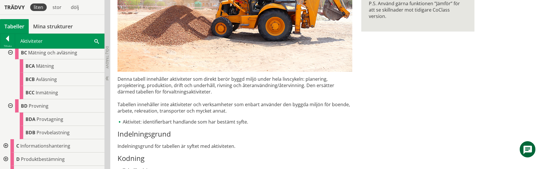
scroll to position [507, 0]
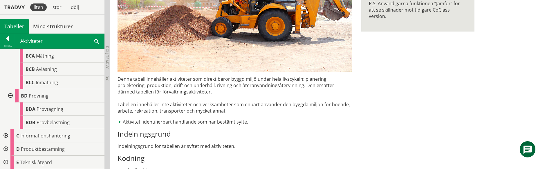
click at [7, 134] on div at bounding box center [5, 135] width 10 height 13
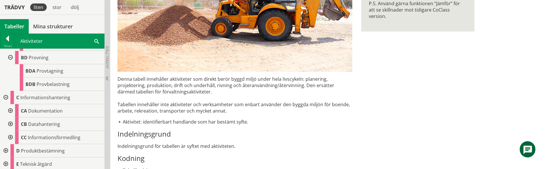
click at [10, 111] on div at bounding box center [10, 110] width 10 height 13
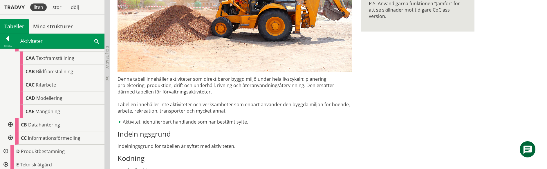
scroll to position [614, 0]
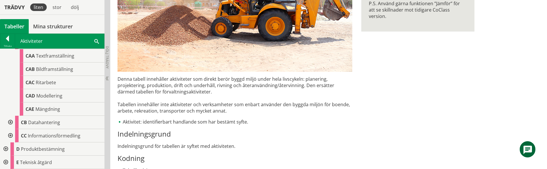
click at [12, 123] on div at bounding box center [10, 122] width 10 height 13
click at [10, 135] on div at bounding box center [10, 135] width 10 height 13
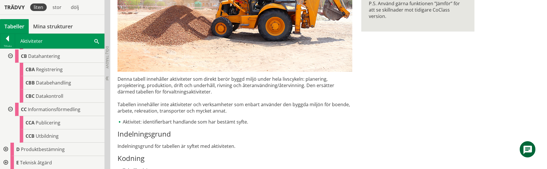
scroll to position [681, 0]
click at [6, 147] on div at bounding box center [5, 149] width 10 height 13
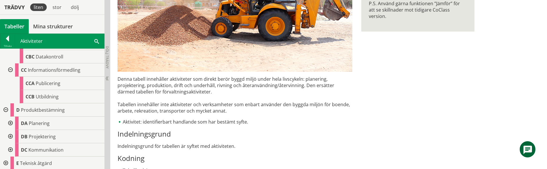
scroll to position [721, 0]
click at [10, 122] on div at bounding box center [10, 122] width 10 height 13
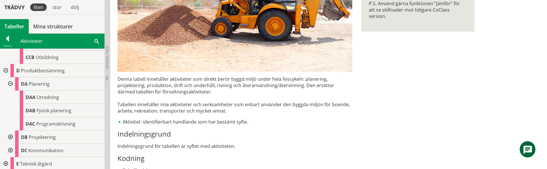
scroll to position [761, 0]
click at [11, 137] on div at bounding box center [10, 135] width 10 height 13
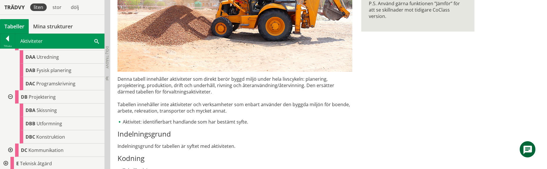
scroll to position [801, 0]
click at [9, 149] on div at bounding box center [10, 149] width 10 height 13
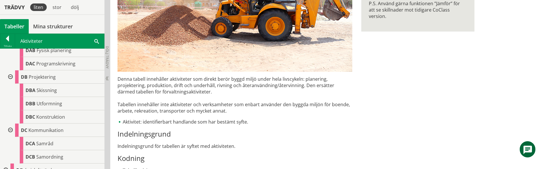
scroll to position [827, 0]
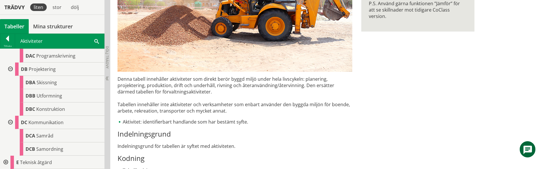
click at [6, 163] on div at bounding box center [5, 162] width 10 height 13
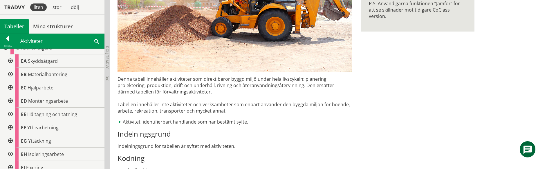
scroll to position [904, 0]
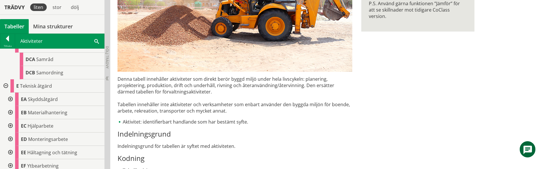
drag, startPoint x: 11, startPoint y: 97, endPoint x: 10, endPoint y: 105, distance: 7.8
click at [11, 98] on div at bounding box center [10, 99] width 10 height 13
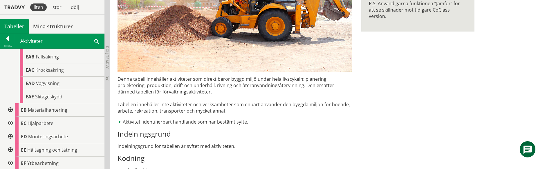
scroll to position [981, 0]
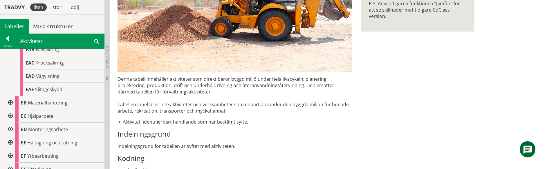
click at [10, 103] on div at bounding box center [10, 102] width 10 height 13
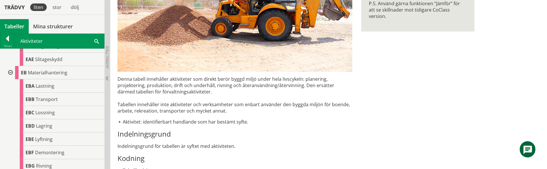
scroll to position [1057, 0]
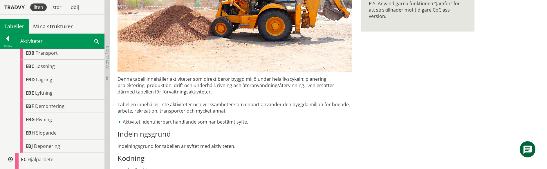
click at [9, 160] on div at bounding box center [10, 159] width 10 height 13
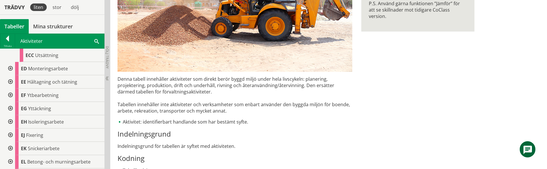
scroll to position [1211, 0]
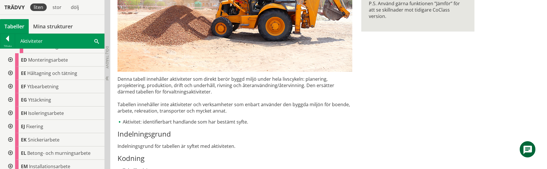
click at [11, 59] on div at bounding box center [10, 59] width 10 height 13
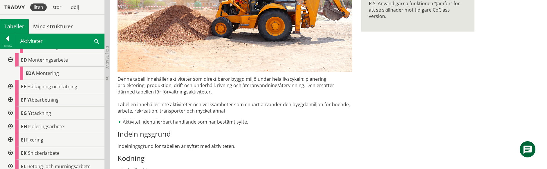
click at [10, 84] on div at bounding box center [10, 86] width 10 height 13
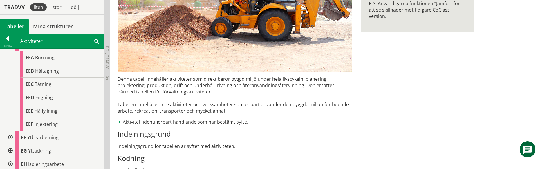
scroll to position [1325, 0]
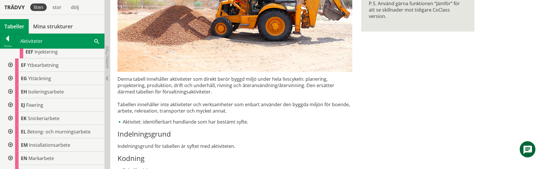
click at [9, 64] on div at bounding box center [10, 65] width 10 height 13
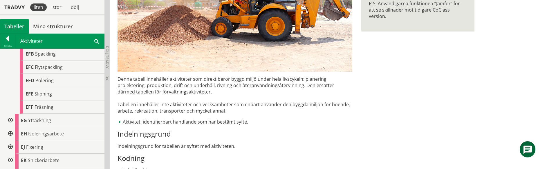
scroll to position [1364, 0]
click at [10, 120] on div at bounding box center [10, 120] width 10 height 13
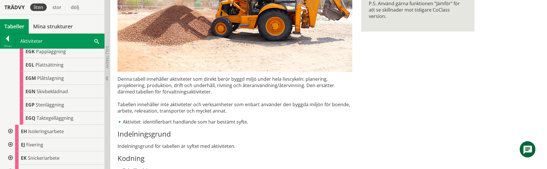
scroll to position [1594, 0]
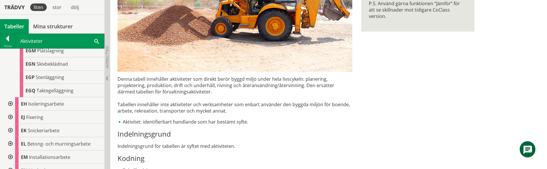
click at [10, 103] on div at bounding box center [10, 104] width 10 height 13
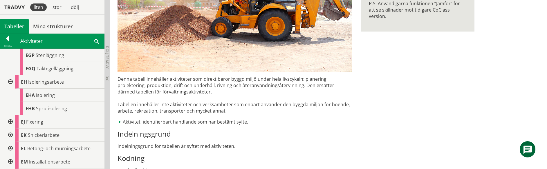
scroll to position [1632, 0]
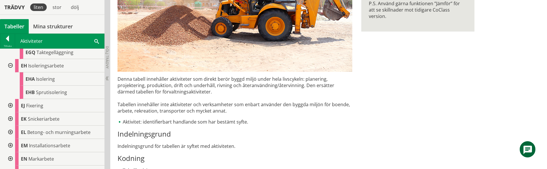
click at [9, 106] on div at bounding box center [10, 105] width 10 height 13
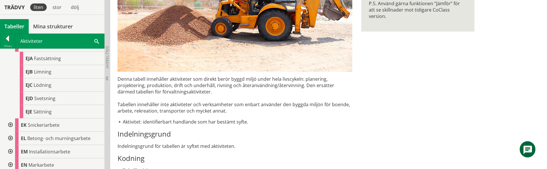
scroll to position [1709, 0]
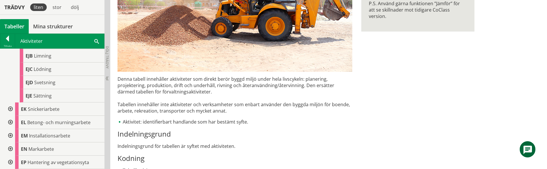
click at [10, 108] on div at bounding box center [10, 109] width 10 height 13
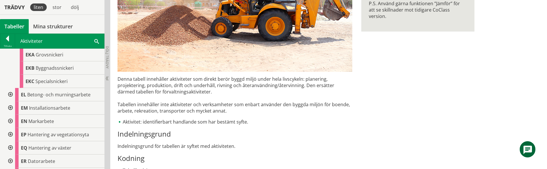
scroll to position [1785, 0]
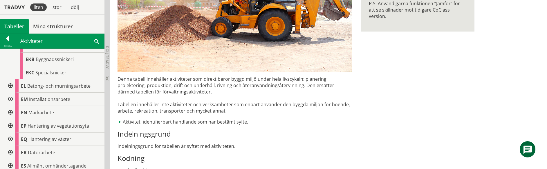
drag, startPoint x: 10, startPoint y: 85, endPoint x: 9, endPoint y: 89, distance: 3.5
click at [10, 85] on div at bounding box center [10, 86] width 10 height 13
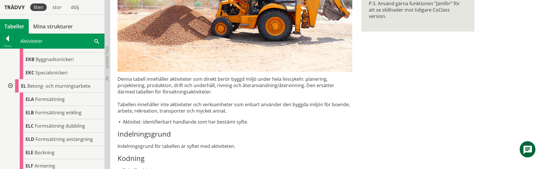
scroll to position [1900, 0]
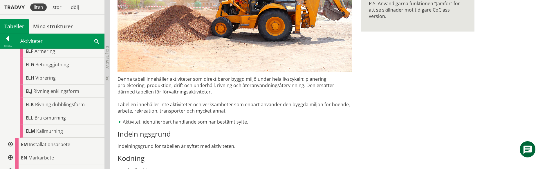
click at [10, 144] on div at bounding box center [10, 144] width 10 height 13
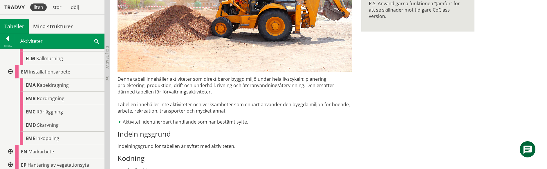
scroll to position [1977, 0]
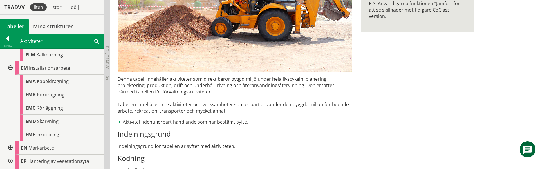
click at [10, 147] on div at bounding box center [10, 148] width 10 height 13
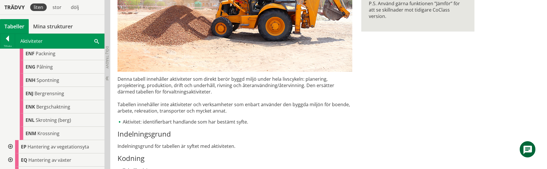
scroll to position [2168, 0]
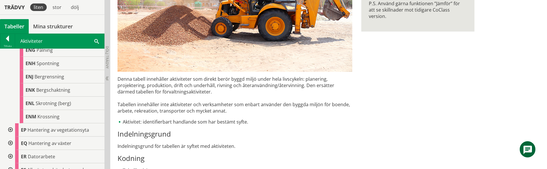
click at [10, 130] on div at bounding box center [10, 130] width 10 height 13
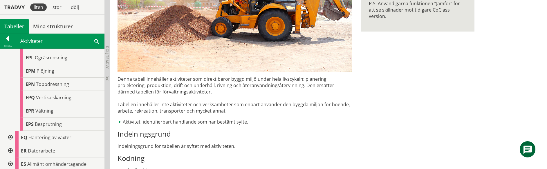
scroll to position [2398, 0]
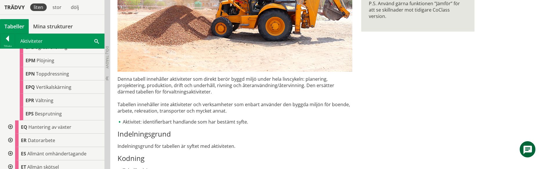
click at [9, 129] on div at bounding box center [10, 127] width 10 height 13
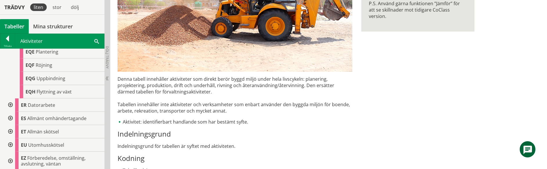
scroll to position [2542, 0]
click at [9, 103] on div at bounding box center [10, 103] width 10 height 13
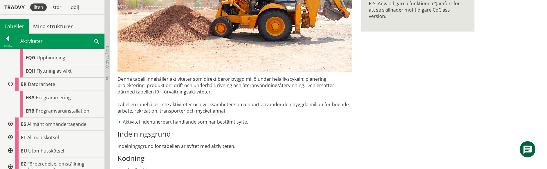
scroll to position [2569, 0]
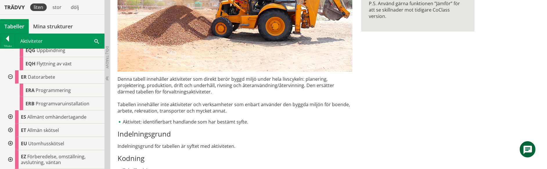
click at [10, 116] on div at bounding box center [10, 117] width 10 height 13
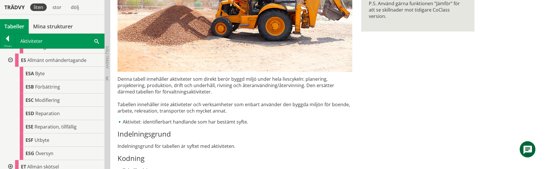
scroll to position [2645, 0]
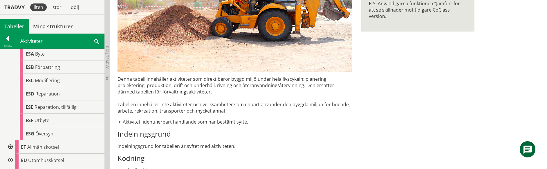
click at [9, 146] on div at bounding box center [10, 147] width 10 height 13
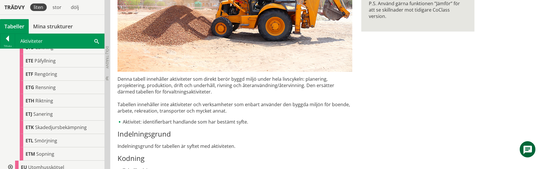
scroll to position [2822, 0]
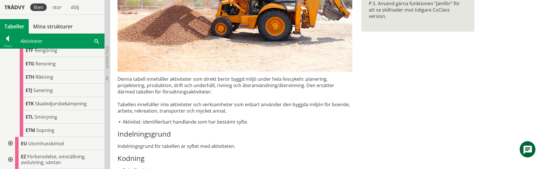
click at [10, 145] on div at bounding box center [10, 143] width 10 height 13
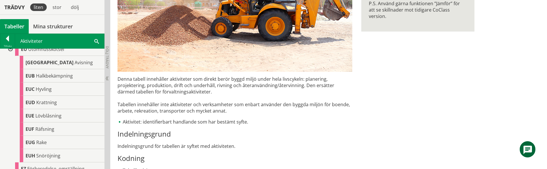
scroll to position [2929, 0]
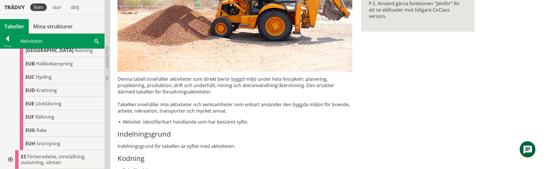
click at [10, 160] on div at bounding box center [10, 160] width 10 height 19
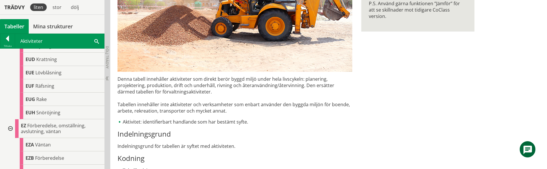
scroll to position [2944, 0]
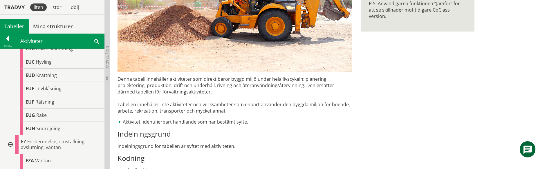
click at [504, 65] on div "AK Aktiviteter Denna tabell innehåller aktiviteter som direkt berör byggd miljö…" at bounding box center [328, 45] width 437 height 326
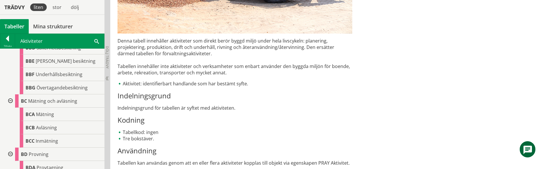
scroll to position [0, 0]
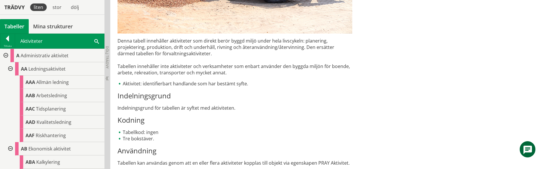
click at [538, 43] on div "AK Aktiviteter Denna tabell innehåller aktiviteter som direkt berör byggd miljö…" at bounding box center [328, 6] width 437 height 326
click at [209, 140] on li "Tre bokstäver." at bounding box center [235, 139] width 235 height 6
click at [259, 132] on li "Tabellkod: ingen" at bounding box center [235, 132] width 235 height 6
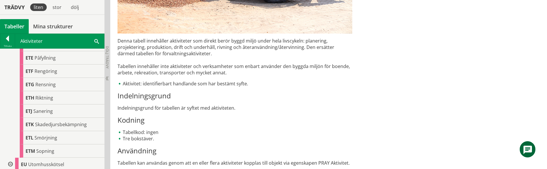
scroll to position [2982, 0]
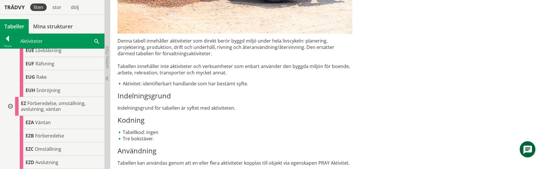
click at [150, 104] on div "Denna tabell innehåller aktiviteter som direkt berör byggd miljö under hela liv…" at bounding box center [235, 102] width 235 height 129
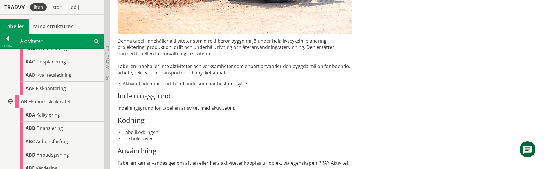
scroll to position [0, 0]
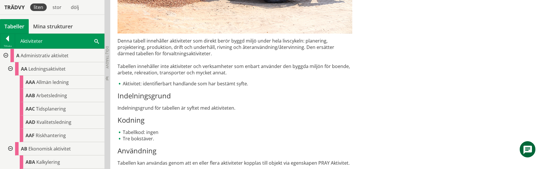
click at [5, 55] on div at bounding box center [5, 55] width 10 height 13
click at [6, 67] on div at bounding box center [5, 68] width 10 height 13
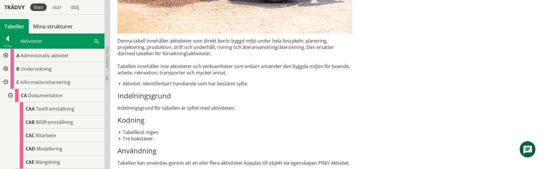
click at [6, 80] on div at bounding box center [5, 82] width 10 height 13
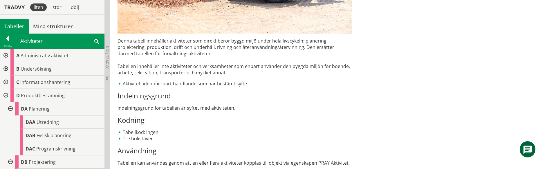
drag, startPoint x: 6, startPoint y: 94, endPoint x: 6, endPoint y: 98, distance: 3.5
click at [6, 95] on div at bounding box center [5, 95] width 10 height 13
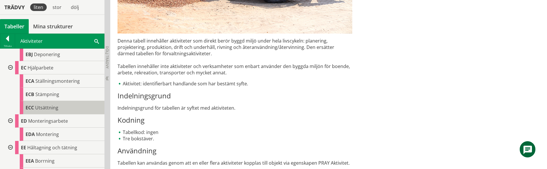
scroll to position [306, 0]
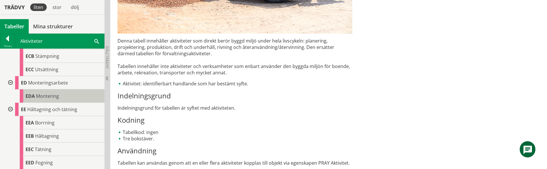
click at [37, 98] on span "Montering" at bounding box center [47, 96] width 23 height 6
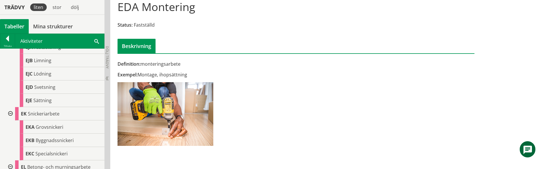
scroll to position [805, 0]
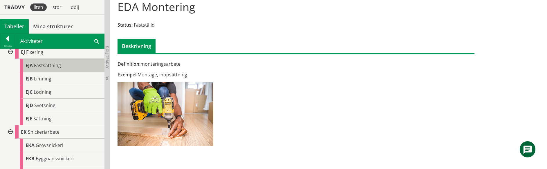
click at [45, 65] on span "Fastsättning" at bounding box center [47, 65] width 27 height 6
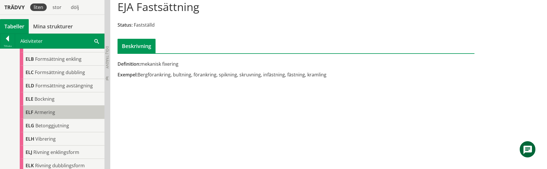
scroll to position [1073, 0]
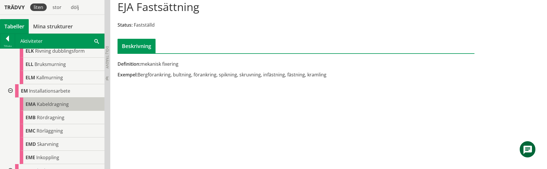
click at [50, 104] on span "Kabeldragning" at bounding box center [53, 104] width 32 height 6
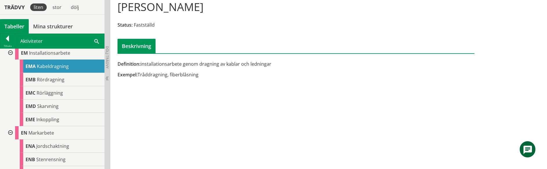
scroll to position [1111, 0]
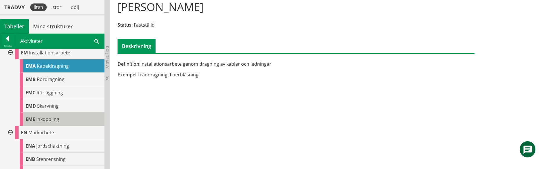
click at [57, 119] on span "Inkoppling" at bounding box center [47, 119] width 23 height 6
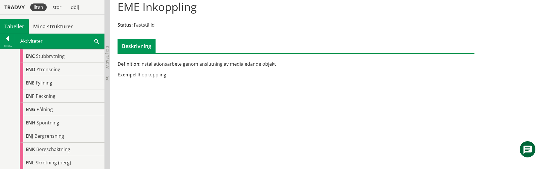
scroll to position [1264, 0]
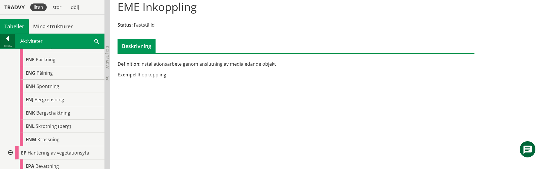
click at [10, 39] on div at bounding box center [7, 40] width 15 height 8
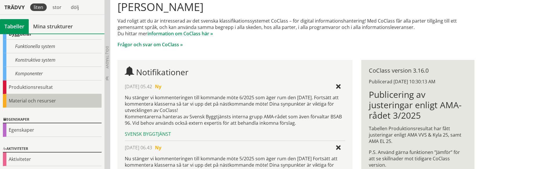
scroll to position [77, 0]
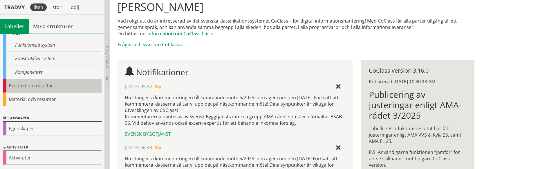
click at [38, 86] on div "Produktionsresultat" at bounding box center [52, 86] width 99 height 14
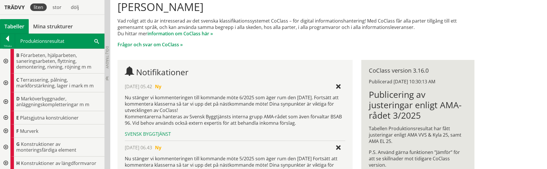
scroll to position [281, 0]
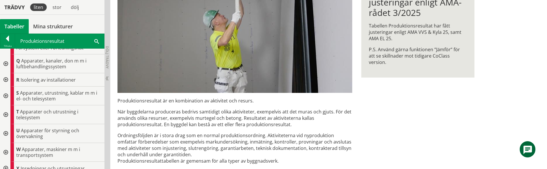
scroll to position [156, 0]
